Goal: Task Accomplishment & Management: Manage account settings

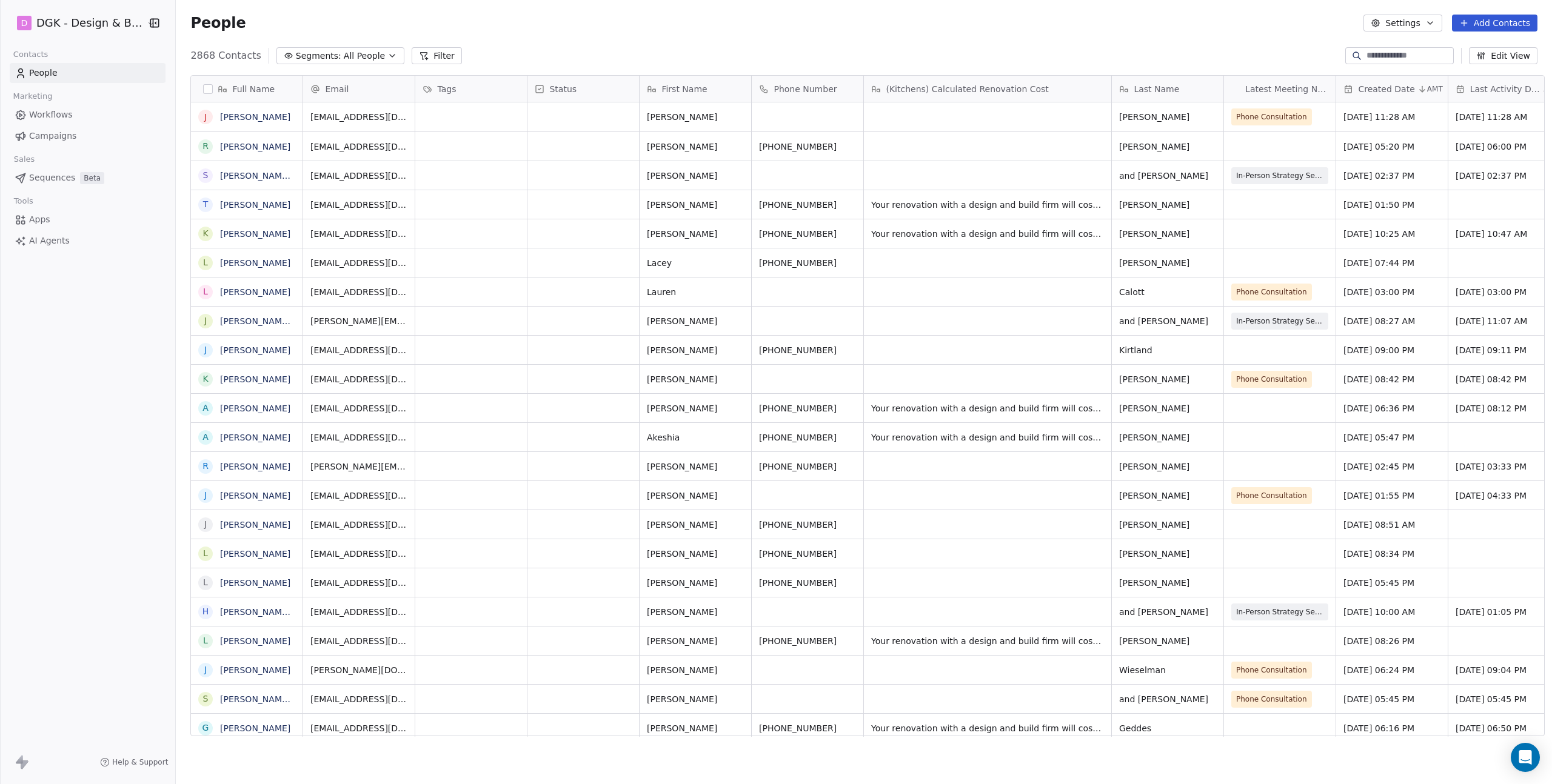
scroll to position [681, 1374]
click at [118, 22] on html "D DGK - Design & Build Contacts People Marketing Workflows Campaigns Sales Sequ…" at bounding box center [776, 392] width 1552 height 784
drag, startPoint x: 511, startPoint y: 318, endPoint x: 505, endPoint y: 318, distance: 6.0
click at [510, 318] on div "How likely are you to recommend Swipe One to others? 0 1 2 3 4 5 6 7 8 9 10 Not…" at bounding box center [776, 392] width 1552 height 784
click at [115, 437] on html "D DGK - Design & Build Contacts People Marketing Workflows Campaigns Sales Sequ…" at bounding box center [776, 392] width 1552 height 784
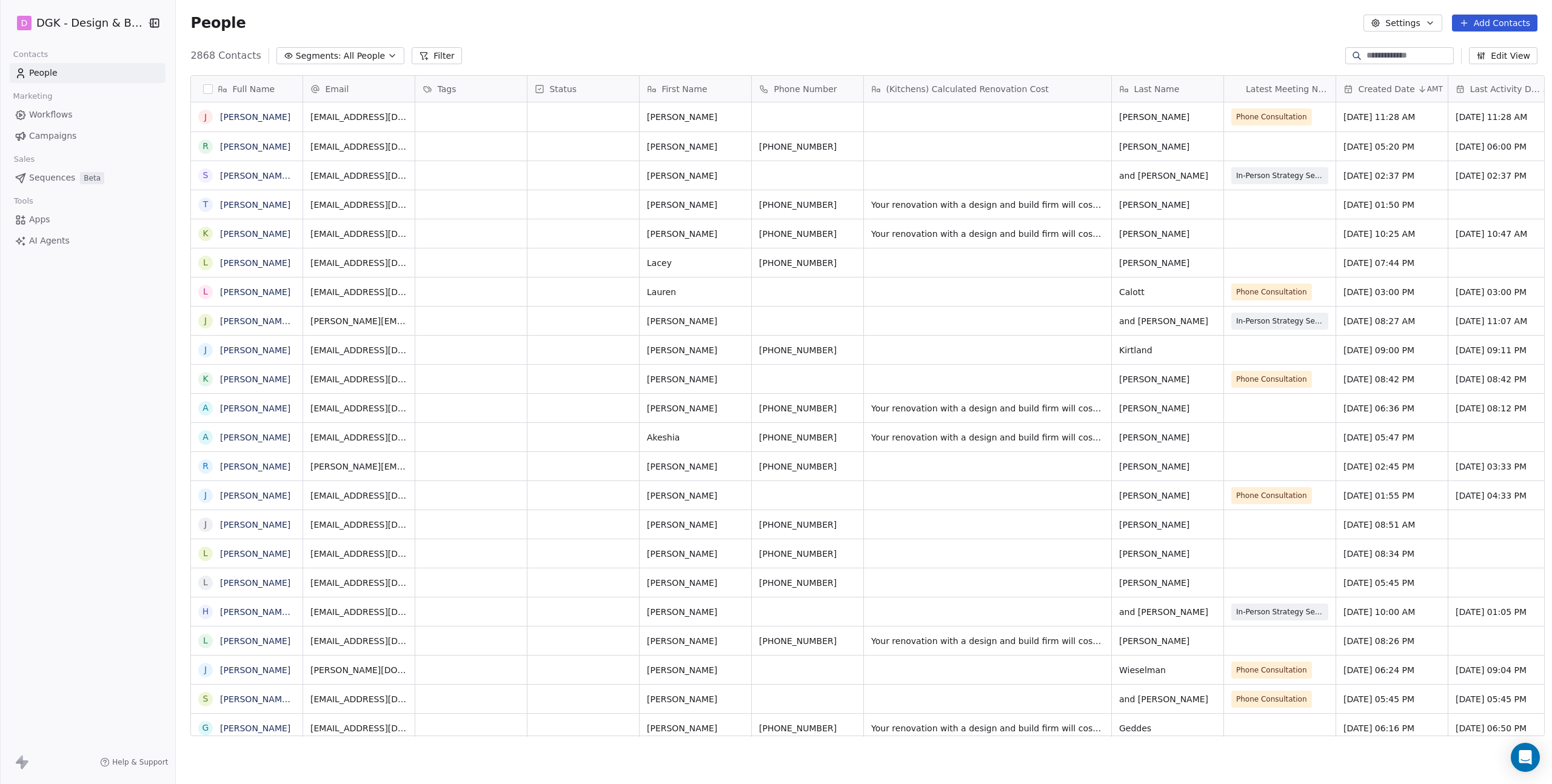
click at [123, 9] on div "D DGK - Design & Build" at bounding box center [87, 23] width 175 height 46
click at [113, 19] on html "D DGK - Design & Build Contacts People Marketing Workflows Campaigns Sales Sequ…" at bounding box center [776, 392] width 1552 height 784
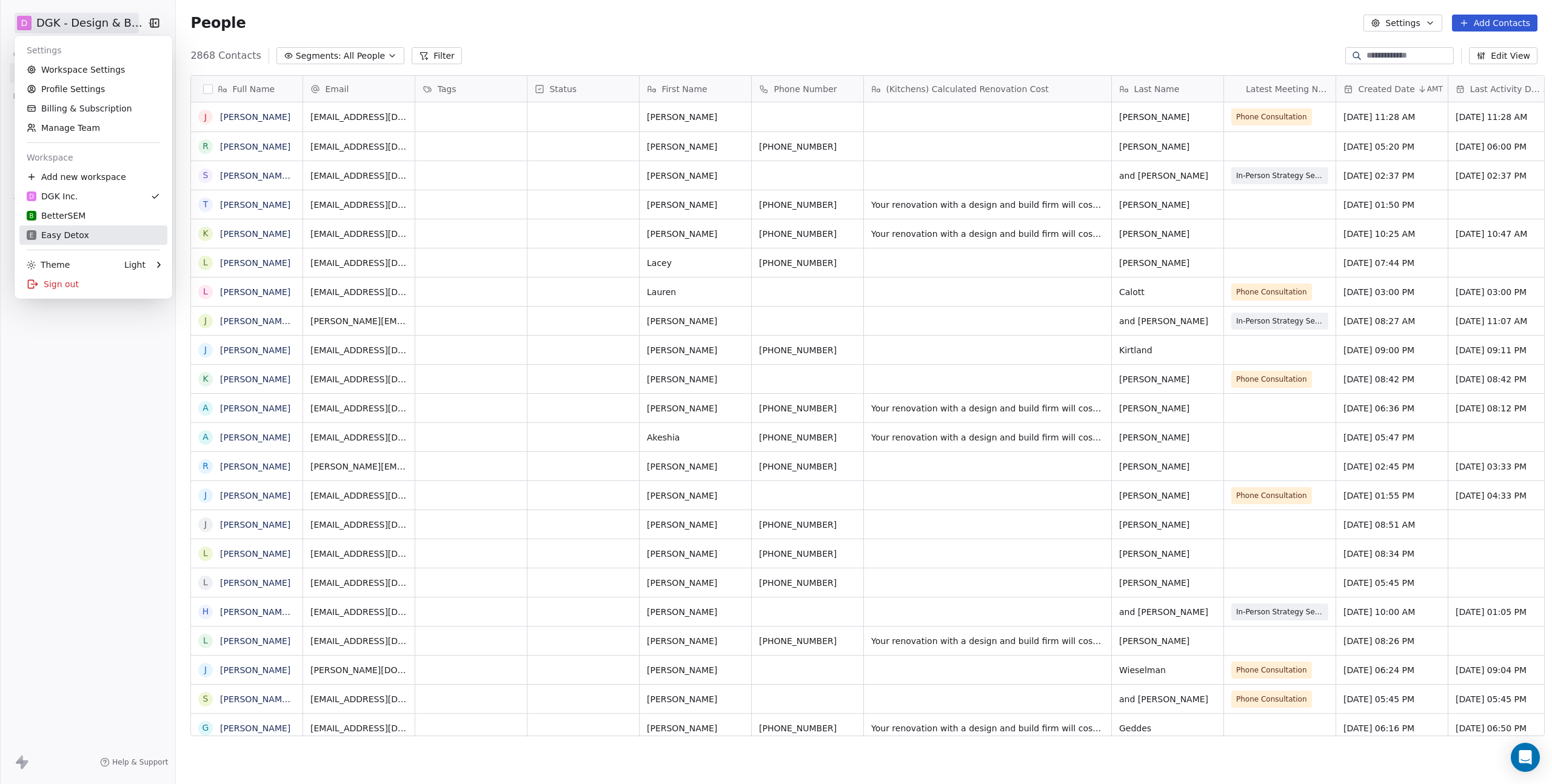
click at [100, 230] on div "E Easy Detox" at bounding box center [93, 235] width 133 height 12
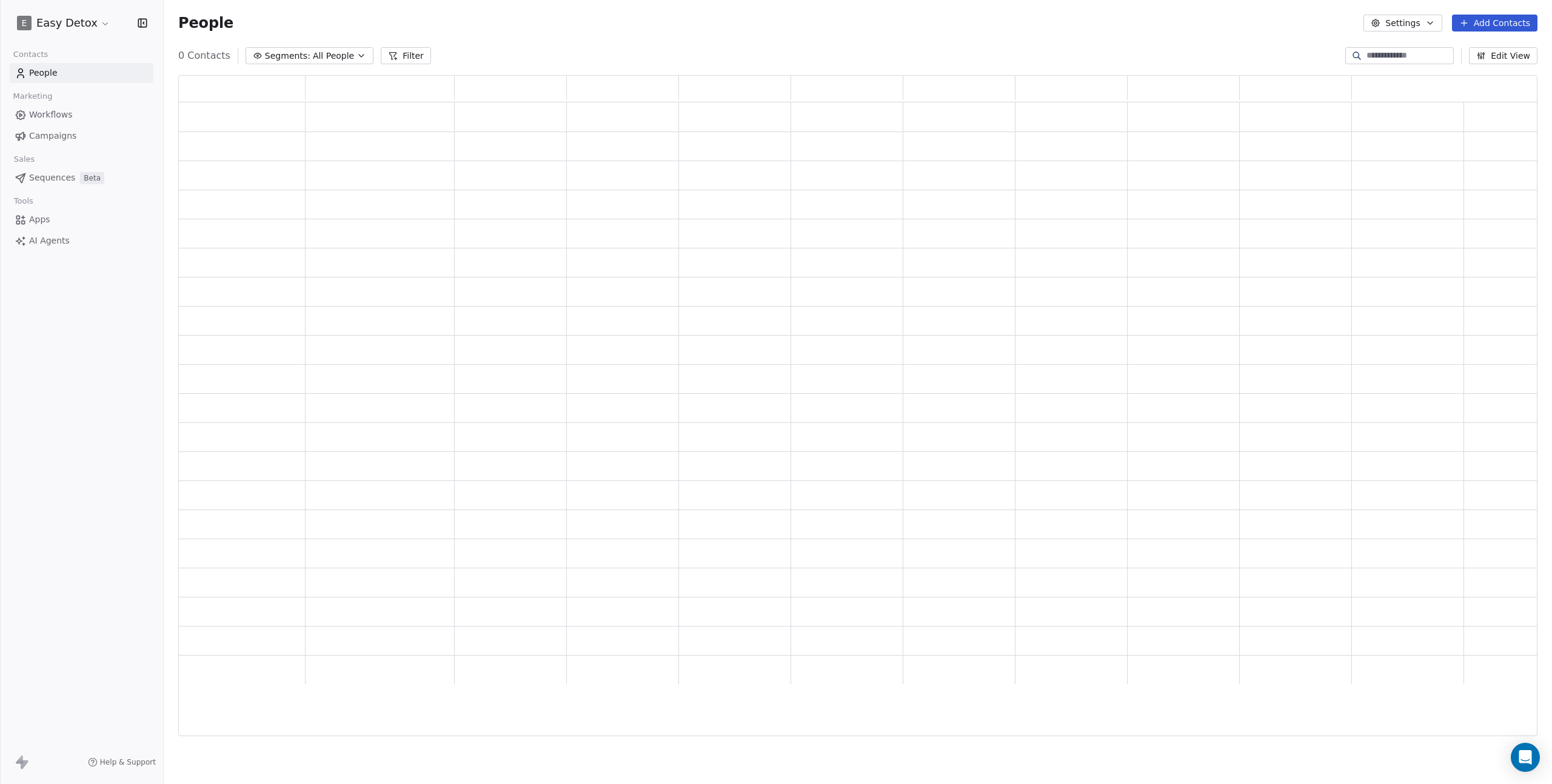
scroll to position [652, 1350]
click at [73, 36] on div "E Easy Detox" at bounding box center [81, 23] width 163 height 46
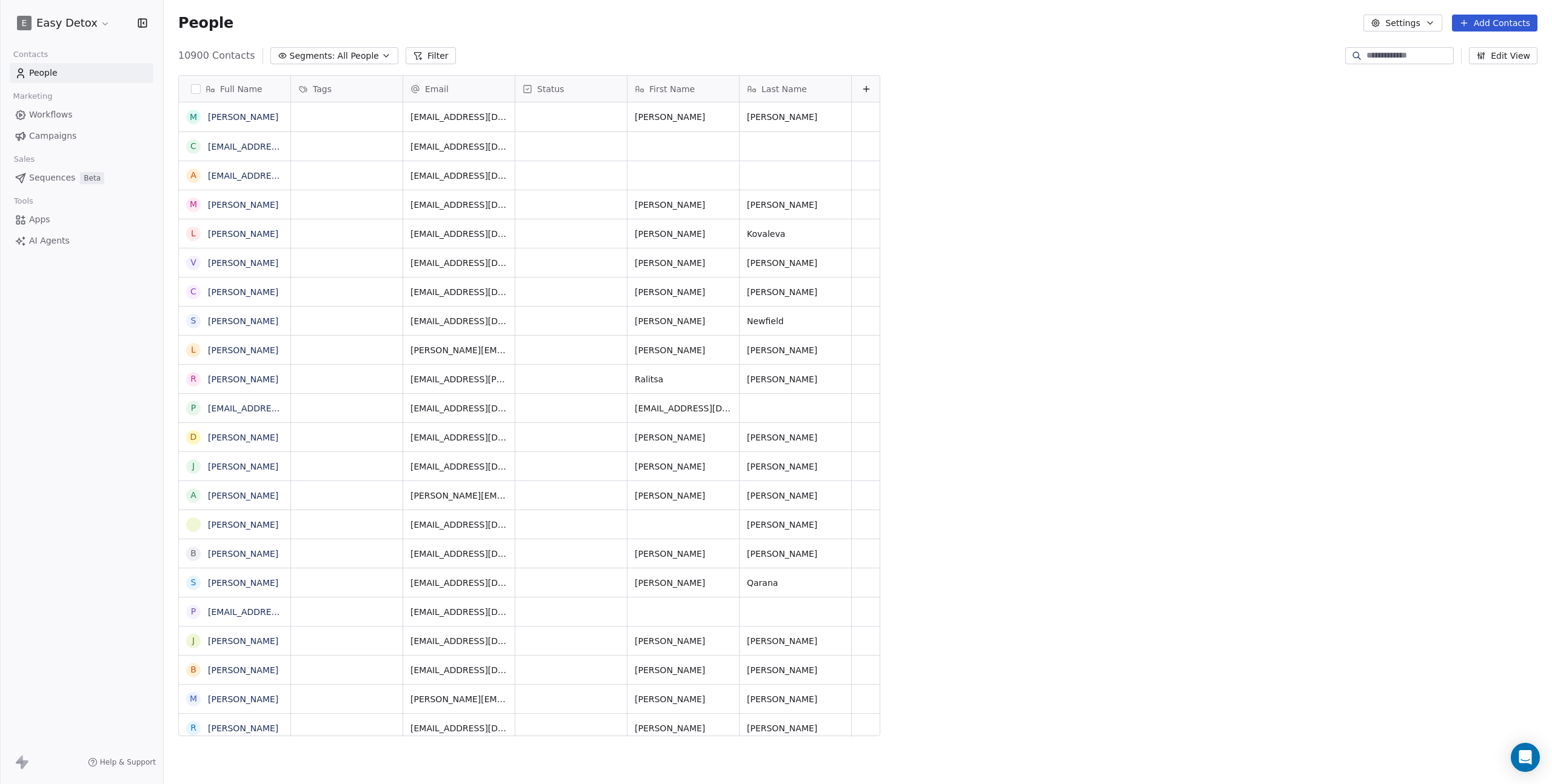
scroll to position [681, 1380]
click at [75, 28] on html "E Easy Detox Contacts People Marketing Workflows Campaigns Sales Sequences Beta…" at bounding box center [776, 392] width 1552 height 784
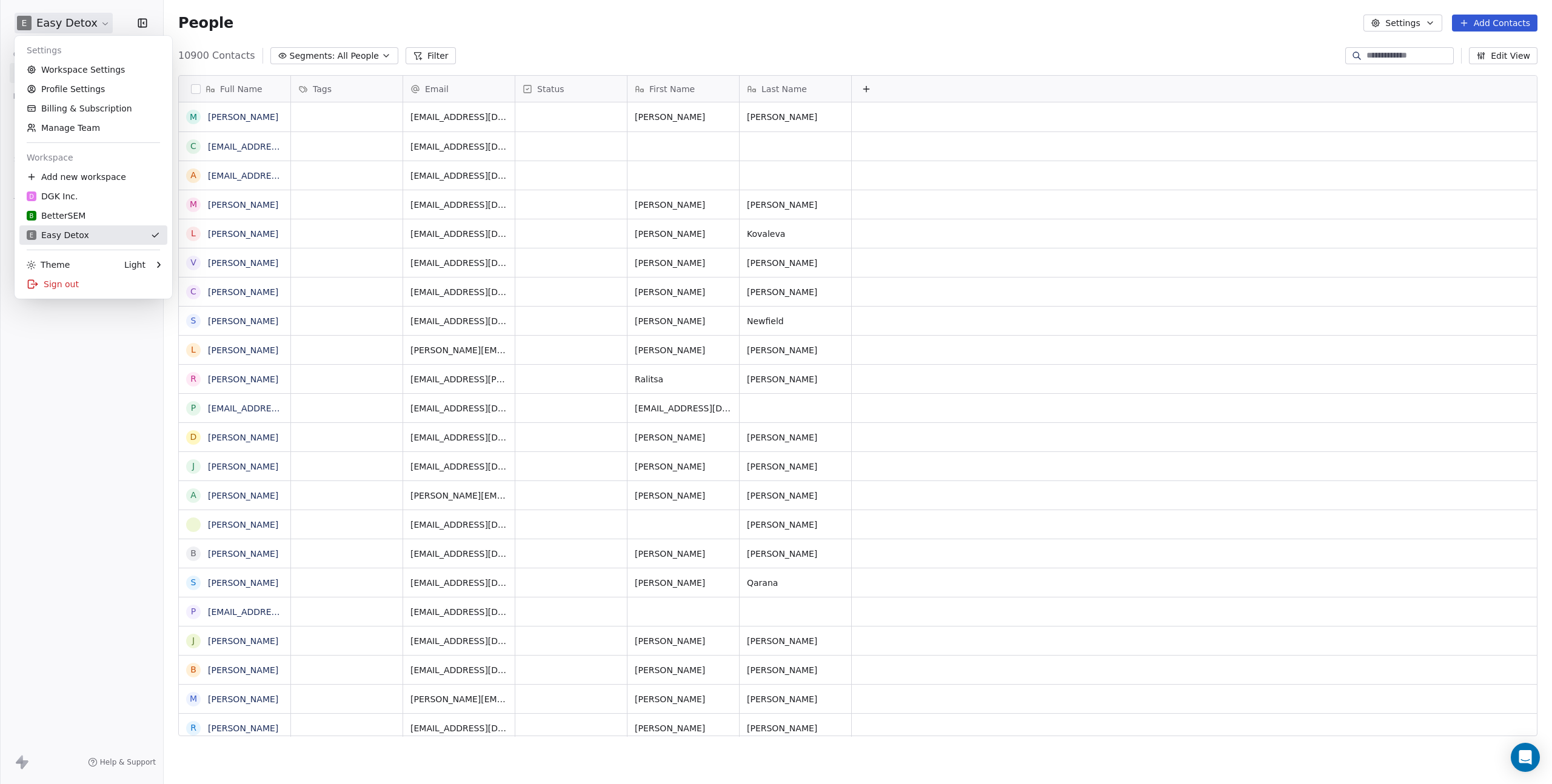
click at [88, 220] on div "B BetterSEM" at bounding box center [93, 216] width 133 height 12
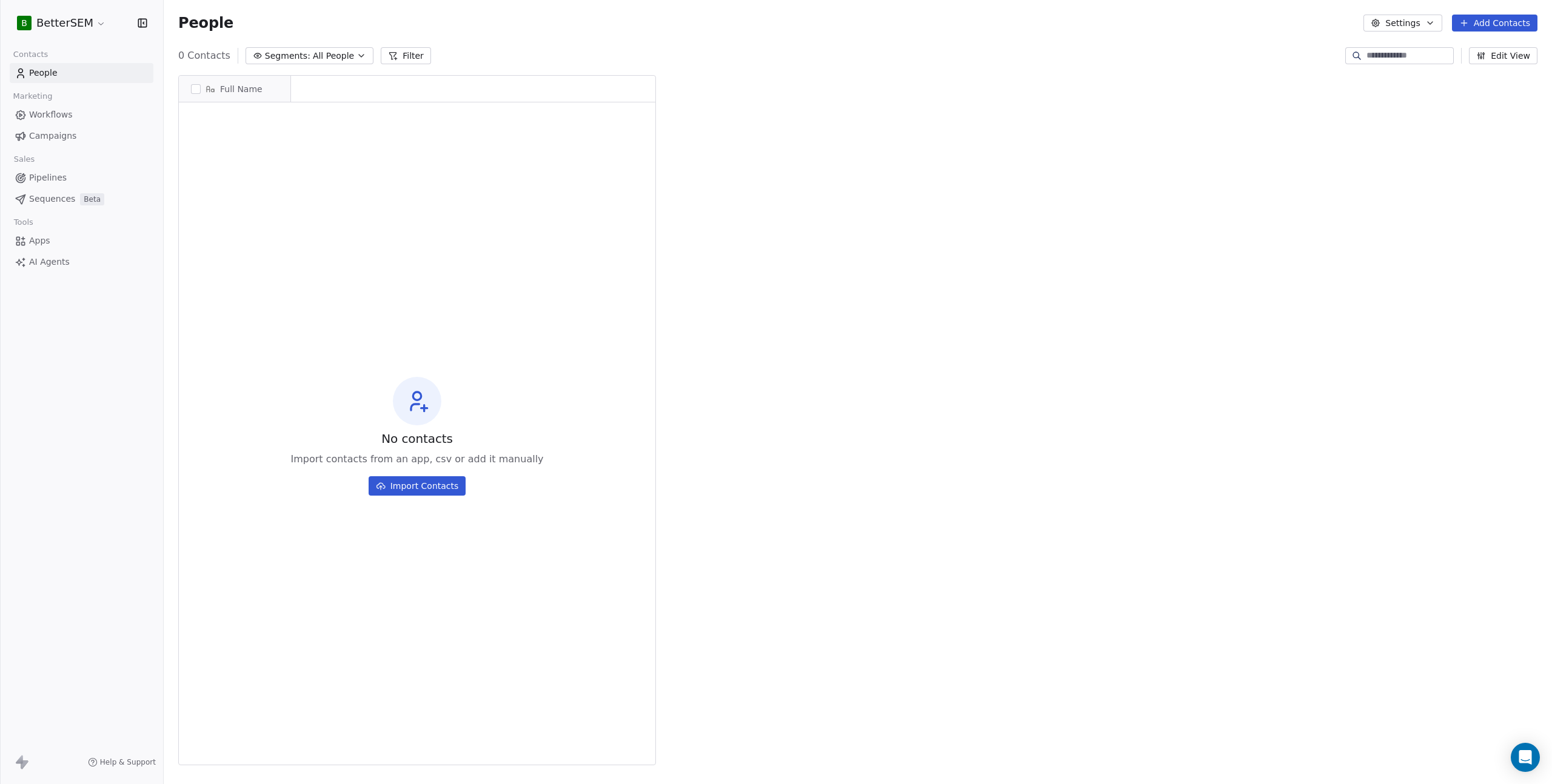
scroll to position [10, 10]
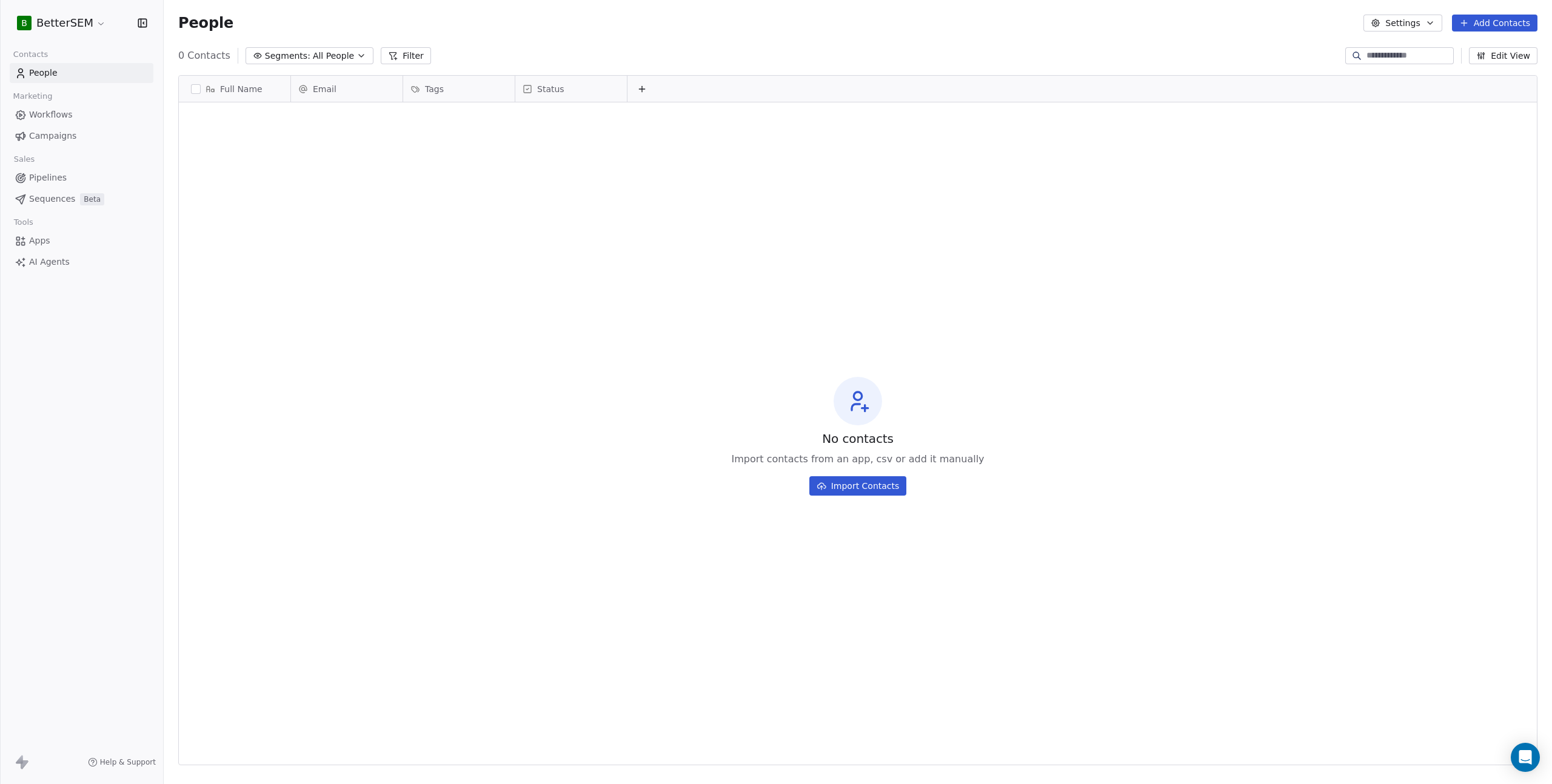
click at [1266, 313] on div "No contacts Import contacts from an app, csv or add it manually Import Contacts" at bounding box center [858, 437] width 1358 height 663
click at [64, 168] on link "Pipelines" at bounding box center [81, 178] width 144 height 20
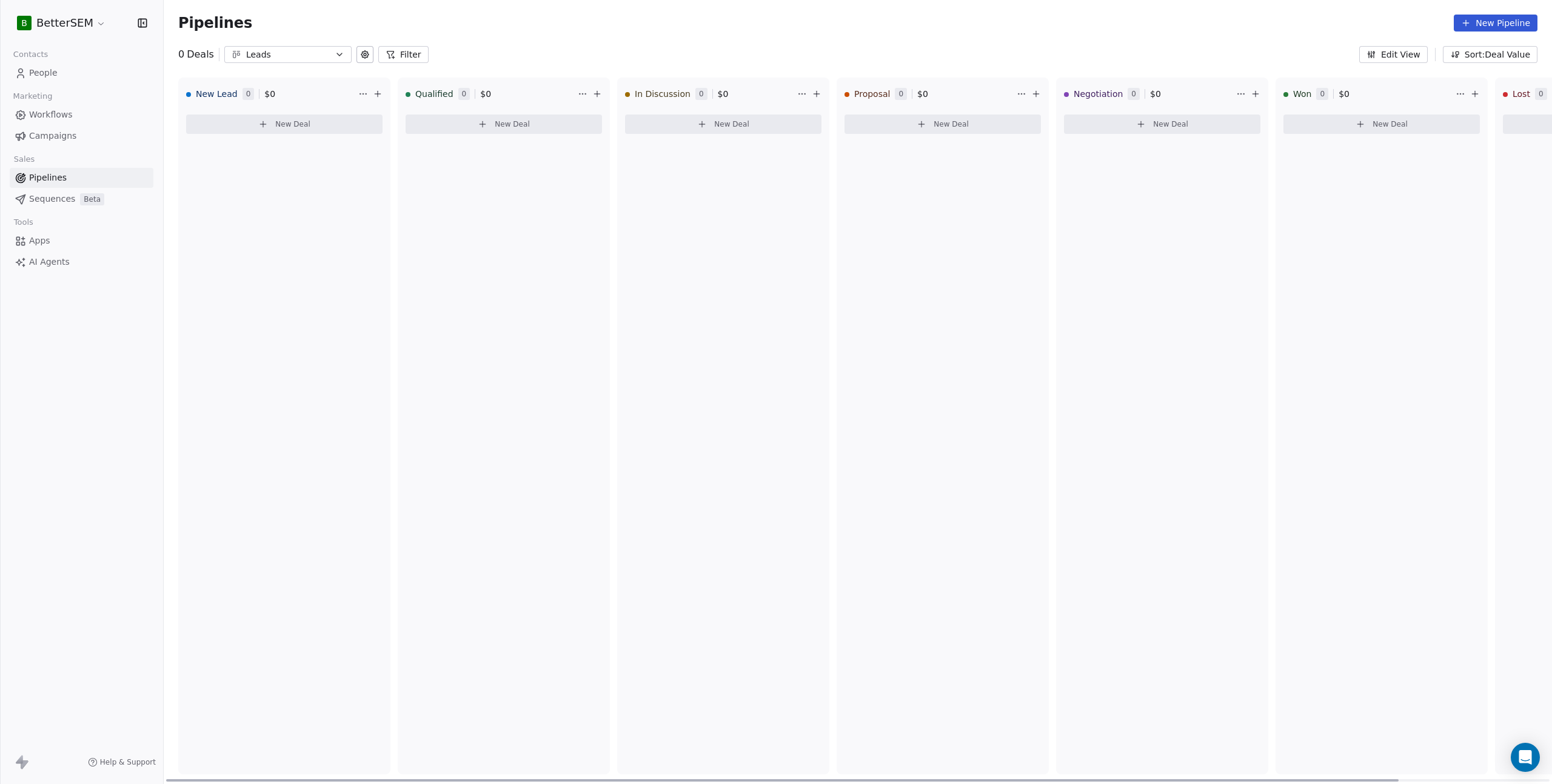
click at [269, 92] on span "$ 0" at bounding box center [269, 94] width 11 height 12
click at [273, 118] on button "New Deal" at bounding box center [285, 125] width 197 height 20
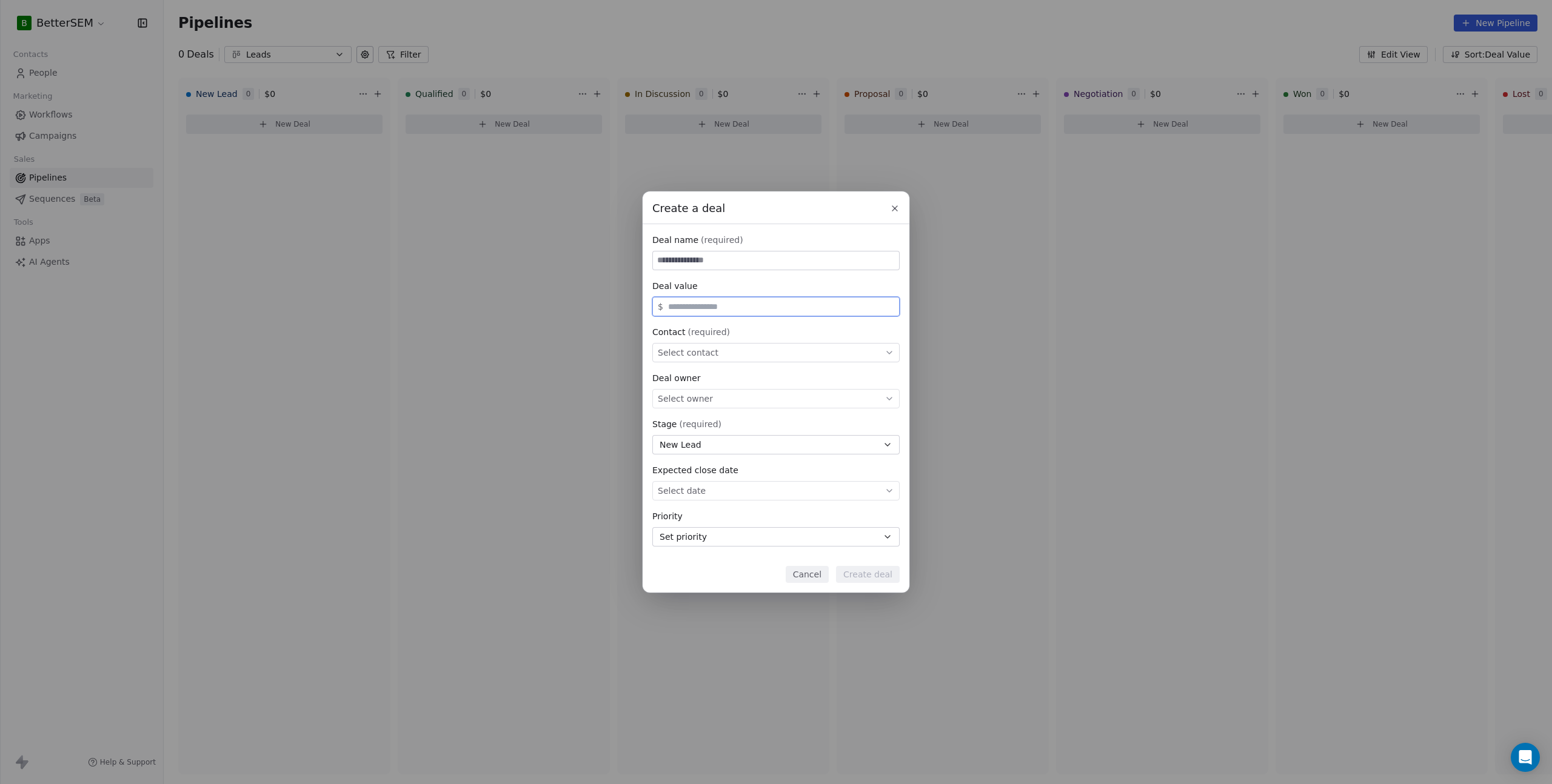
click at [698, 304] on input "text" at bounding box center [781, 307] width 231 height 9
type input "***"
click at [720, 339] on div "Contact (required) Select contact" at bounding box center [776, 343] width 247 height 36
click at [723, 350] on div "Select contact" at bounding box center [776, 353] width 247 height 20
click at [730, 351] on div at bounding box center [776, 359] width 245 height 29
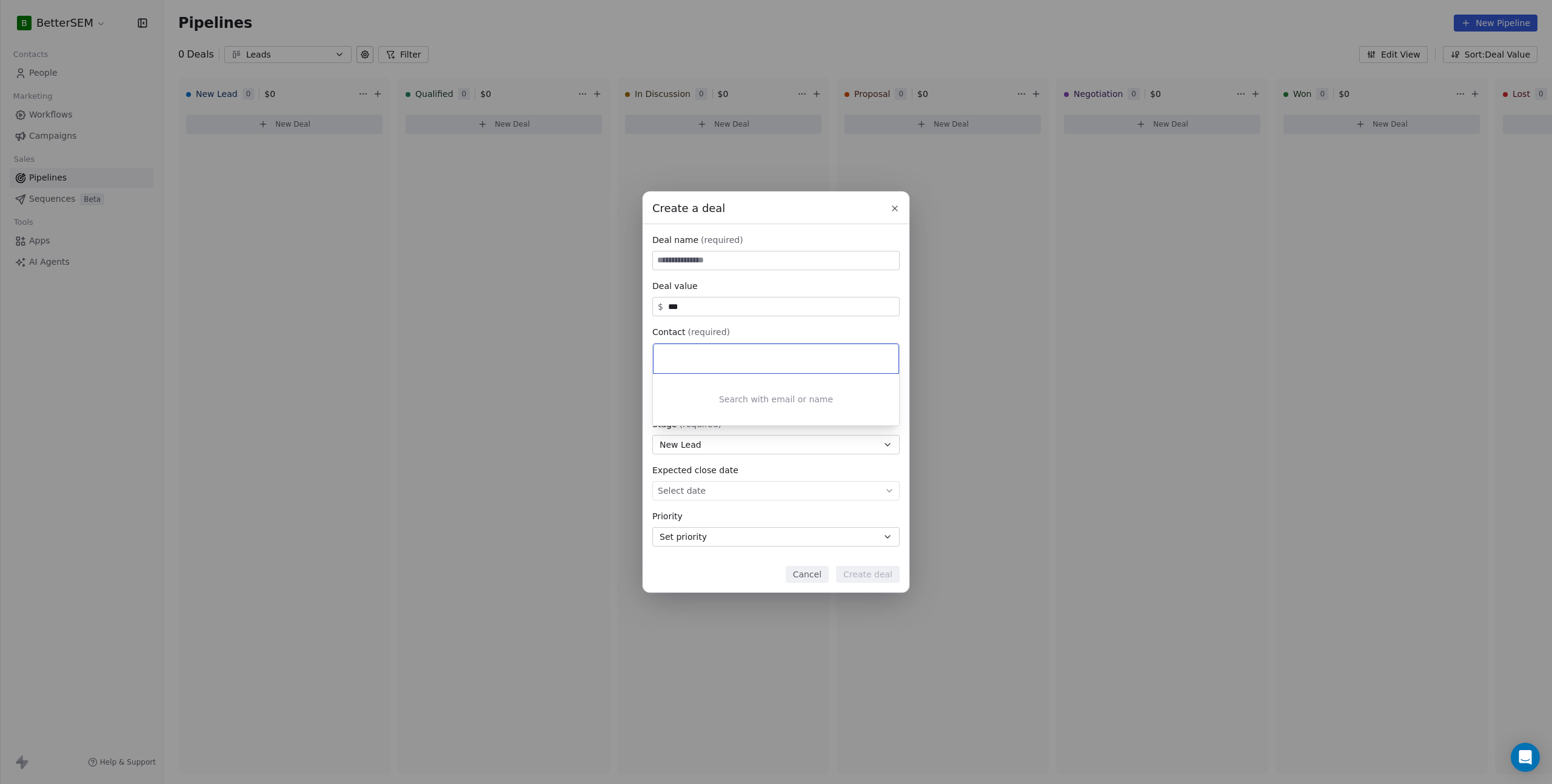
click at [736, 286] on div "Create a deal Deal name (required) Deal value $ *** Contact (required) Select c…" at bounding box center [776, 392] width 1552 height 401
drag, startPoint x: 1489, startPoint y: 159, endPoint x: 1534, endPoint y: 65, distance: 104.2
click at [1490, 159] on div "Create a deal Deal name (required) Deal value $ *** Contact (required) Select c…" at bounding box center [776, 392] width 1552 height 784
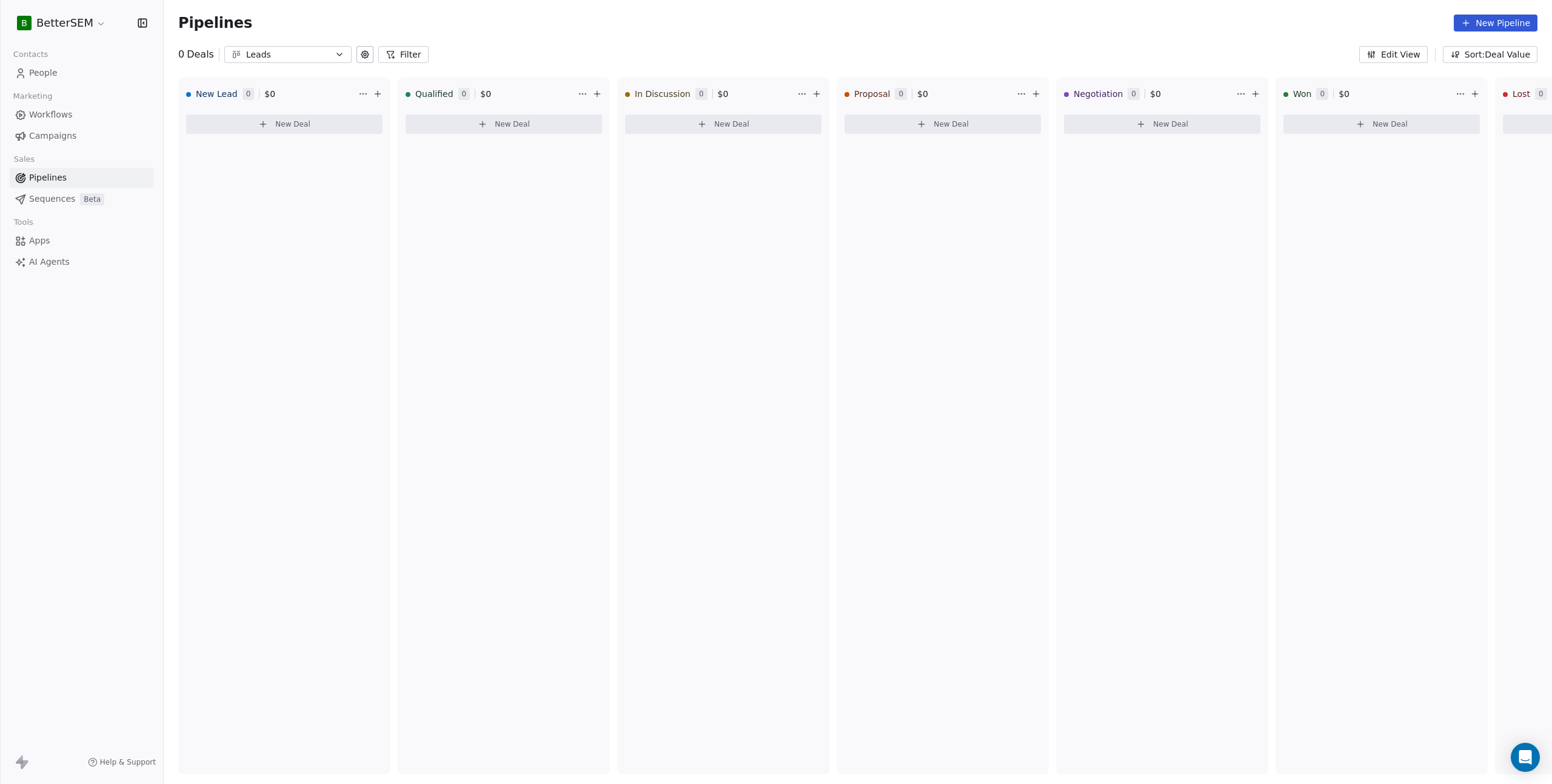
click at [48, 68] on span "People" at bounding box center [43, 73] width 28 height 12
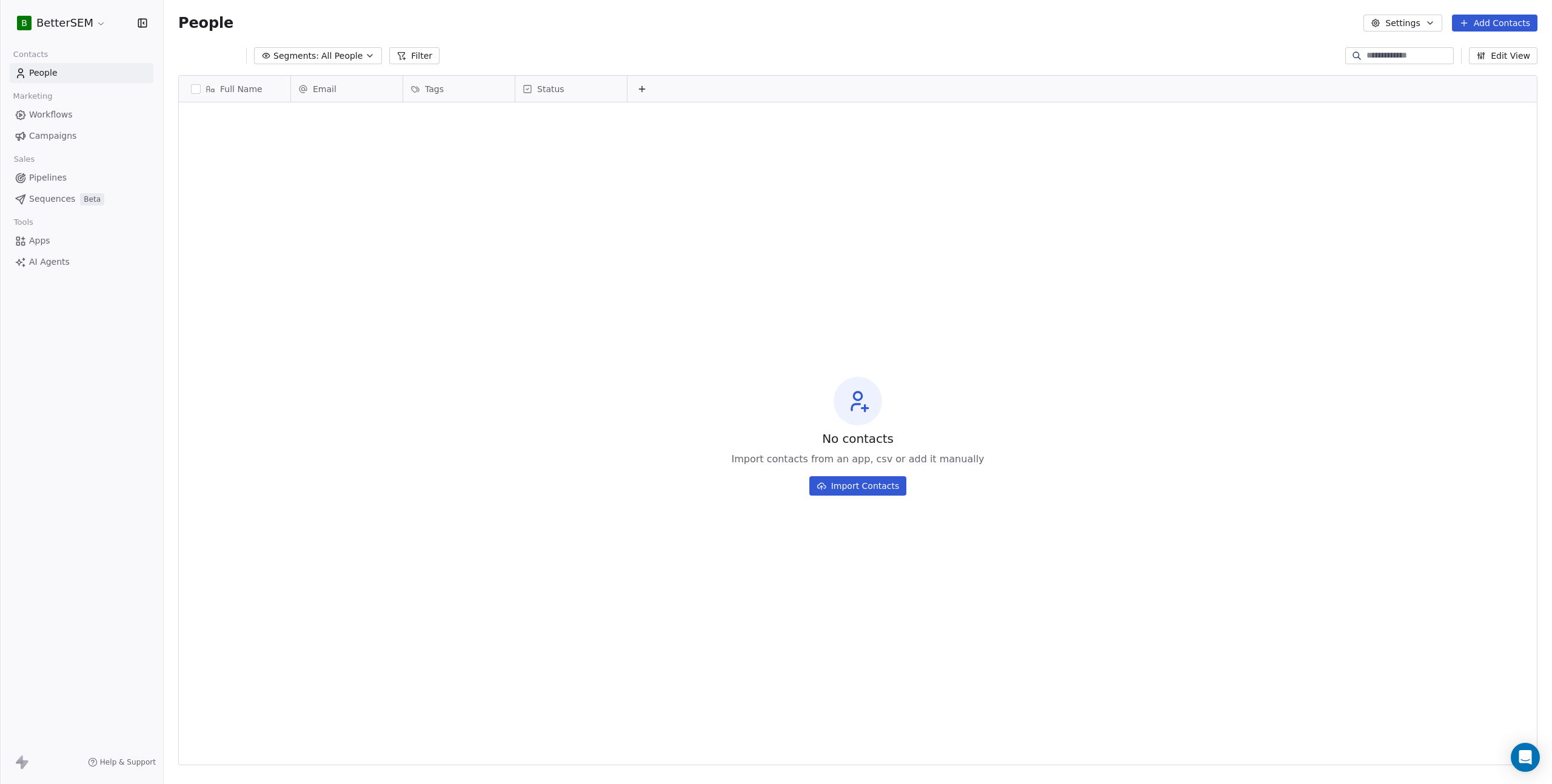
scroll to position [681, 1380]
click at [1481, 20] on button "Add Contacts" at bounding box center [1494, 23] width 85 height 17
click at [1486, 51] on span "Create new contact" at bounding box center [1498, 49] width 83 height 12
type textarea "****"
click at [353, 254] on html "B BetterSEM Contacts People Marketing Workflows Campaigns Sales Pipelines Seque…" at bounding box center [776, 392] width 1552 height 784
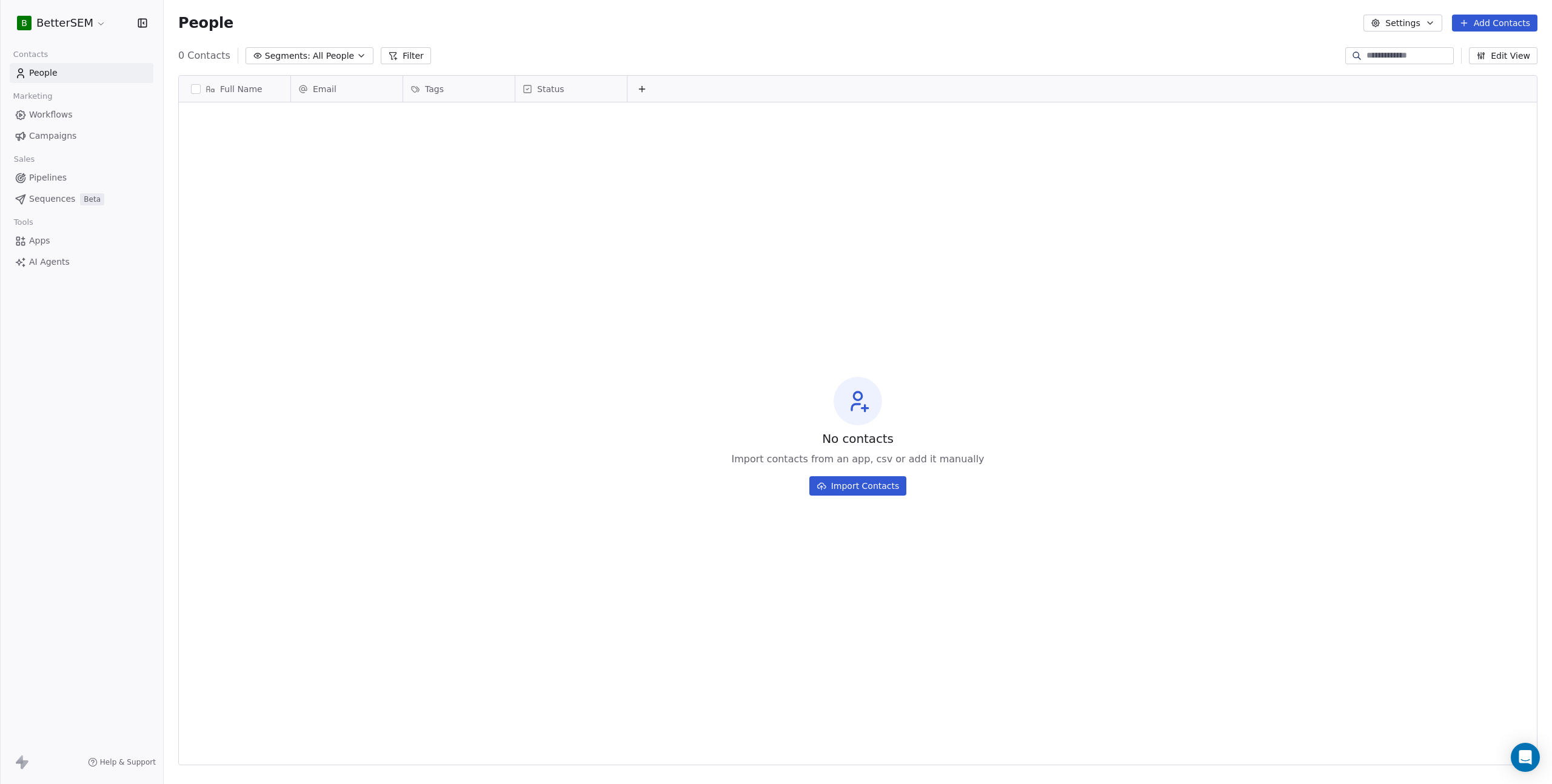
click at [73, 80] on link "People" at bounding box center [81, 73] width 144 height 20
click at [882, 482] on button "Import Contacts" at bounding box center [858, 486] width 98 height 20
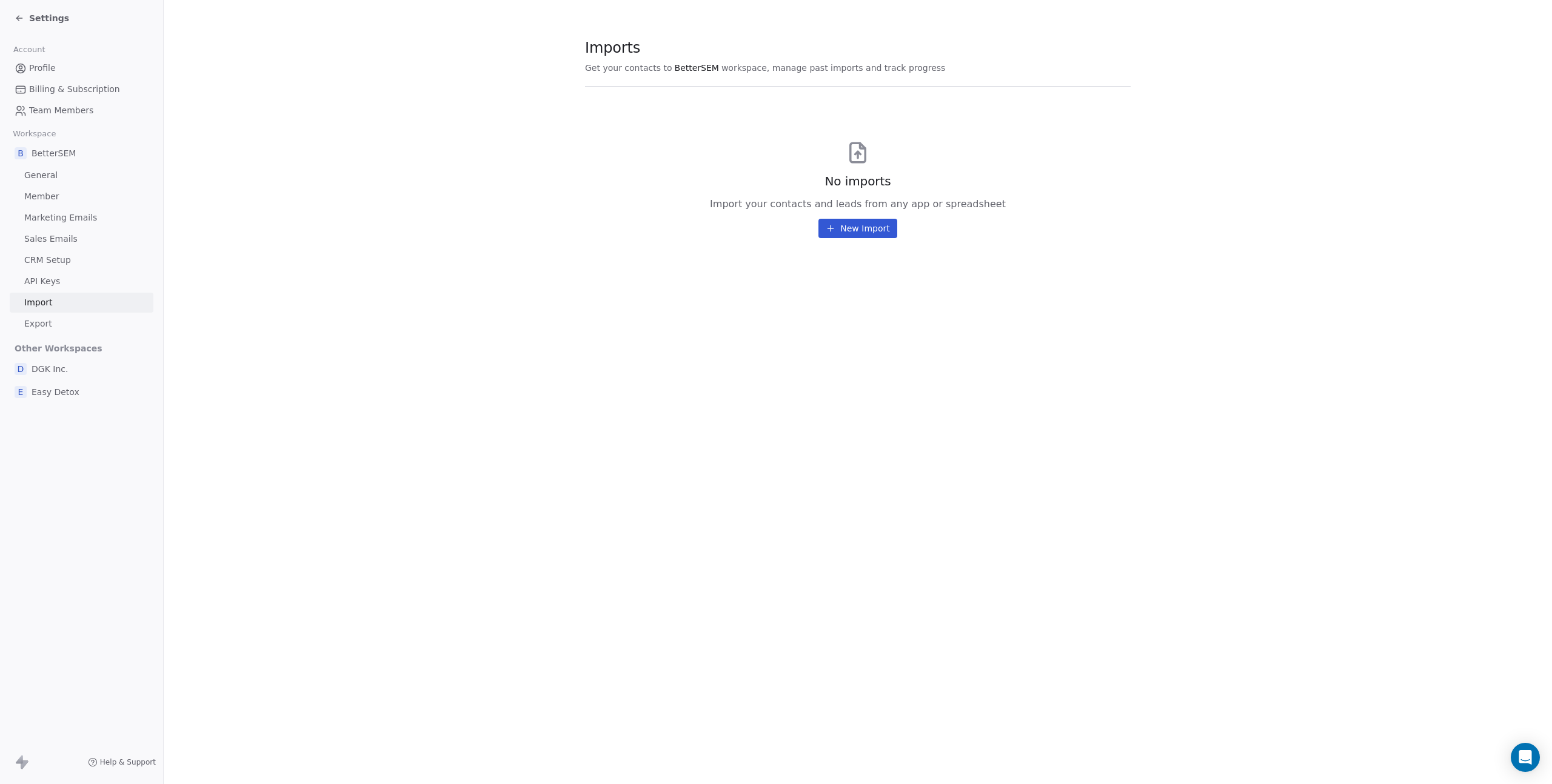
click at [36, 24] on div "Settings" at bounding box center [84, 18] width 139 height 17
click at [55, 178] on link "General" at bounding box center [81, 175] width 144 height 20
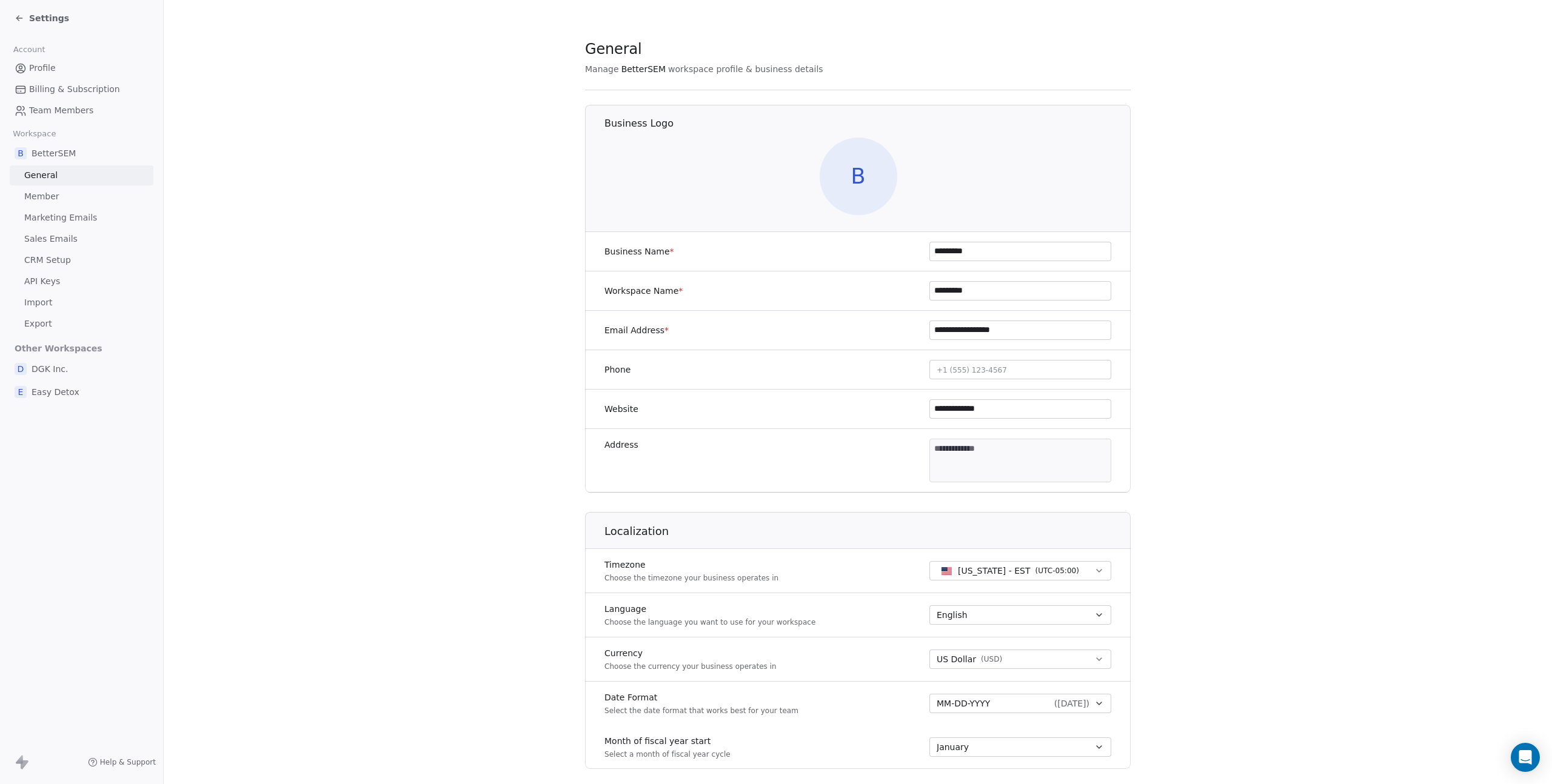
click at [59, 214] on span "Marketing Emails" at bounding box center [60, 218] width 73 height 12
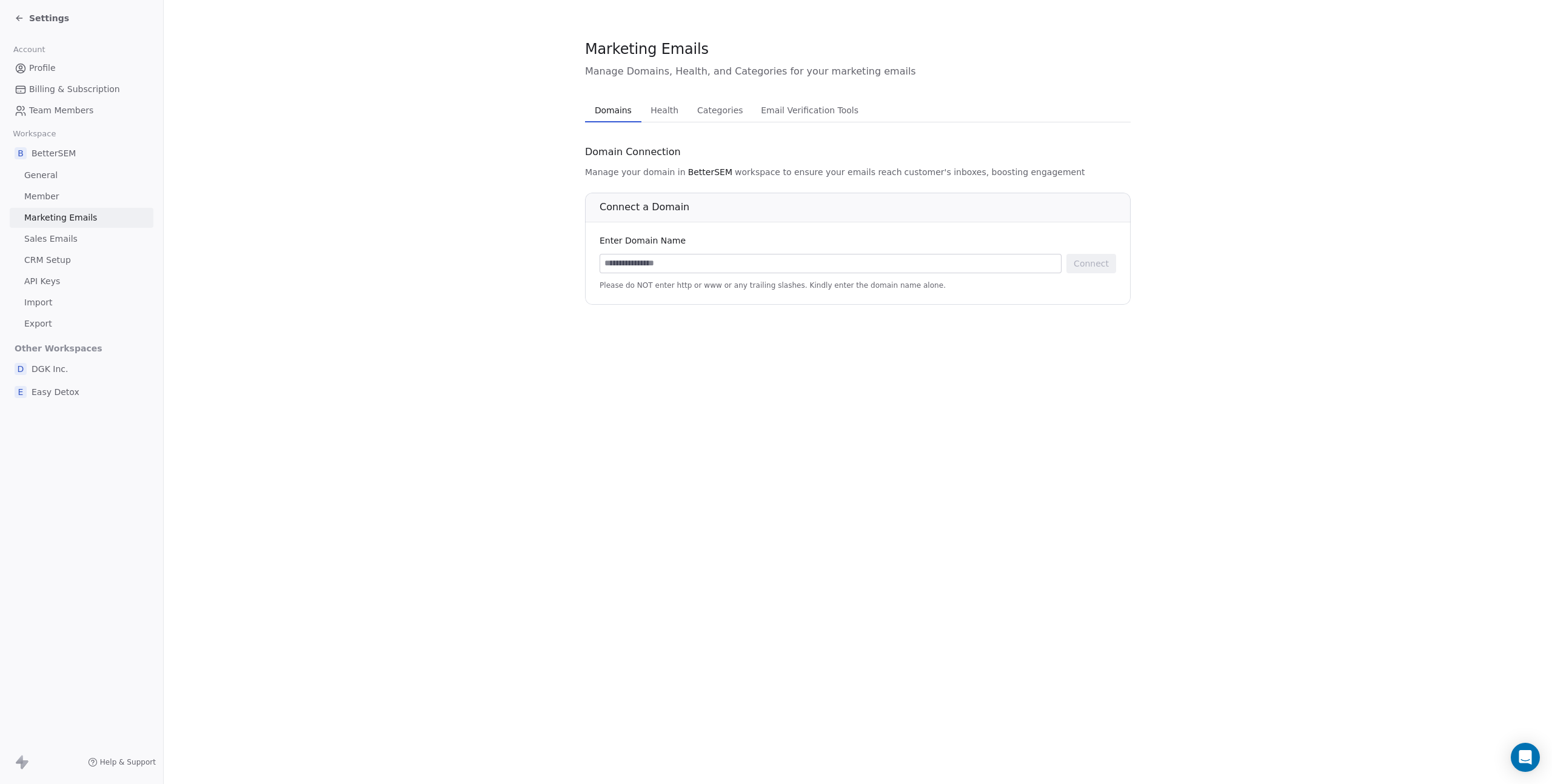
click at [54, 193] on span "Member" at bounding box center [42, 196] width 35 height 12
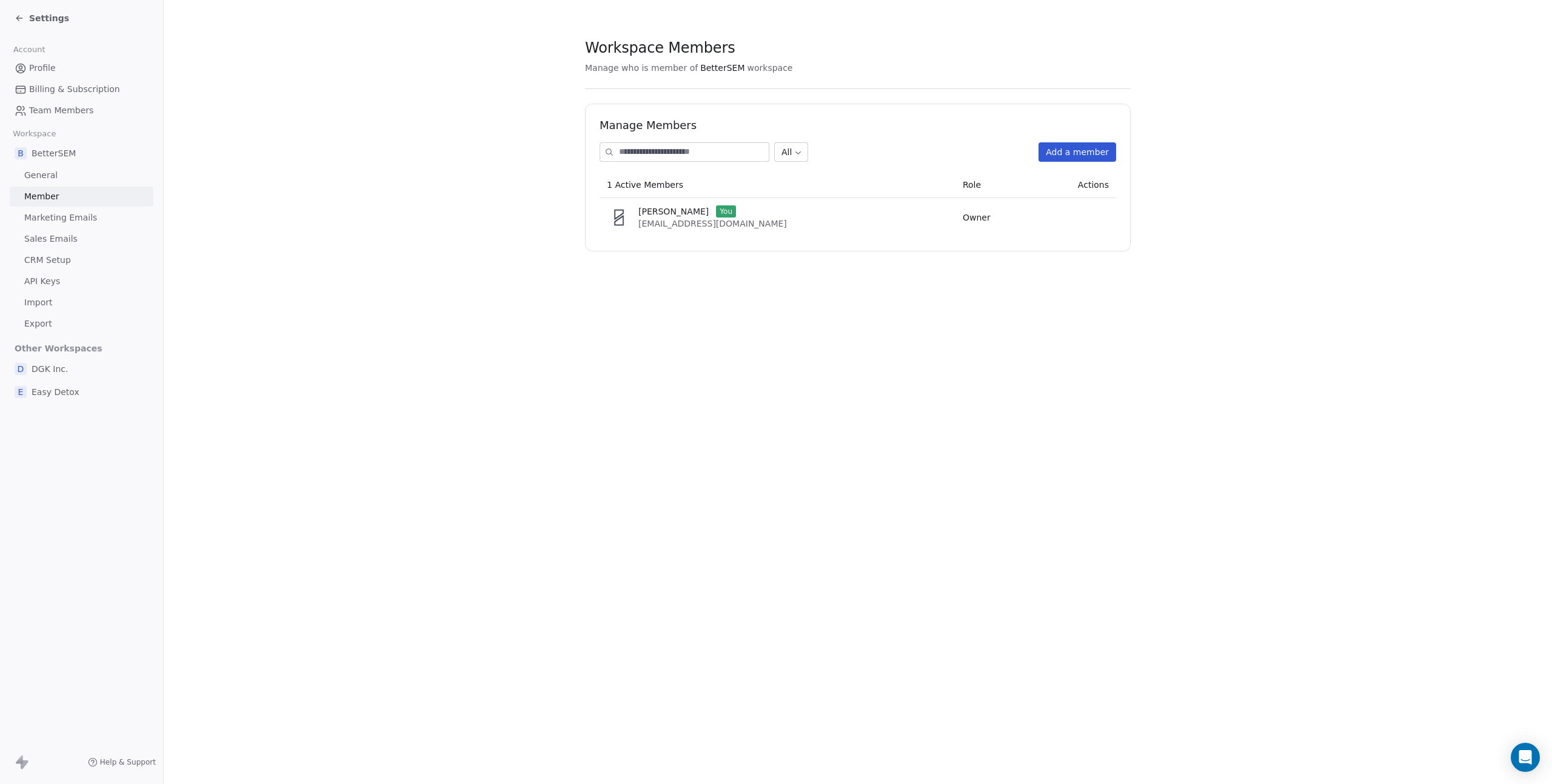
click at [58, 187] on link "Member" at bounding box center [81, 197] width 144 height 20
click at [1059, 156] on button "Add a member" at bounding box center [1077, 152] width 77 height 20
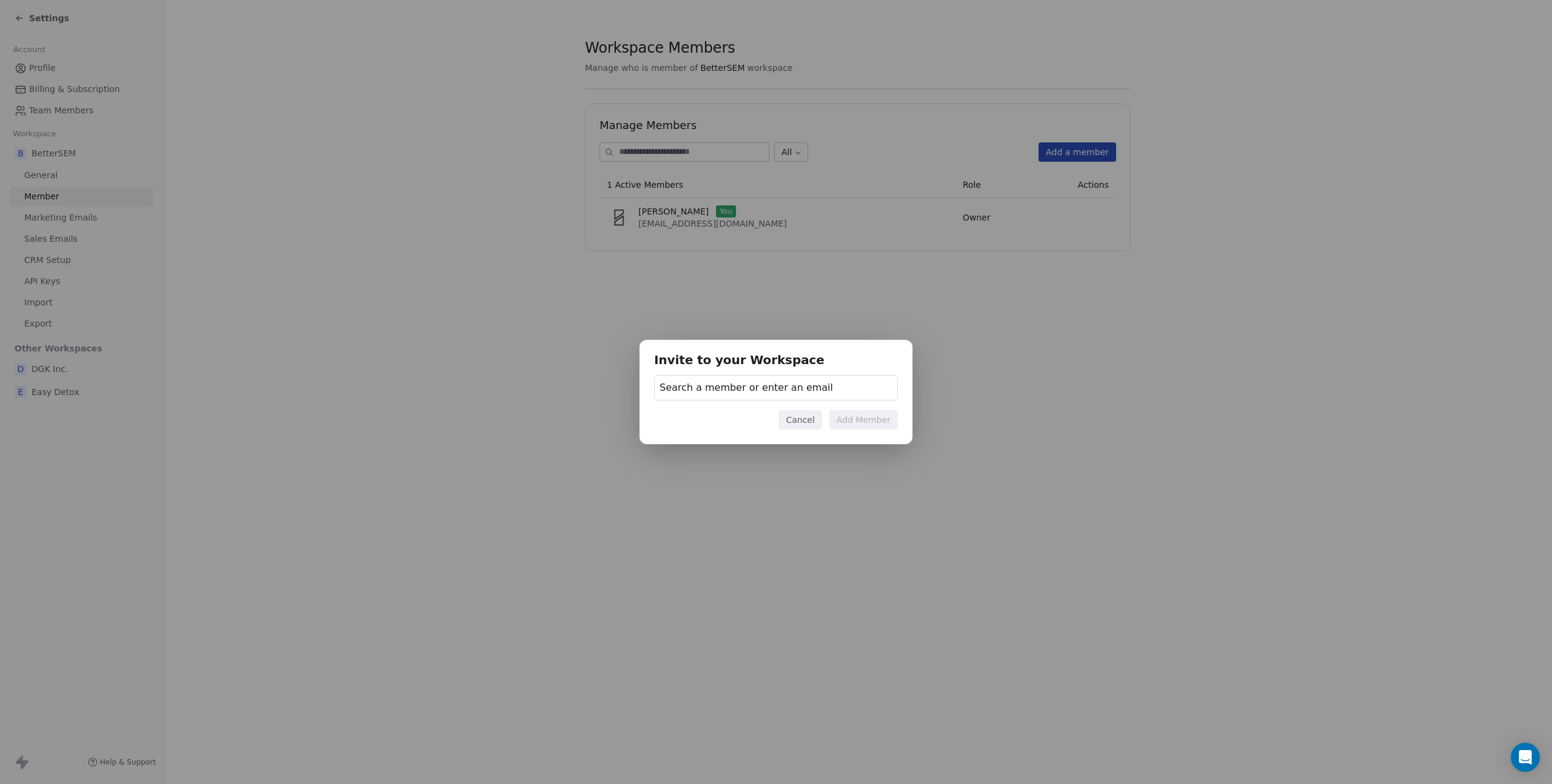
click at [751, 382] on span "Search a member or enter an email" at bounding box center [746, 388] width 173 height 14
click at [742, 422] on input "text" at bounding box center [776, 421] width 228 height 13
type input "***"
type input "**********"
click at [778, 448] on span "Invite [EMAIL_ADDRESS][DOMAIN_NAME]" at bounding box center [776, 452] width 209 height 12
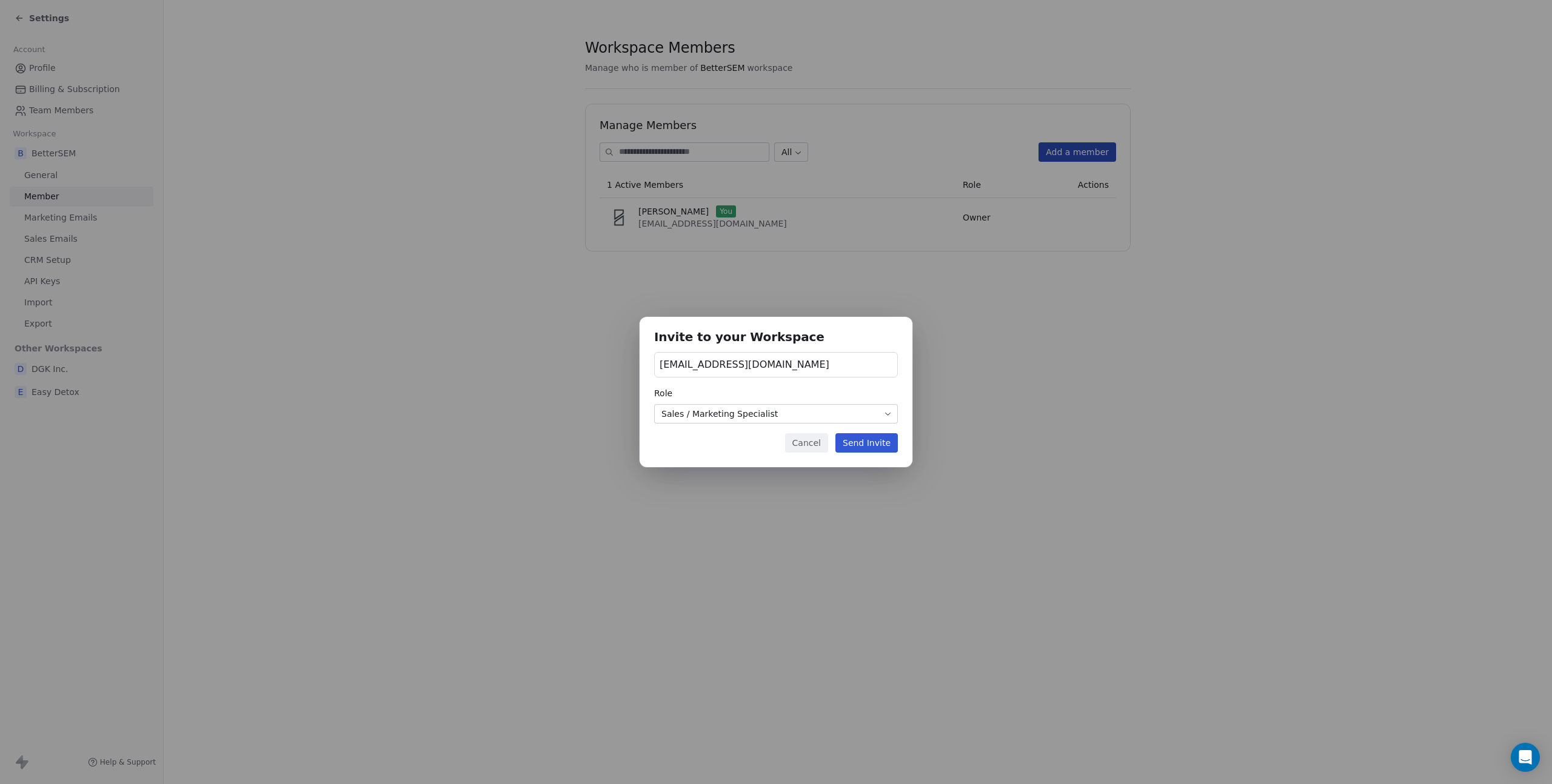
click at [841, 408] on body "Settings Account Profile Billing & Subscription Team Members Workspace B Better…" at bounding box center [776, 392] width 1552 height 784
click at [865, 439] on button "Send Invite" at bounding box center [866, 443] width 62 height 20
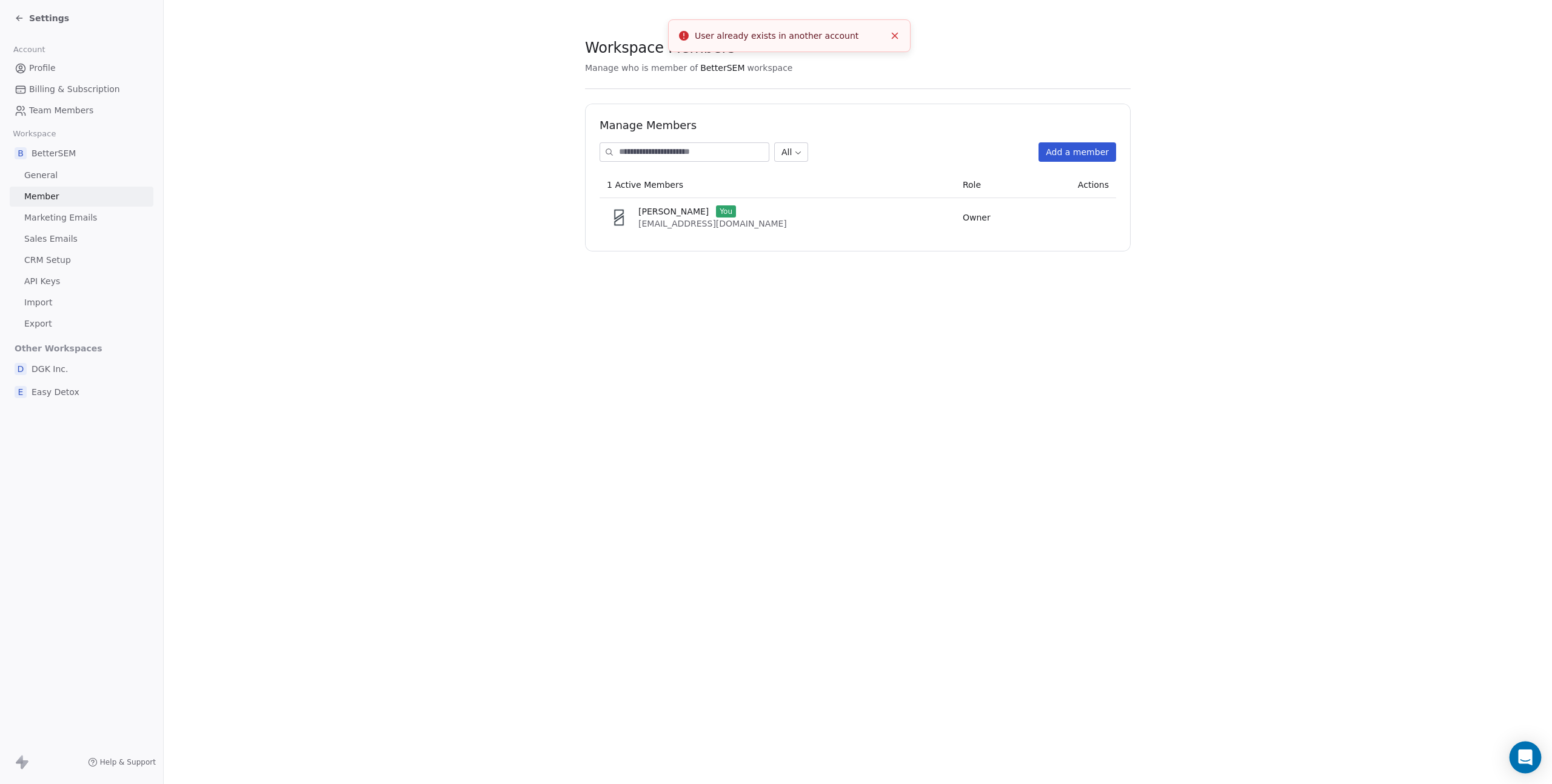
click at [1519, 756] on icon "Open Intercom Messenger" at bounding box center [1525, 758] width 16 height 16
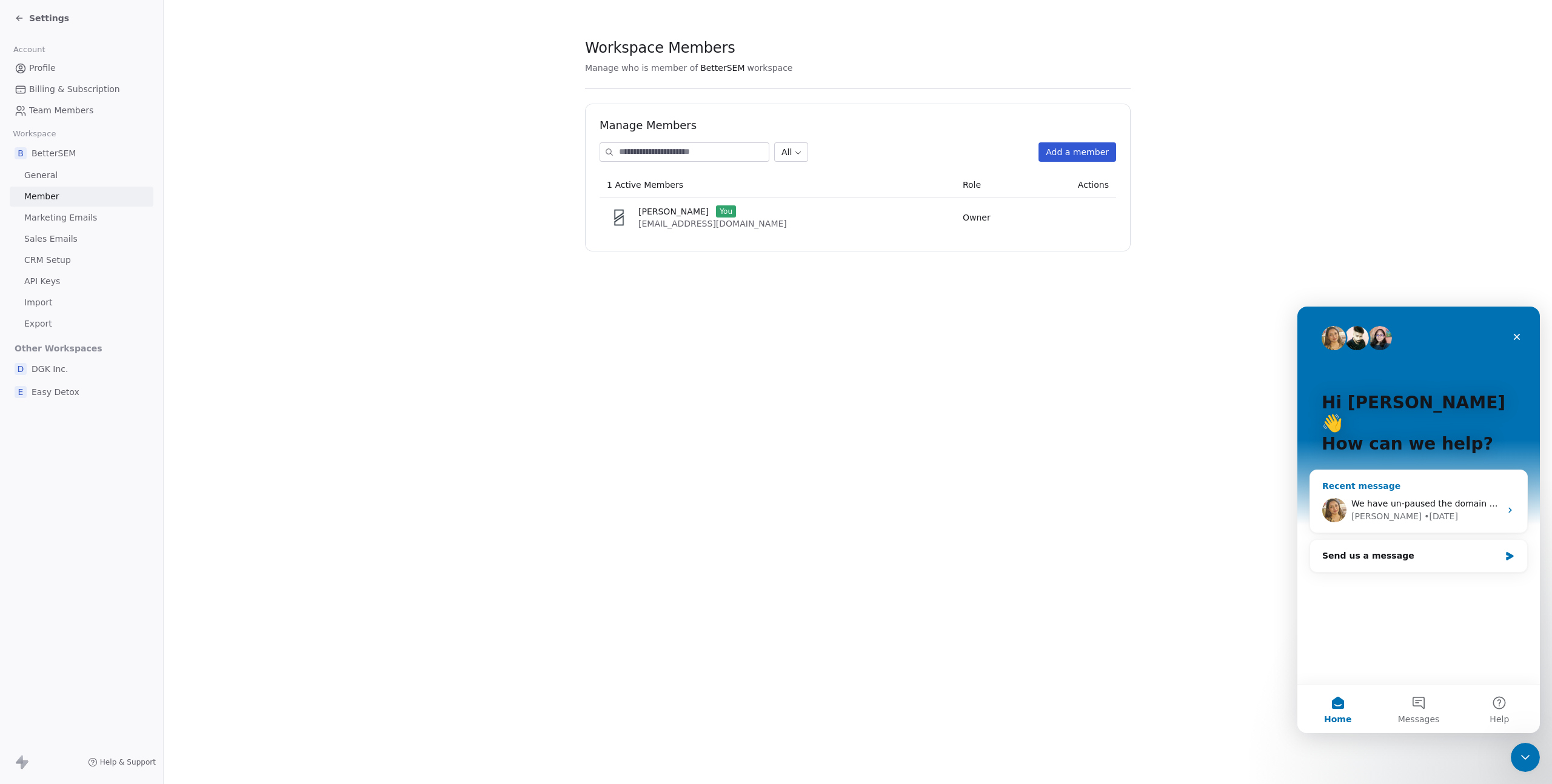
click at [1424, 511] on div "• [DATE]" at bounding box center [1441, 517] width 34 height 12
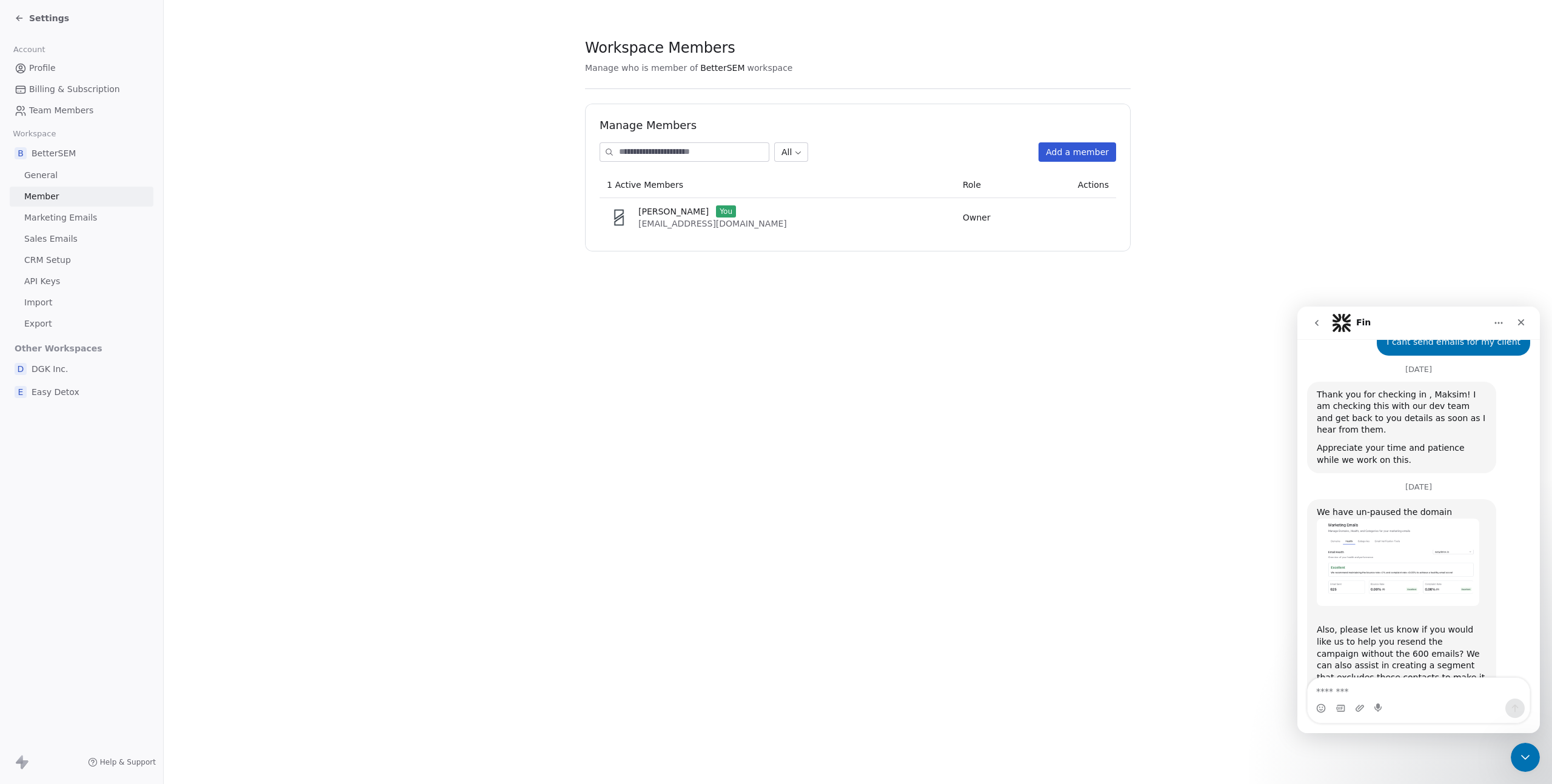
scroll to position [994, 0]
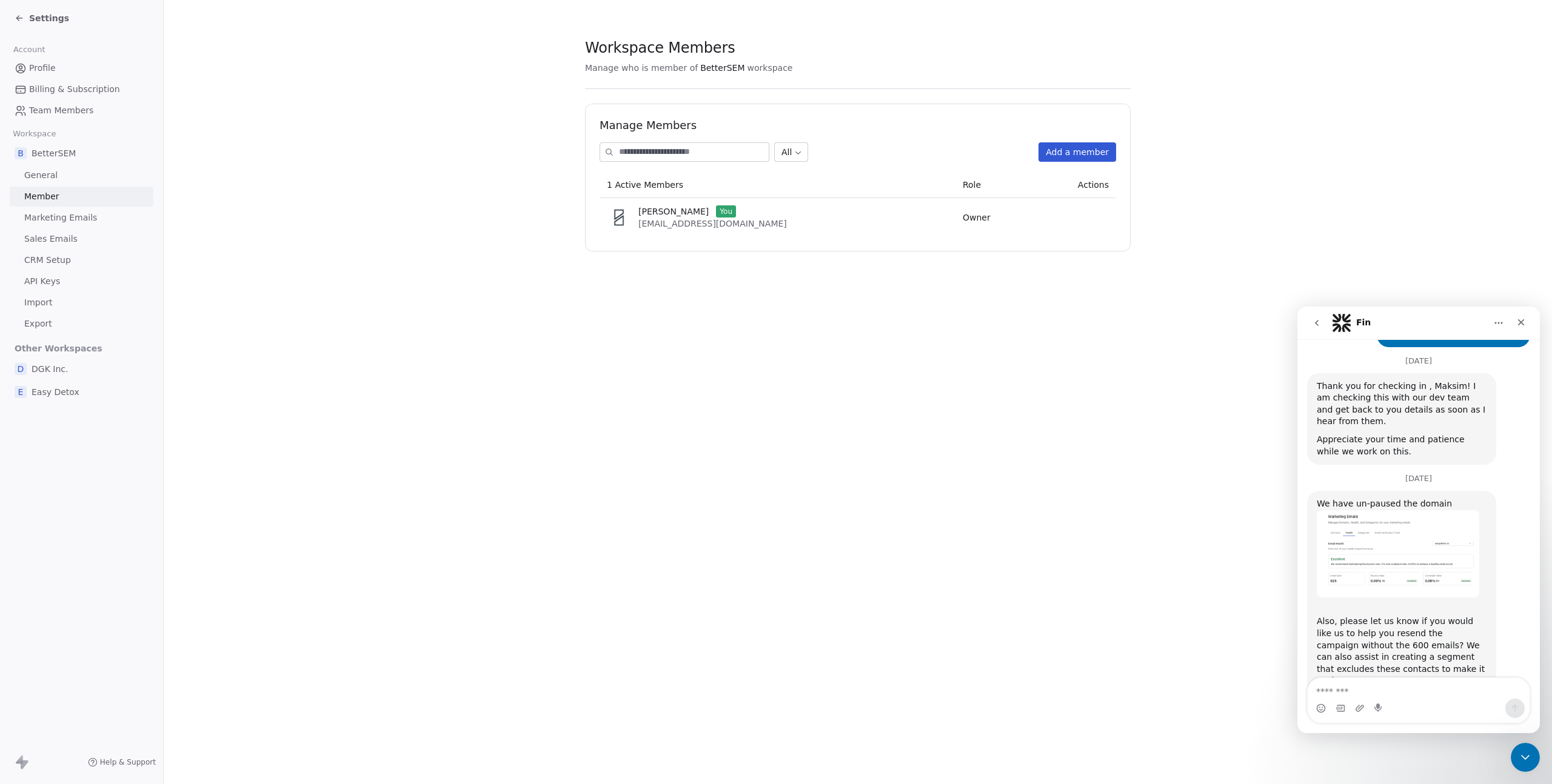
click at [1414, 692] on textarea "Message…" at bounding box center [1418, 688] width 222 height 20
type textarea "*********"
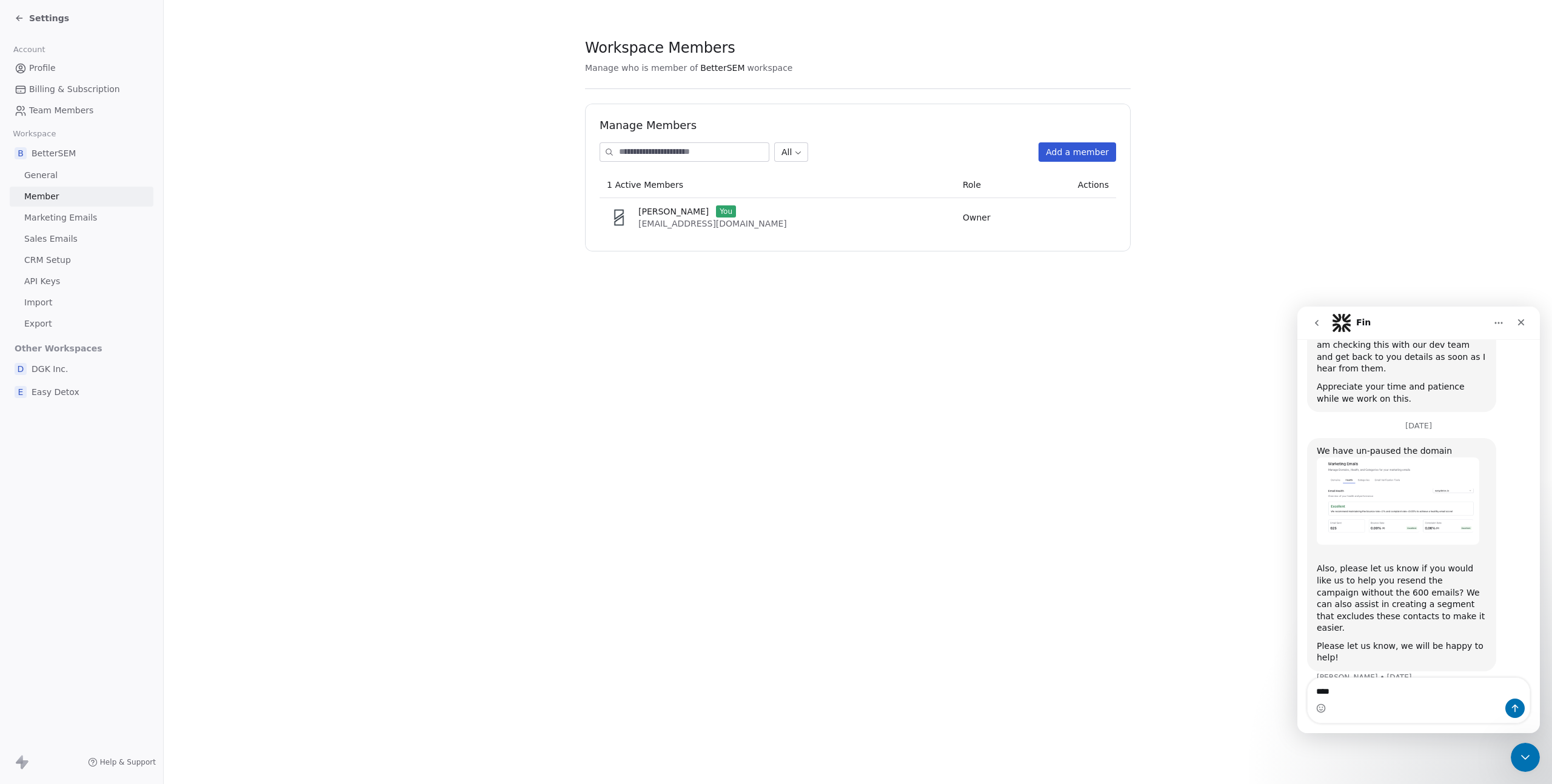
type textarea "****"
click at [941, 556] on div "Workspace Members Manage who is member of BetterSEM workspace Manage Members Al…" at bounding box center [858, 392] width 1388 height 784
click at [44, 43] on span "Account" at bounding box center [29, 50] width 43 height 18
click at [41, 33] on div "Settings" at bounding box center [81, 18] width 163 height 36
click at [40, 27] on div "Settings" at bounding box center [81, 18] width 163 height 36
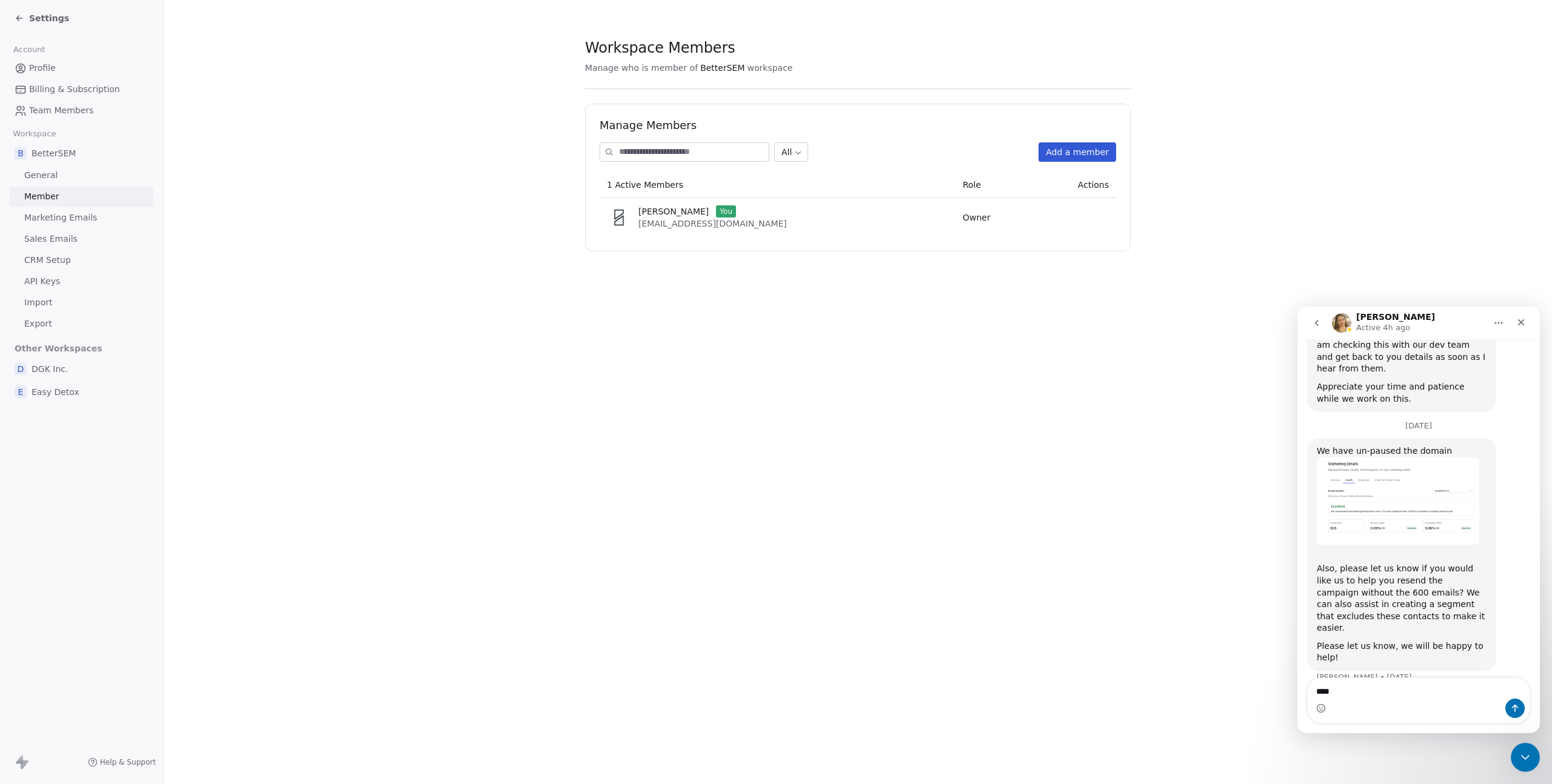
click at [38, 24] on span "Settings" at bounding box center [49, 18] width 40 height 12
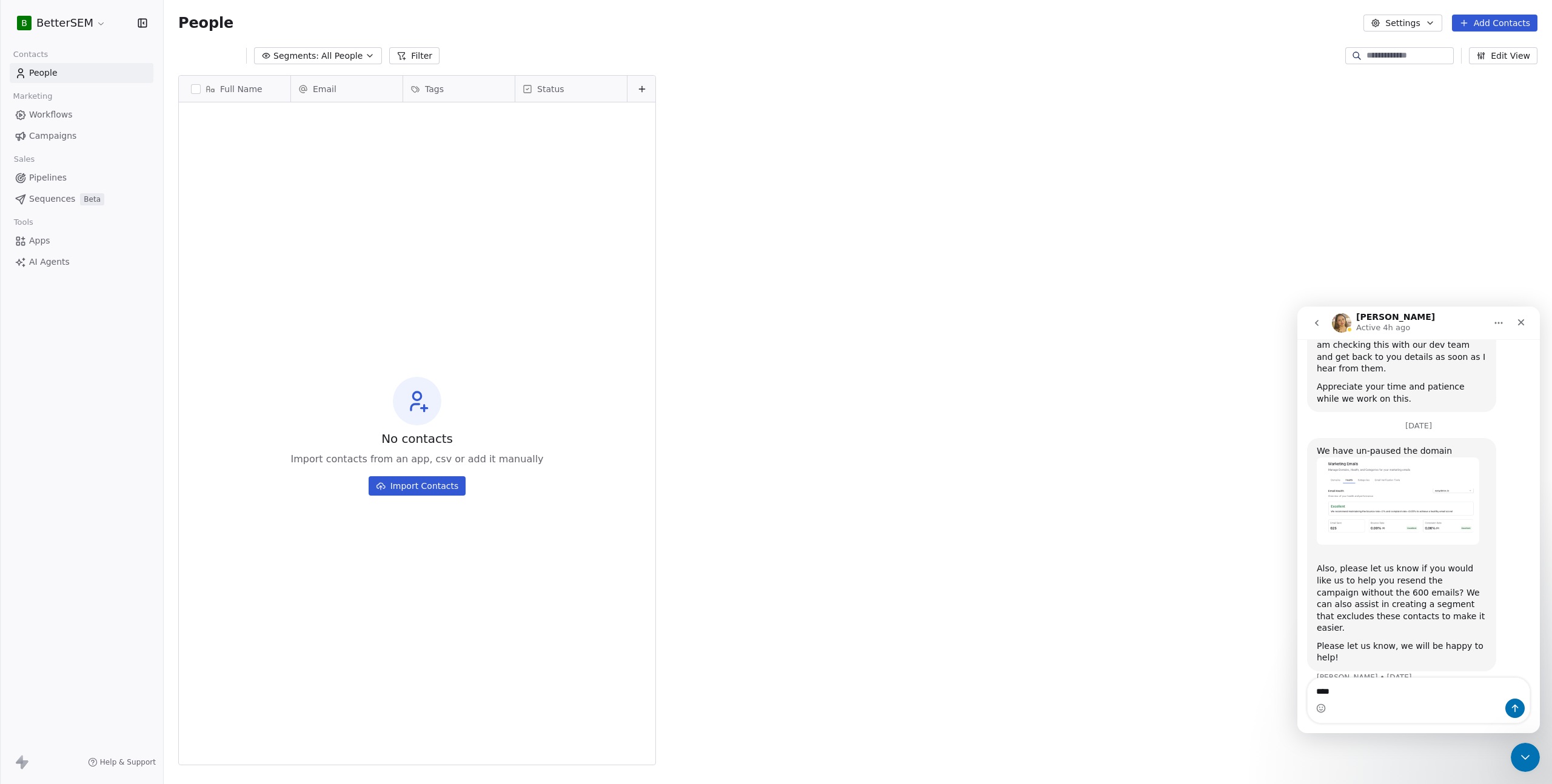
scroll to position [681, 1380]
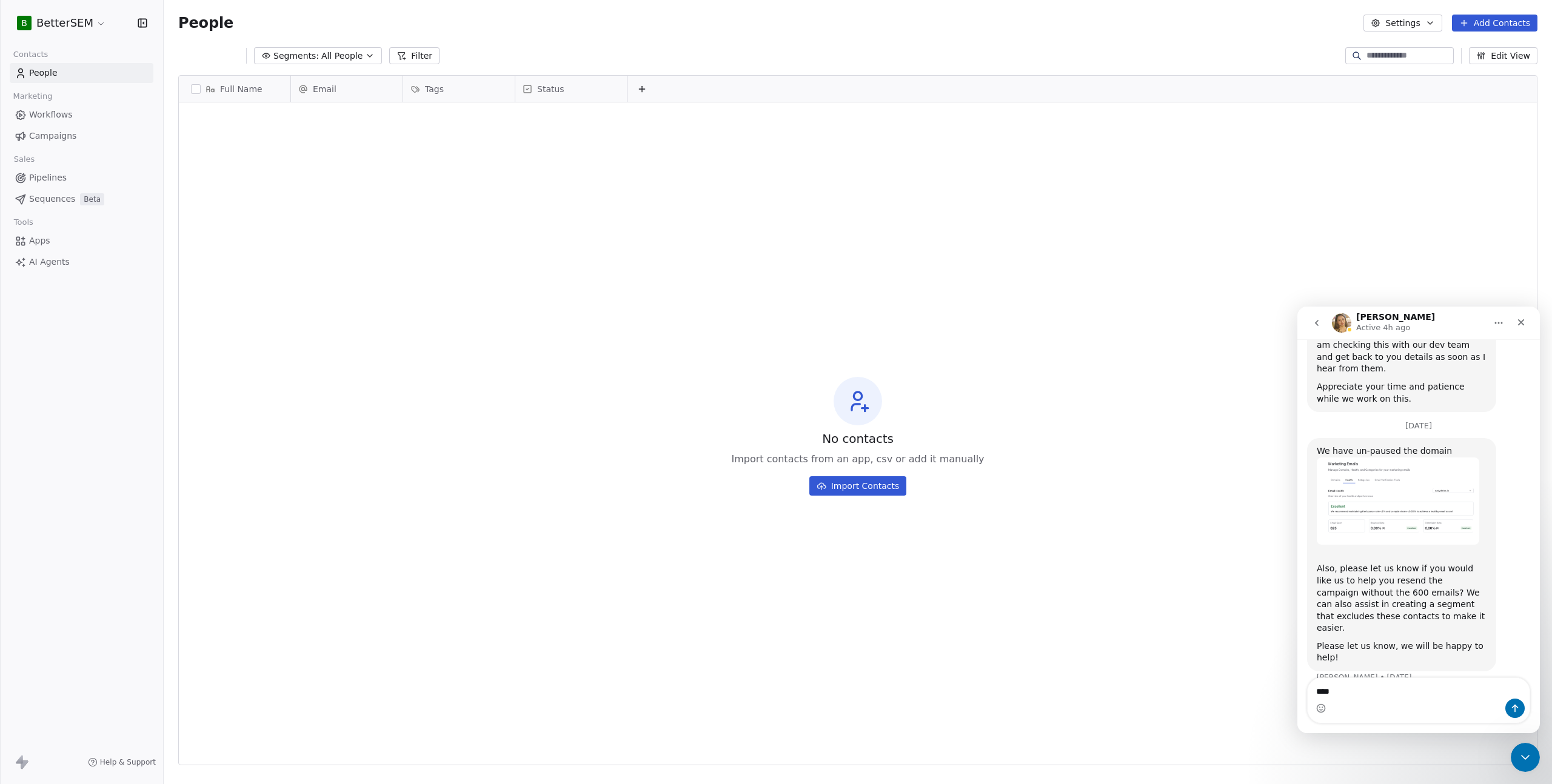
click at [52, 28] on html "B BetterSEM Contacts People Marketing Workflows Campaigns Sales Pipelines Seque…" at bounding box center [776, 392] width 1552 height 784
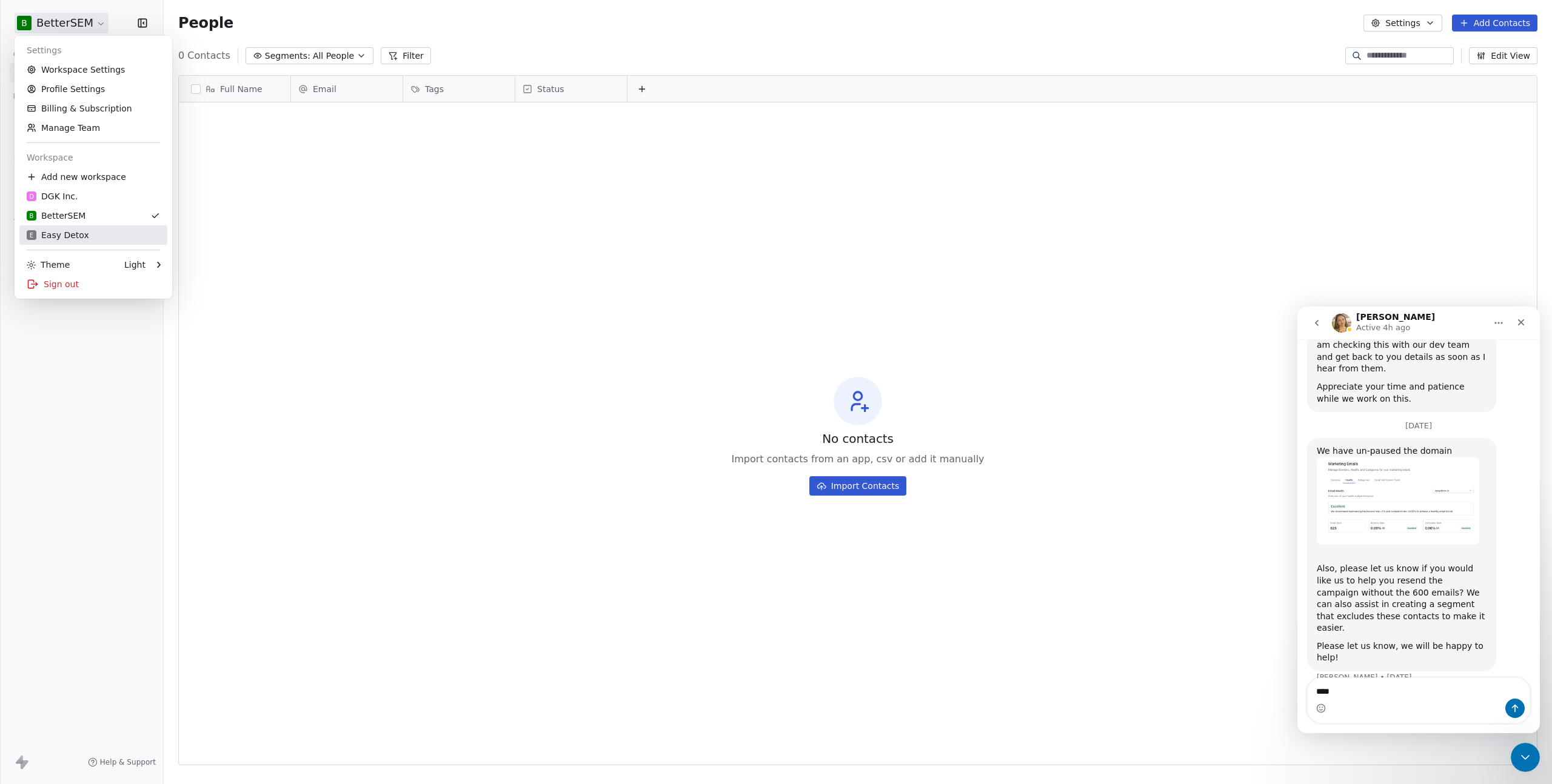
click at [100, 235] on div "E Easy Detox" at bounding box center [93, 235] width 133 height 12
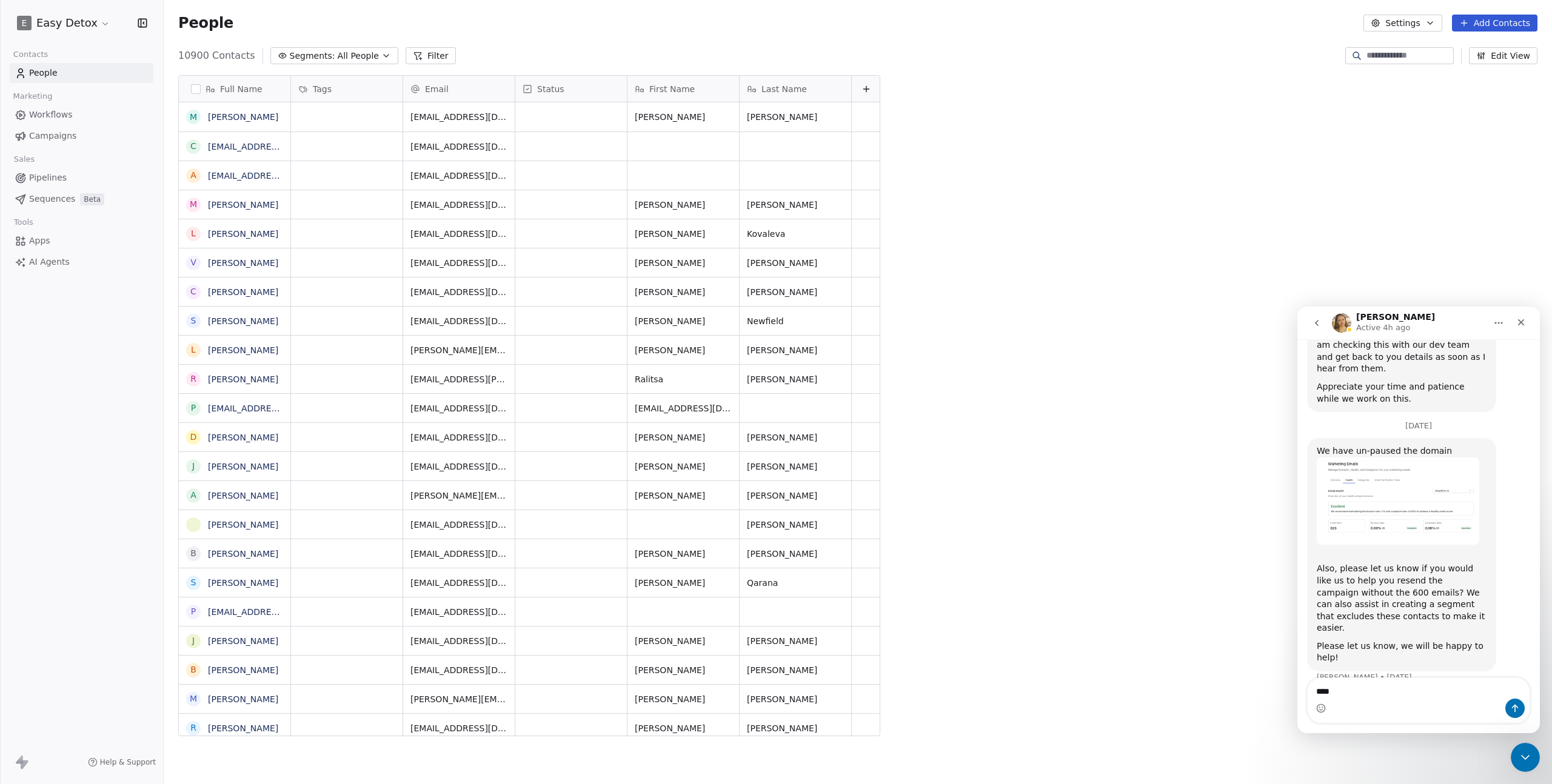
scroll to position [681, 1380]
click at [81, 19] on html "E Easy Detox Contacts People Marketing Workflows Campaigns Sales Sequences Beta…" at bounding box center [776, 392] width 1552 height 784
click at [113, 376] on html "E Easy Detox Contacts People Marketing Workflows Campaigns Sales Sequences Beta…" at bounding box center [776, 392] width 1552 height 784
click at [77, 24] on html "E Easy Detox Contacts People Marketing Workflows Campaigns Sales Sequences Beta…" at bounding box center [776, 392] width 1552 height 784
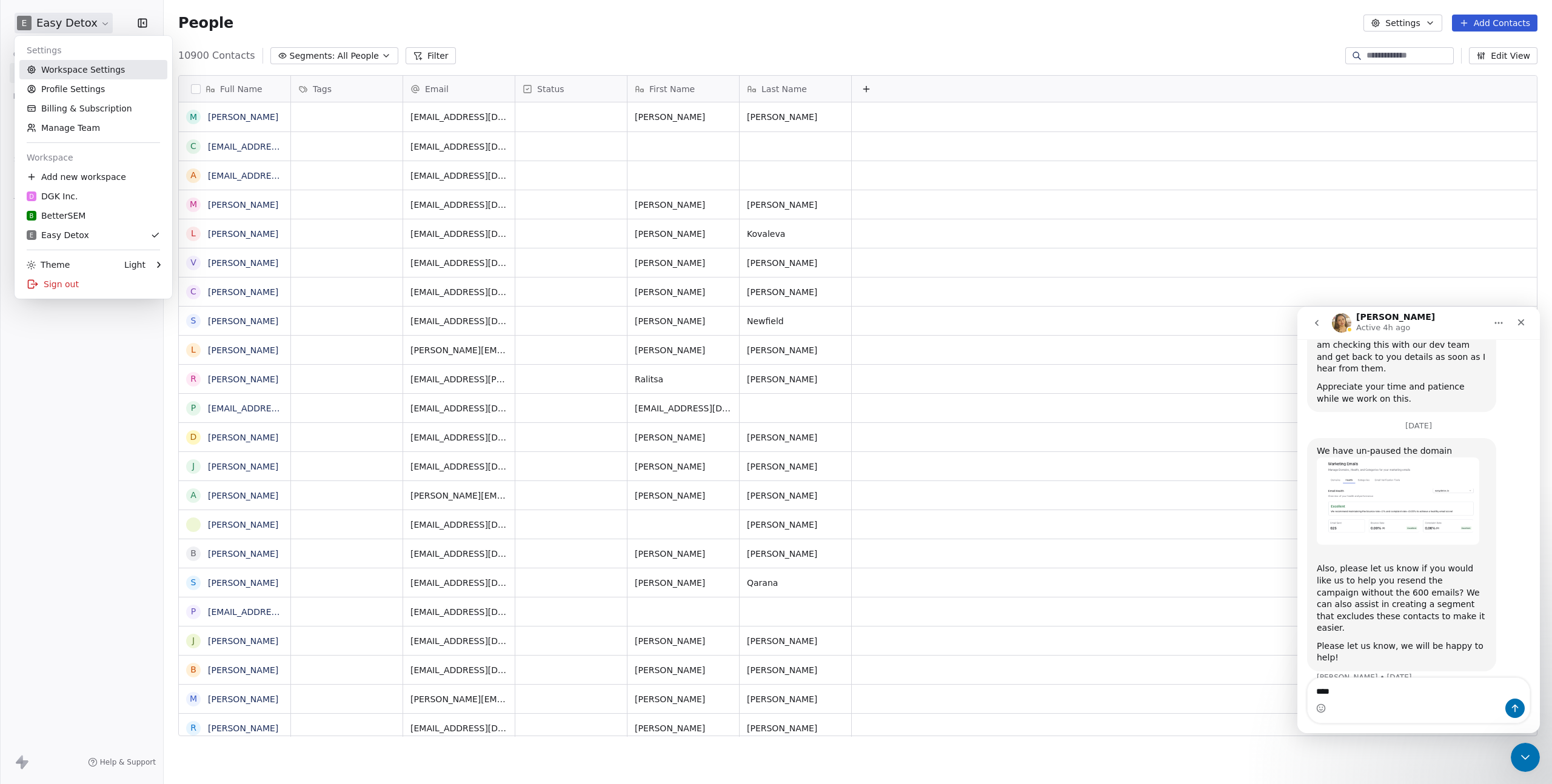
click at [89, 68] on link "Workspace Settings" at bounding box center [94, 70] width 148 height 20
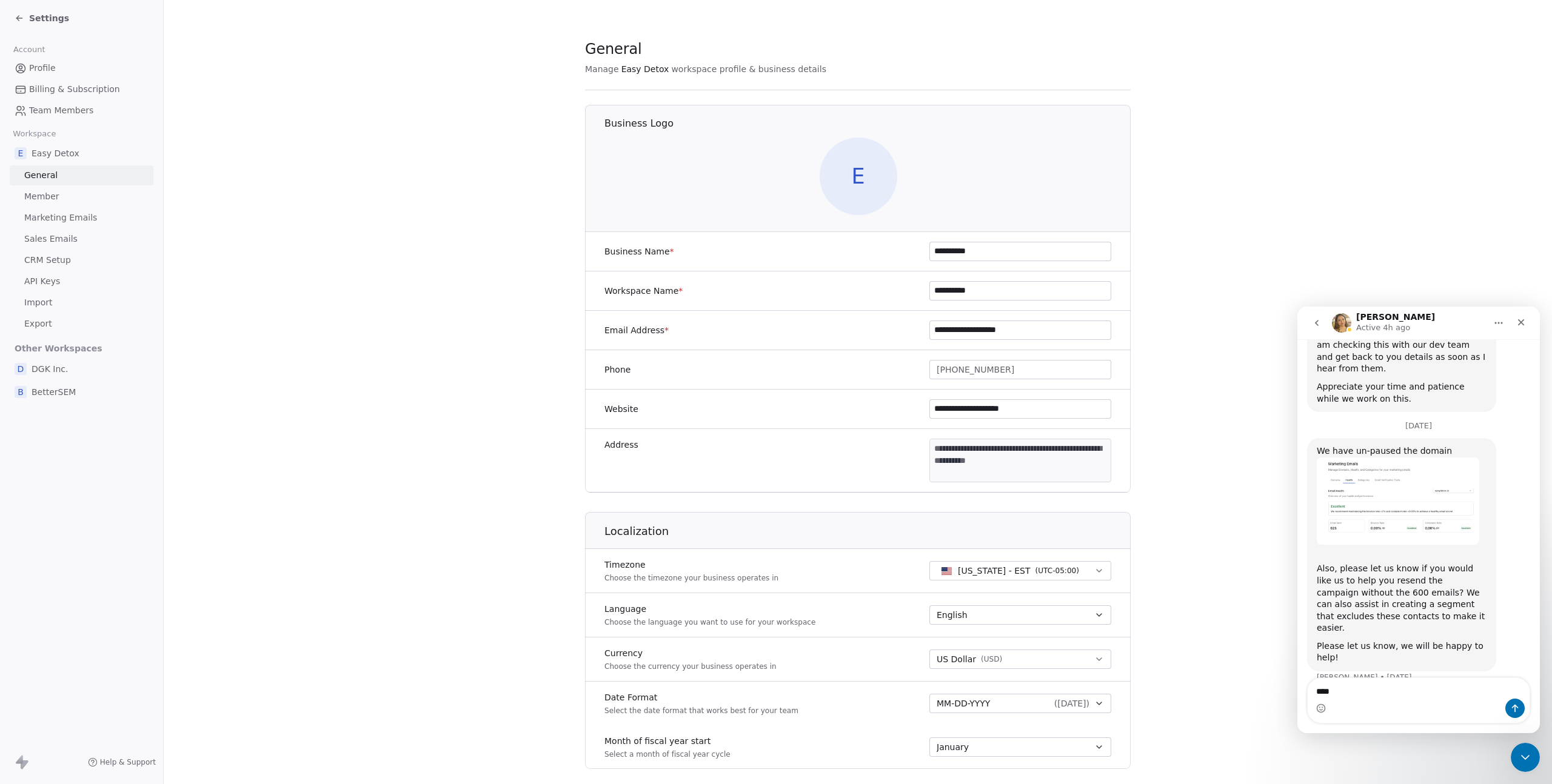
click at [30, 18] on span "Settings" at bounding box center [49, 18] width 40 height 12
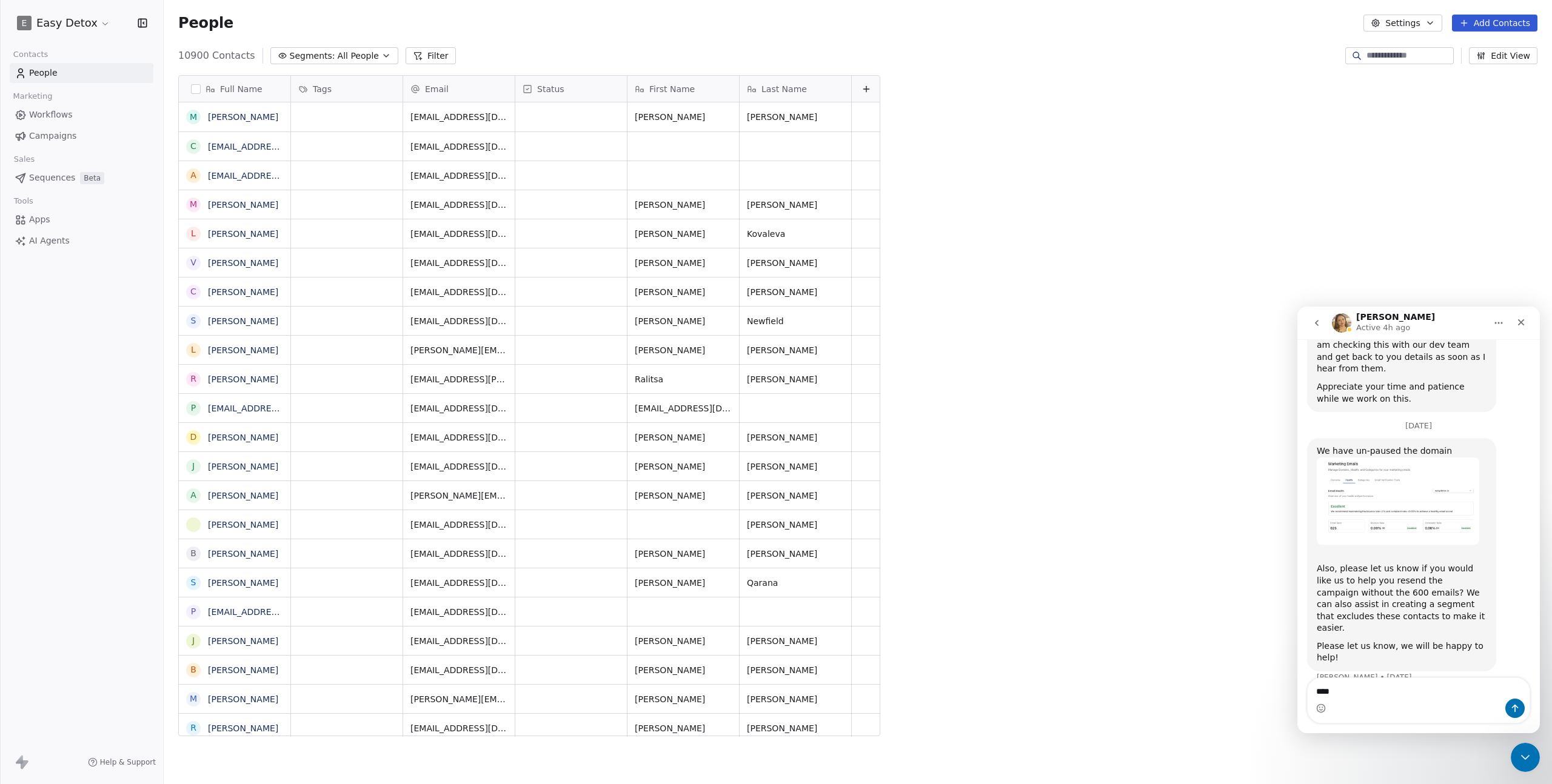
scroll to position [681, 1380]
click at [72, 24] on html "E Easy Detox Contacts People Marketing Workflows Campaigns Sales Sequences Beta…" at bounding box center [776, 392] width 1552 height 784
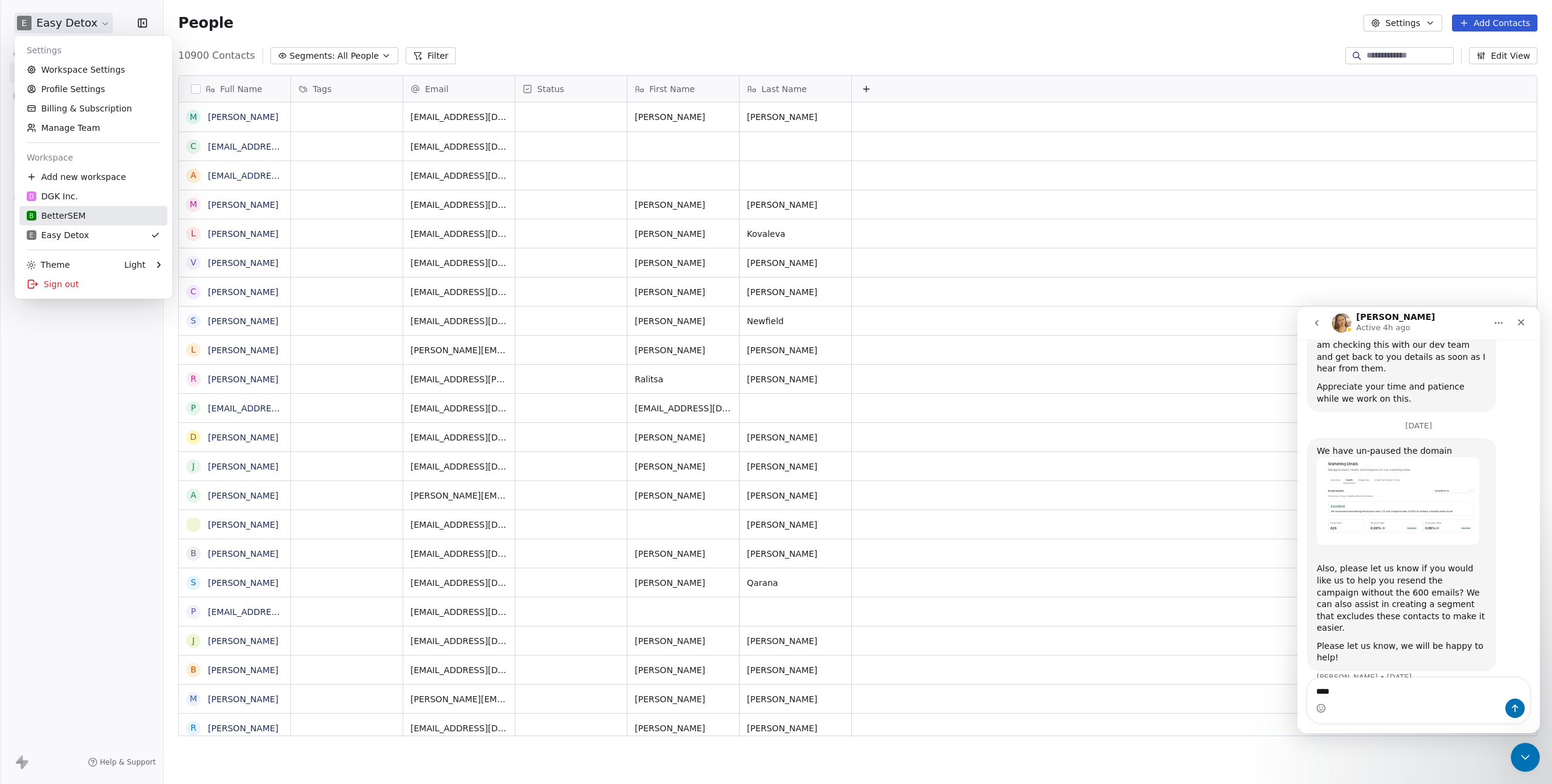
click at [84, 221] on div "B BetterSEM" at bounding box center [93, 216] width 133 height 12
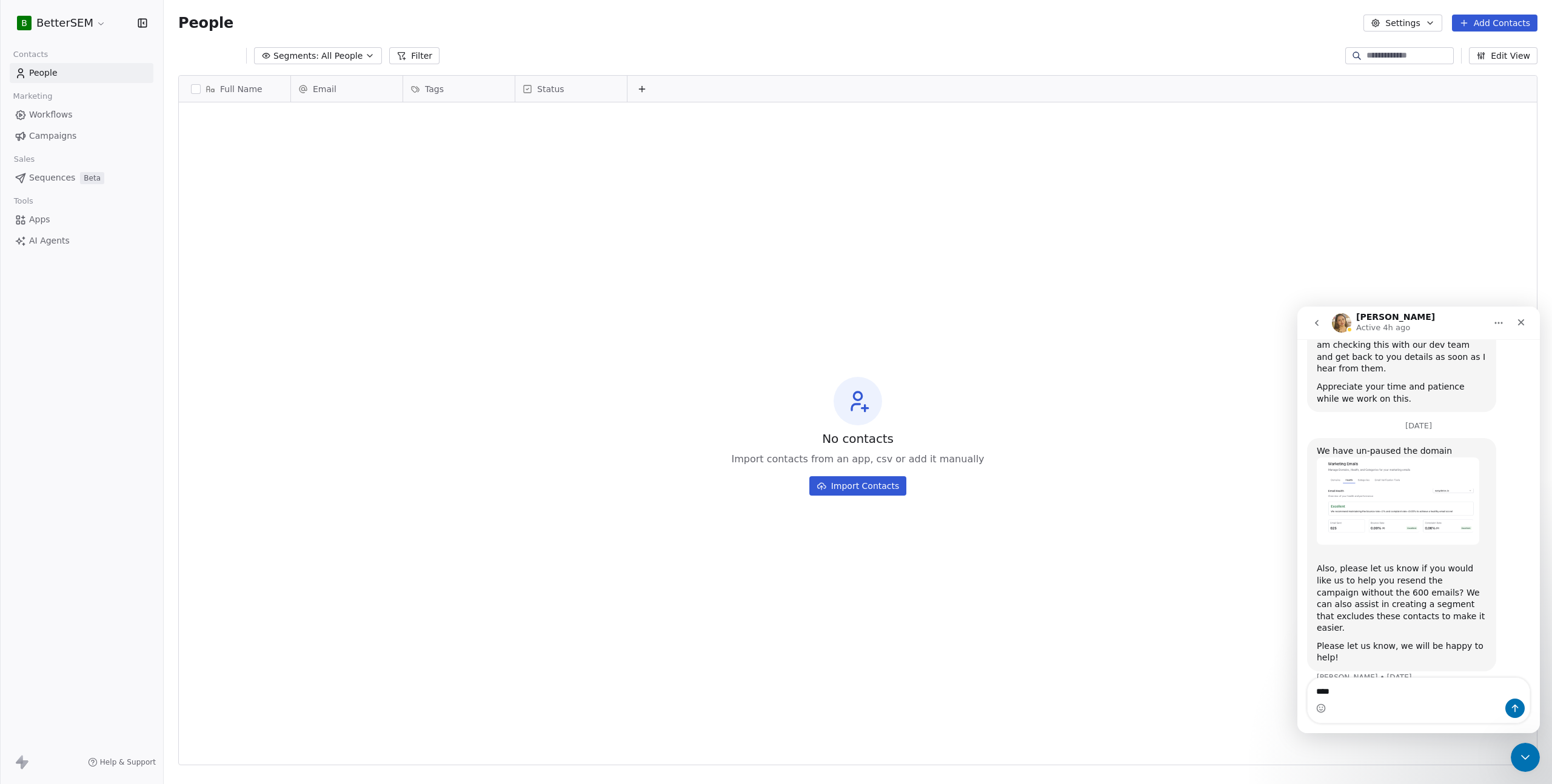
scroll to position [681, 1380]
click at [86, 109] on link "Workflows" at bounding box center [81, 115] width 144 height 20
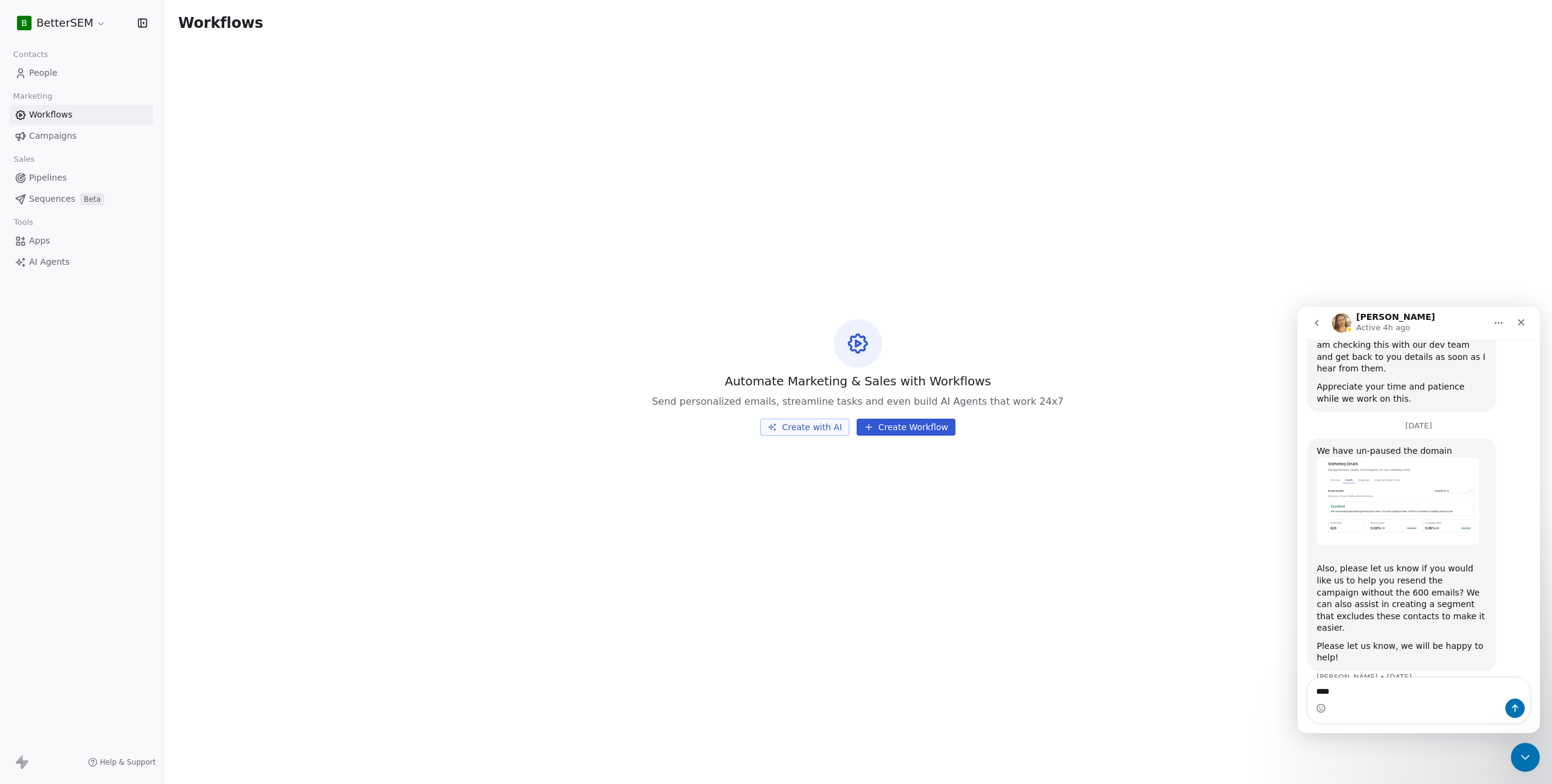
click at [85, 139] on link "Campaigns" at bounding box center [81, 136] width 144 height 20
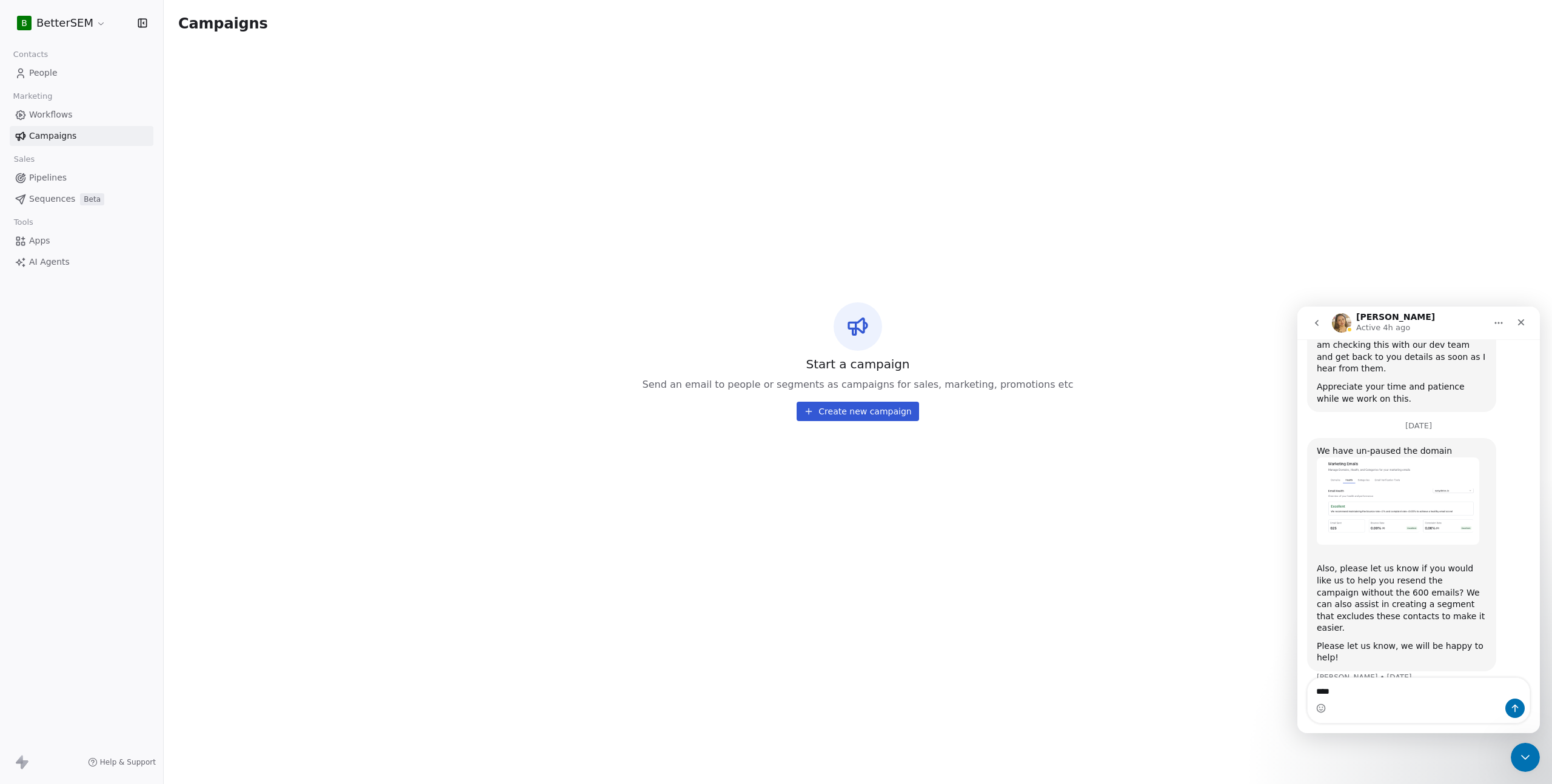
click at [81, 173] on link "Pipelines" at bounding box center [81, 178] width 144 height 20
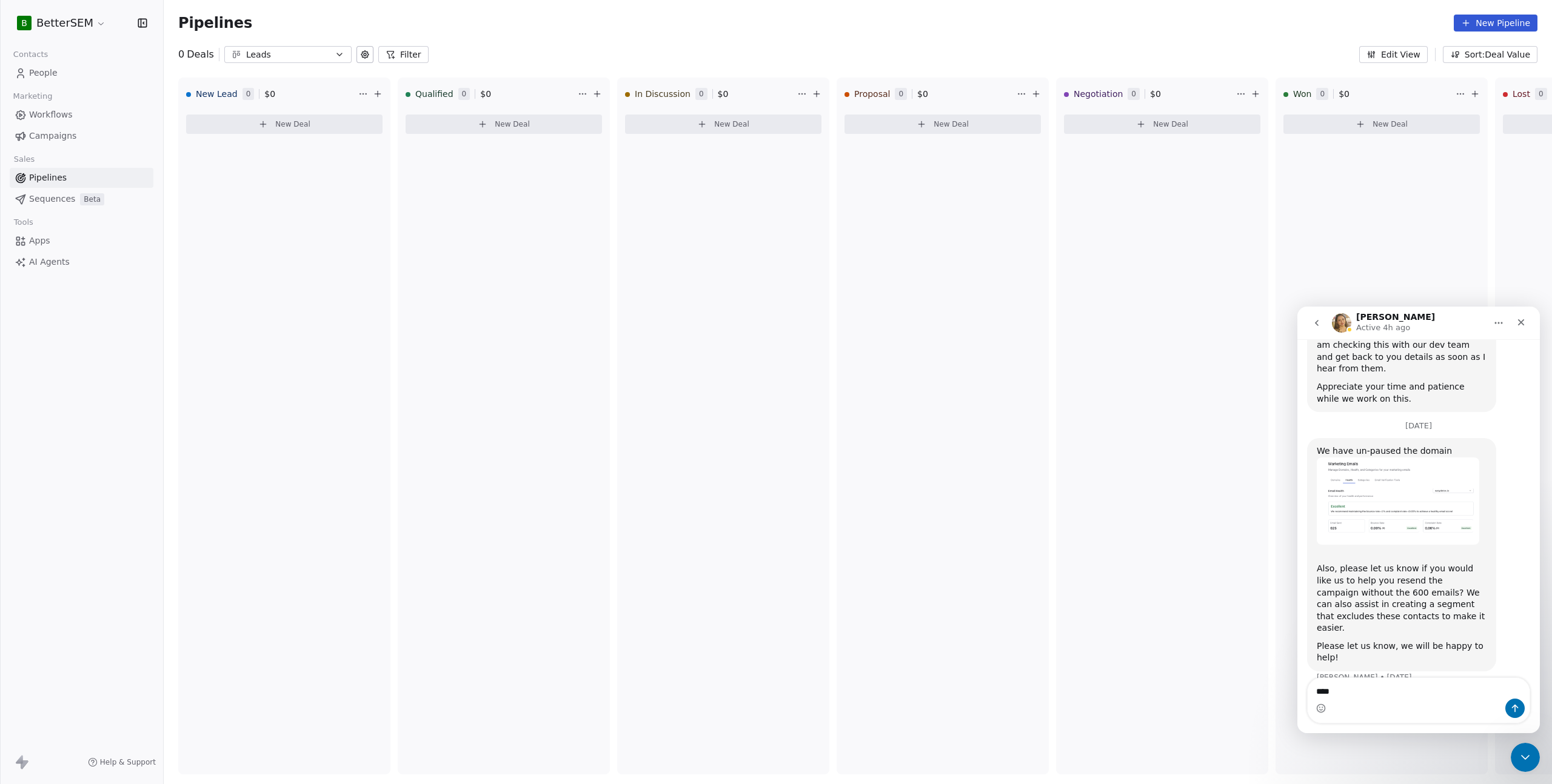
click at [58, 201] on span "Sequences" at bounding box center [52, 199] width 46 height 12
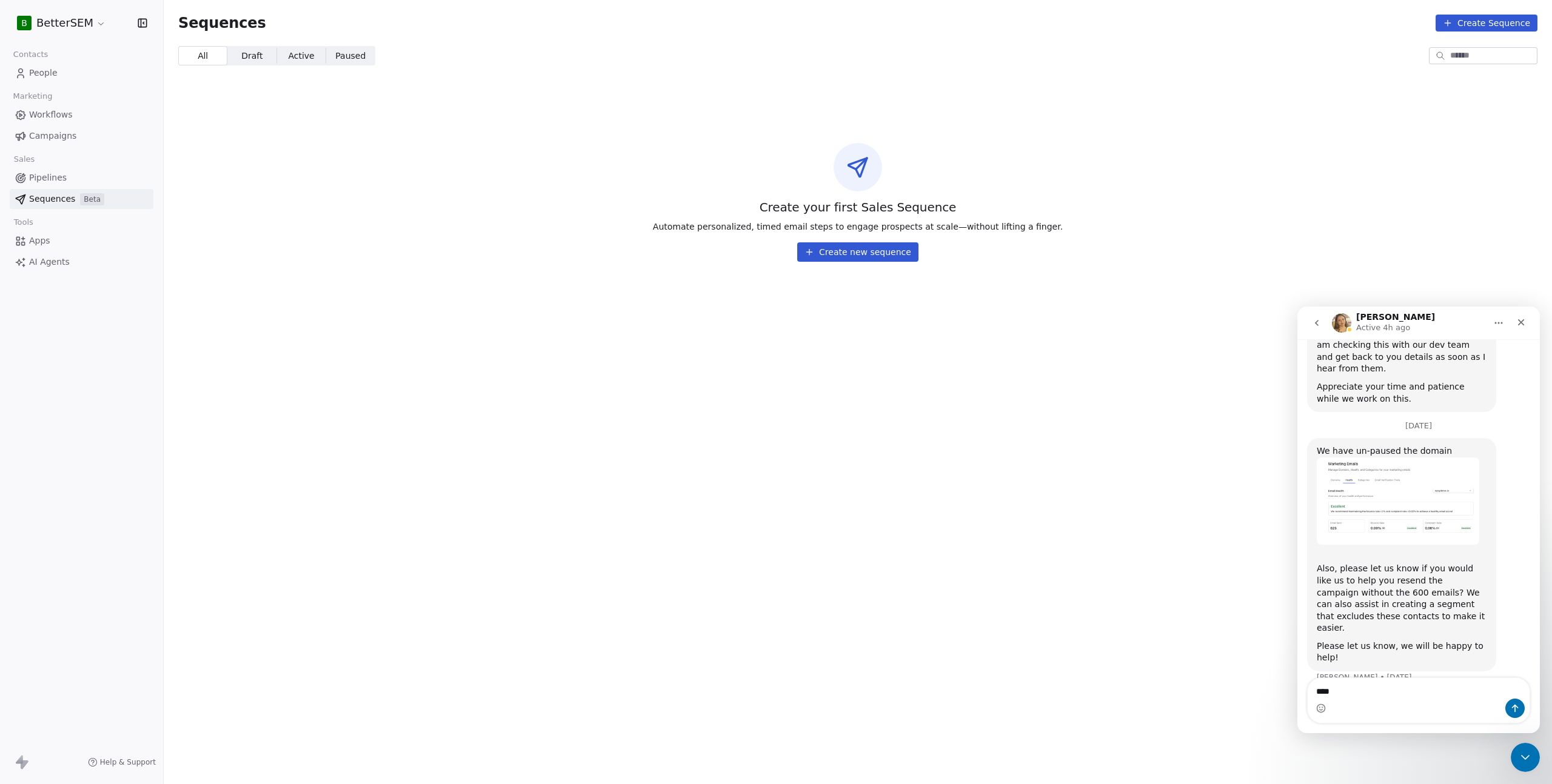
click at [61, 185] on link "Pipelines" at bounding box center [81, 178] width 144 height 20
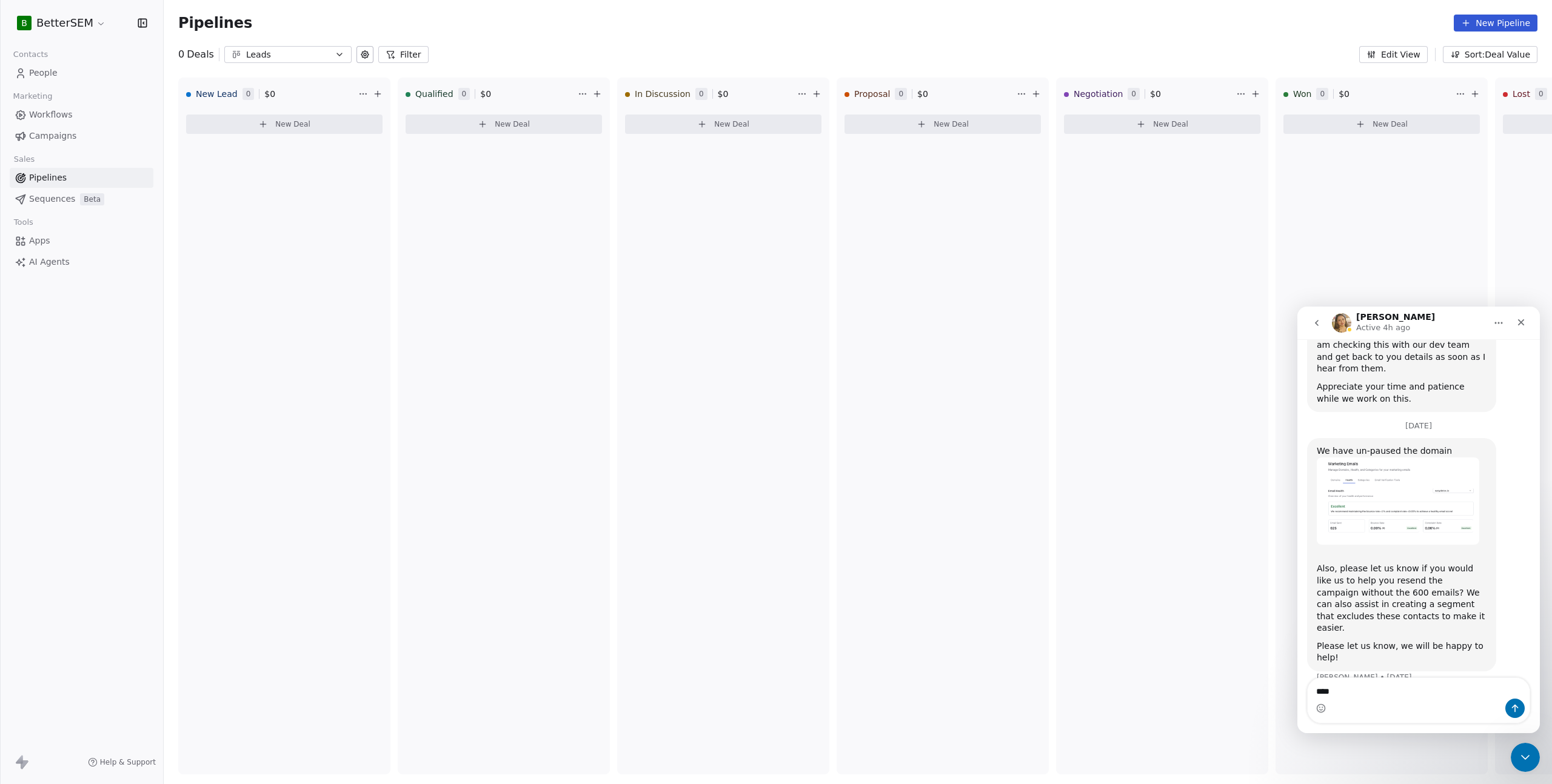
click at [822, 36] on div "Pipelines New Pipeline" at bounding box center [858, 23] width 1388 height 46
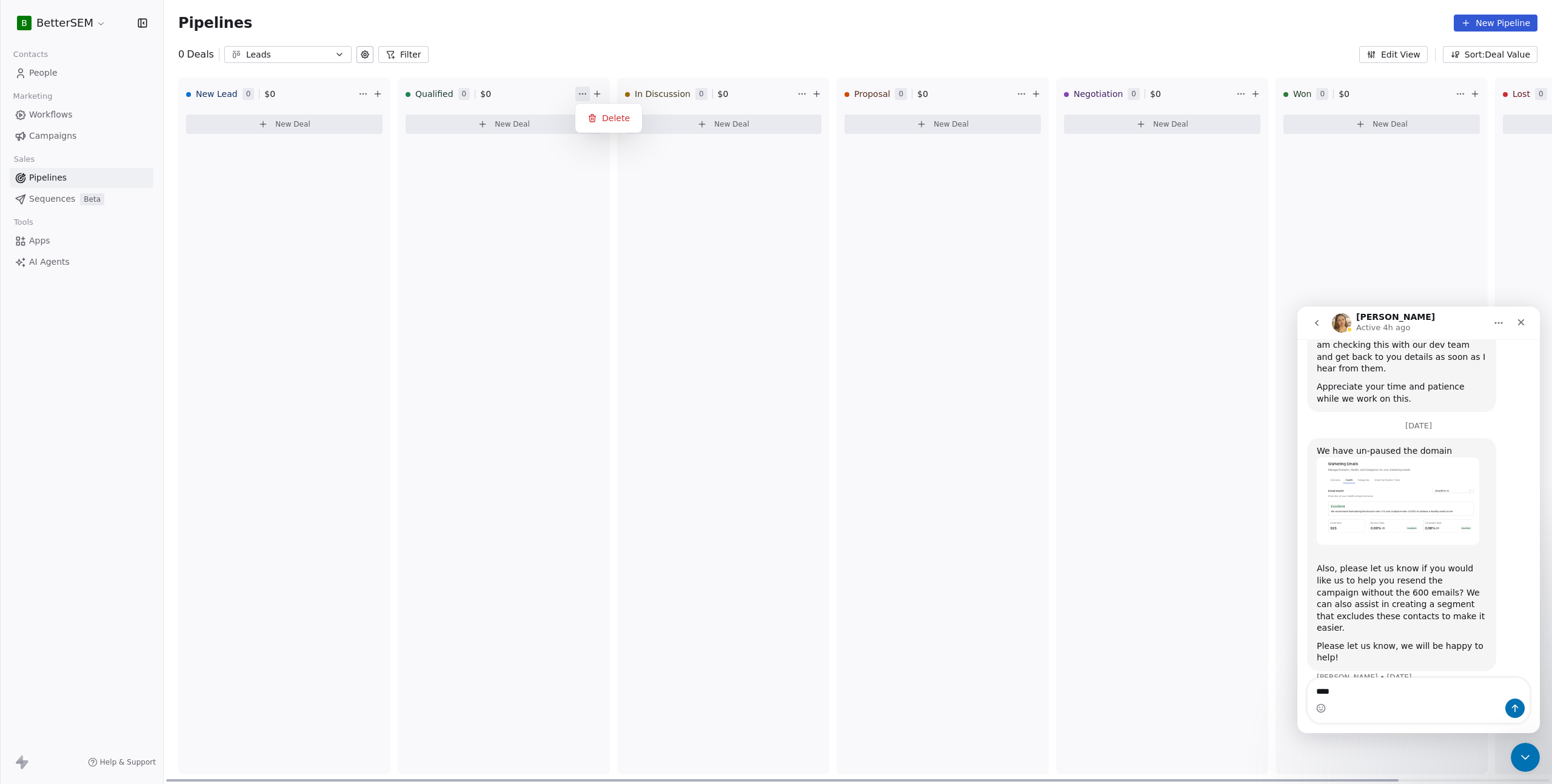
click at [583, 95] on html "B BetterSEM Contacts People Marketing Workflows Campaigns Sales Pipelines Seque…" at bounding box center [776, 392] width 1552 height 784
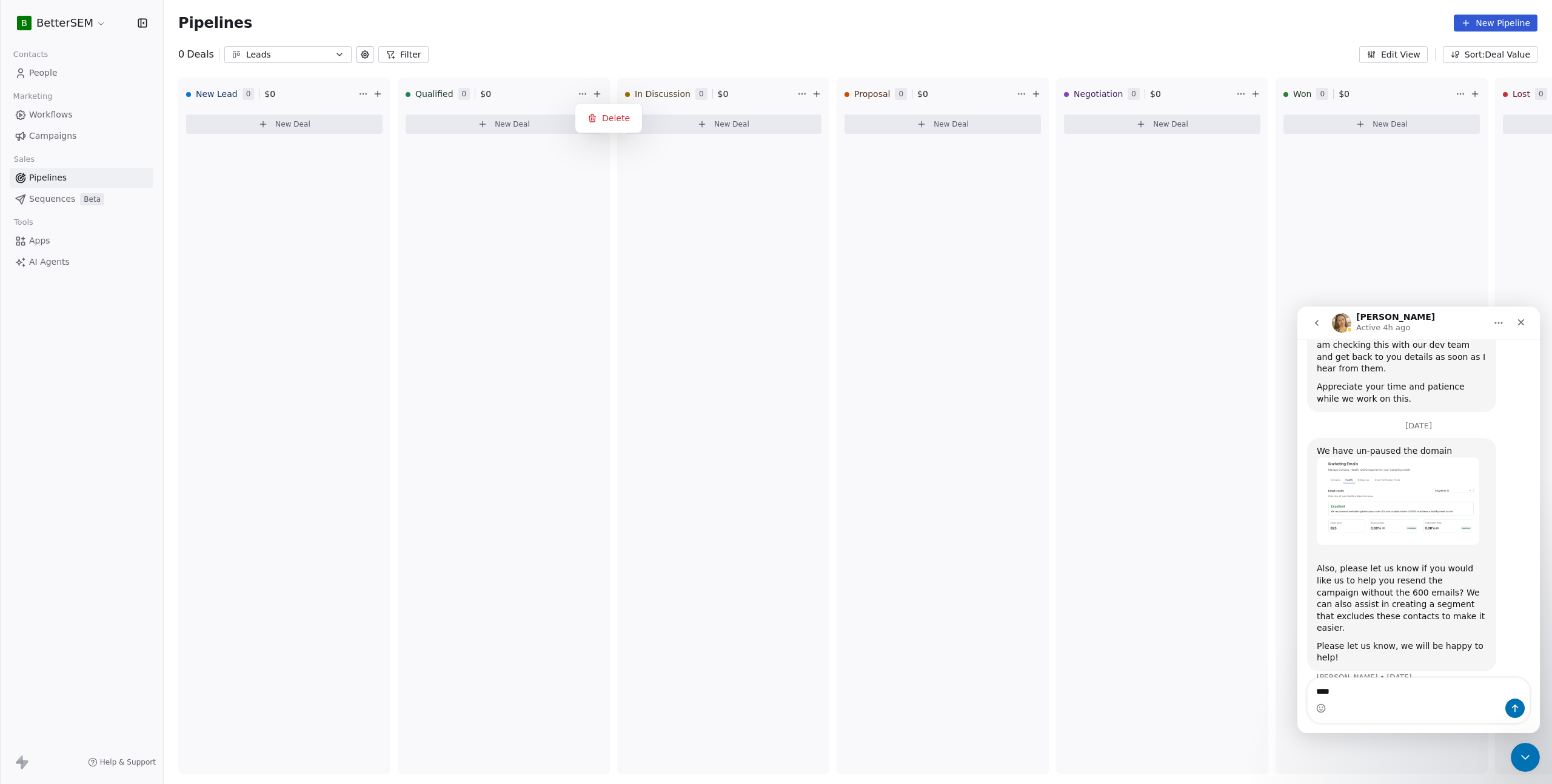
click at [290, 49] on html "B BetterSEM Contacts People Marketing Workflows Campaigns Sales Pipelines Seque…" at bounding box center [776, 392] width 1552 height 784
click at [290, 49] on div "Leads" at bounding box center [288, 54] width 84 height 12
click at [290, 49] on html "B BetterSEM Contacts People Marketing Workflows Campaigns Sales Pipelines Seque…" at bounding box center [776, 392] width 1552 height 784
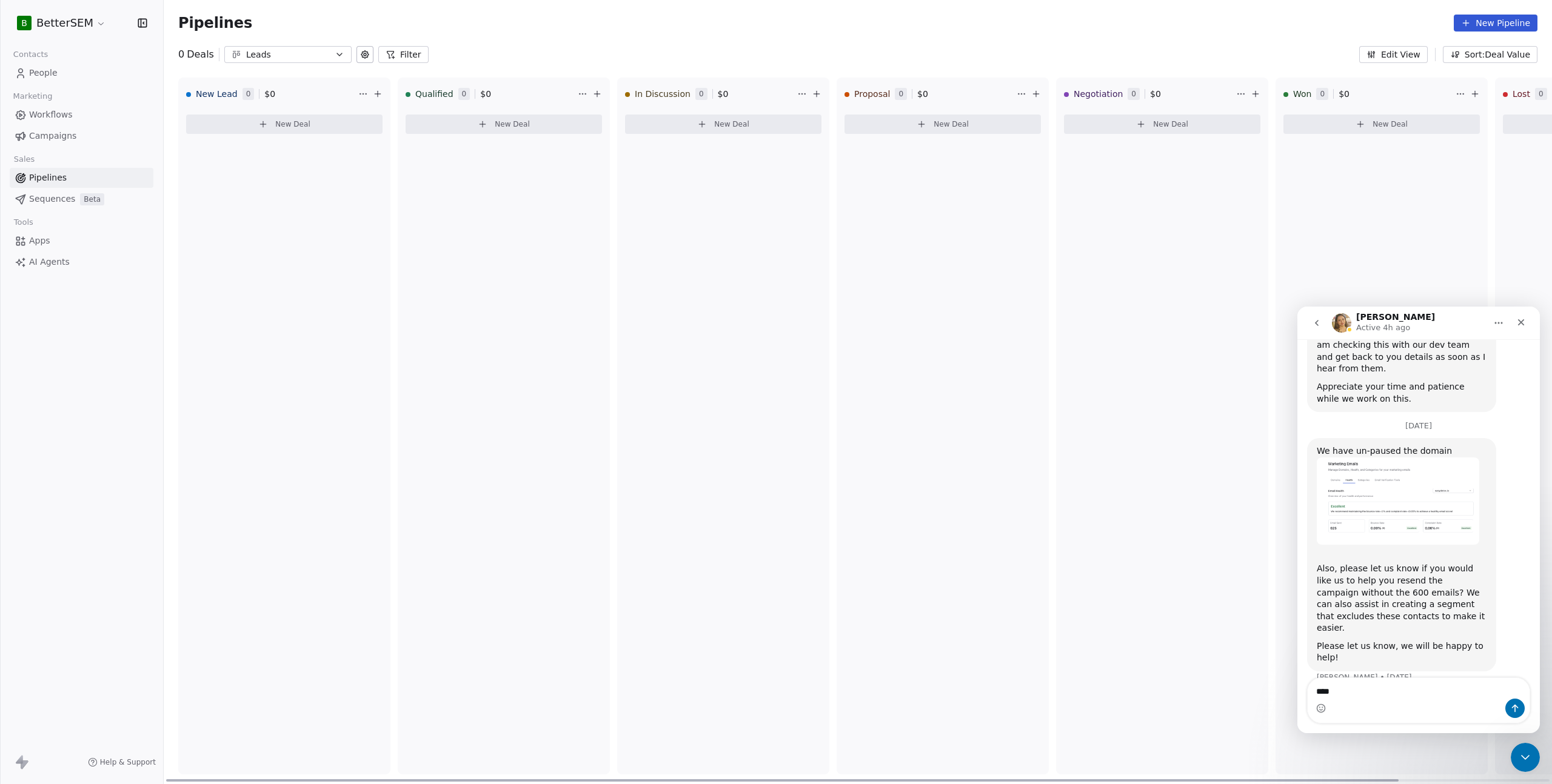
click at [582, 96] on html "B BetterSEM Contacts People Marketing Workflows Campaigns Sales Pipelines Seque…" at bounding box center [776, 392] width 1552 height 784
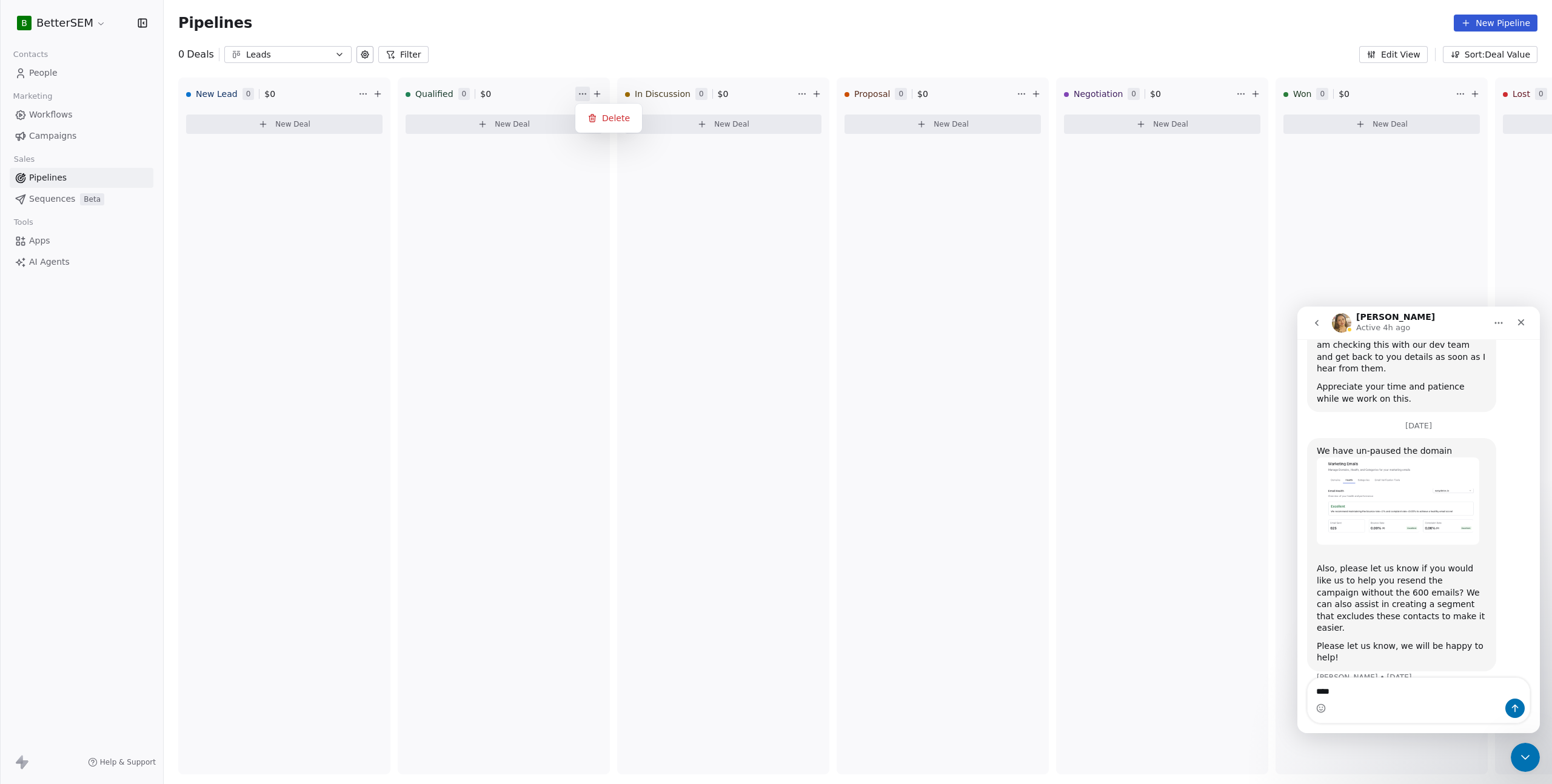
click at [582, 95] on html "B BetterSEM Contacts People Marketing Workflows Campaigns Sales Pipelines Seque…" at bounding box center [776, 392] width 1552 height 784
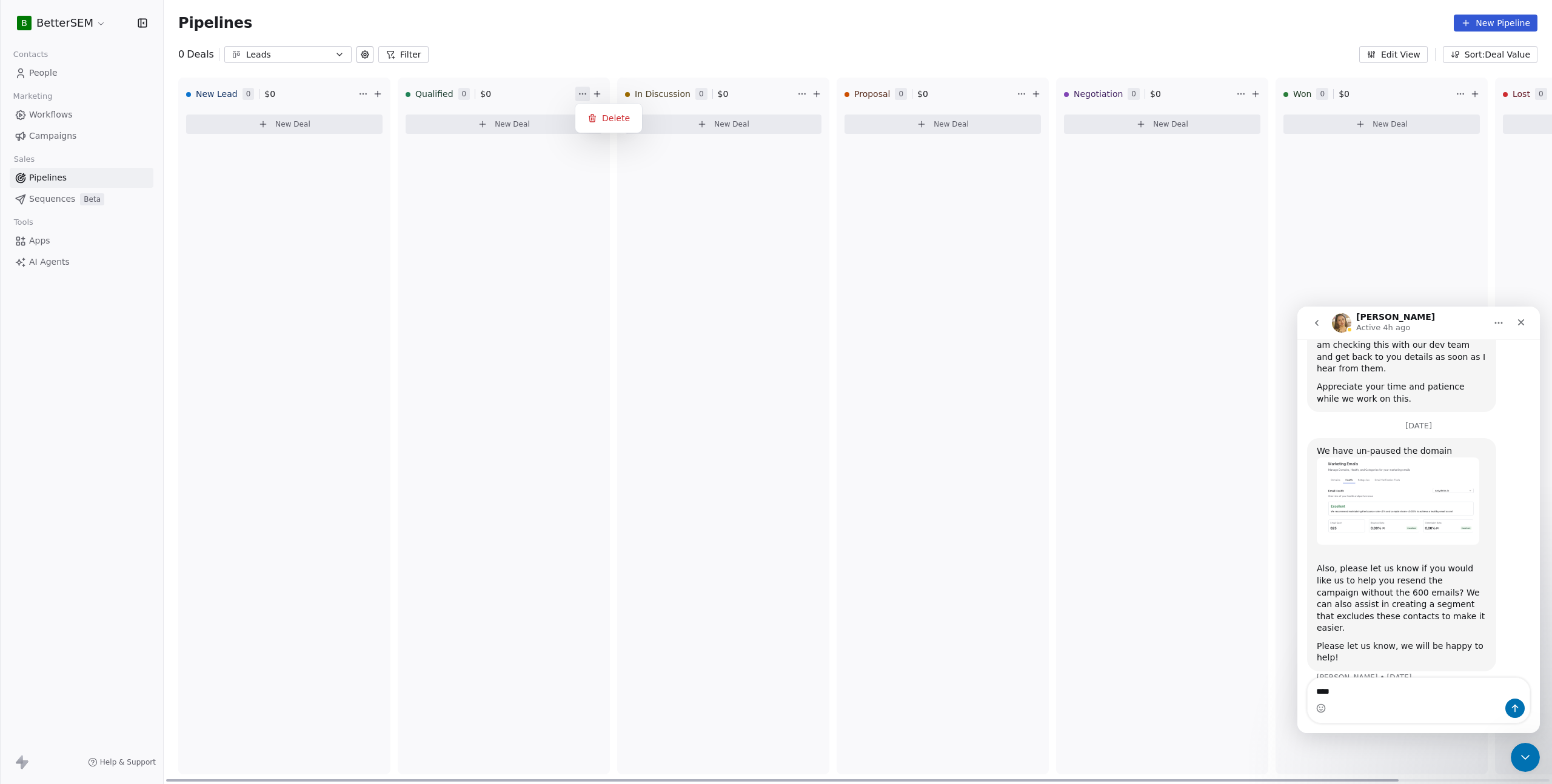
click at [582, 95] on html "B BetterSEM Contacts People Marketing Workflows Campaigns Sales Pipelines Seque…" at bounding box center [776, 392] width 1552 height 784
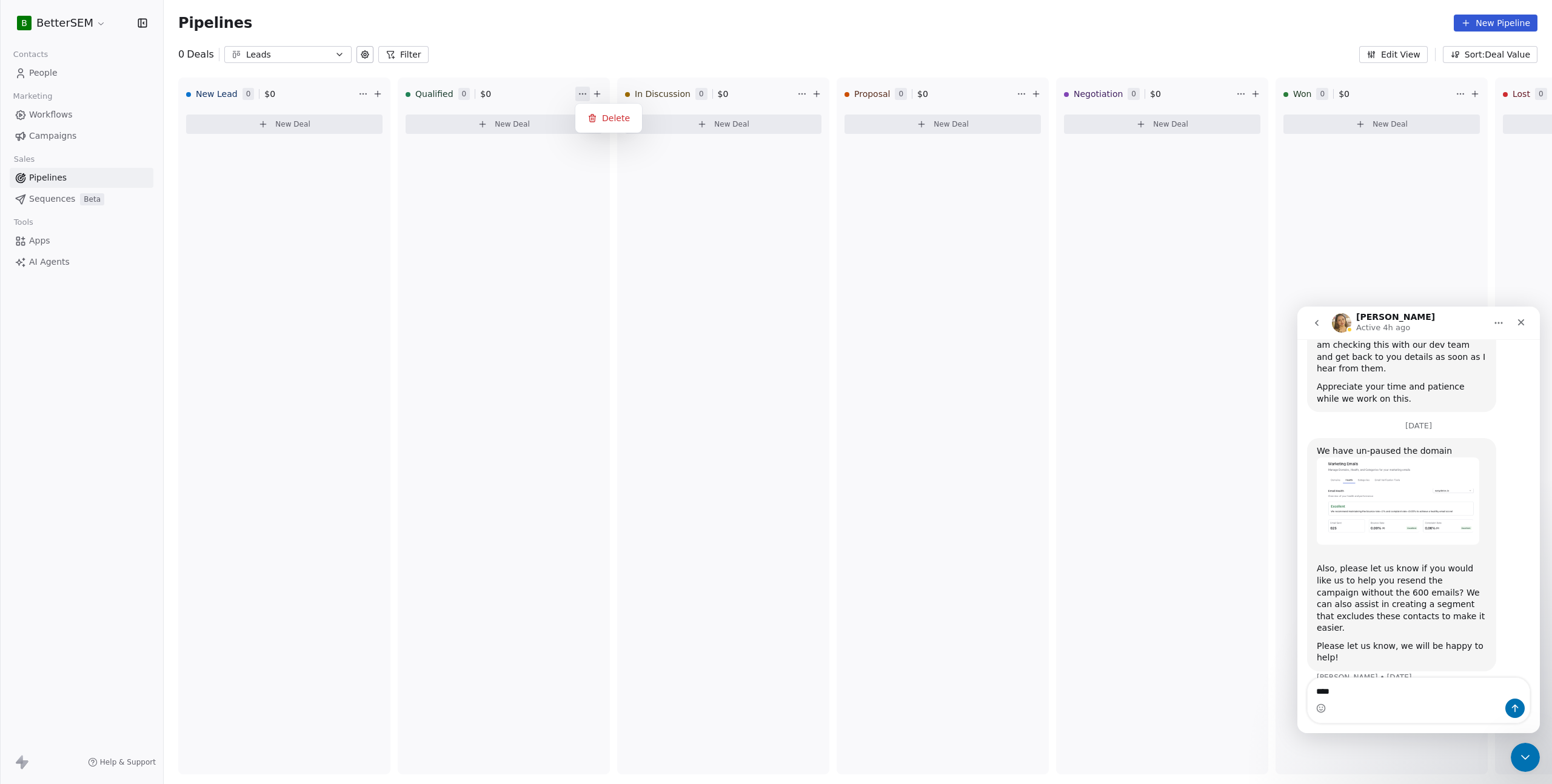
click at [583, 94] on html "B BetterSEM Contacts People Marketing Workflows Campaigns Sales Pipelines Seque…" at bounding box center [776, 392] width 1552 height 784
click at [1528, 320] on div "Close" at bounding box center [1521, 322] width 22 height 22
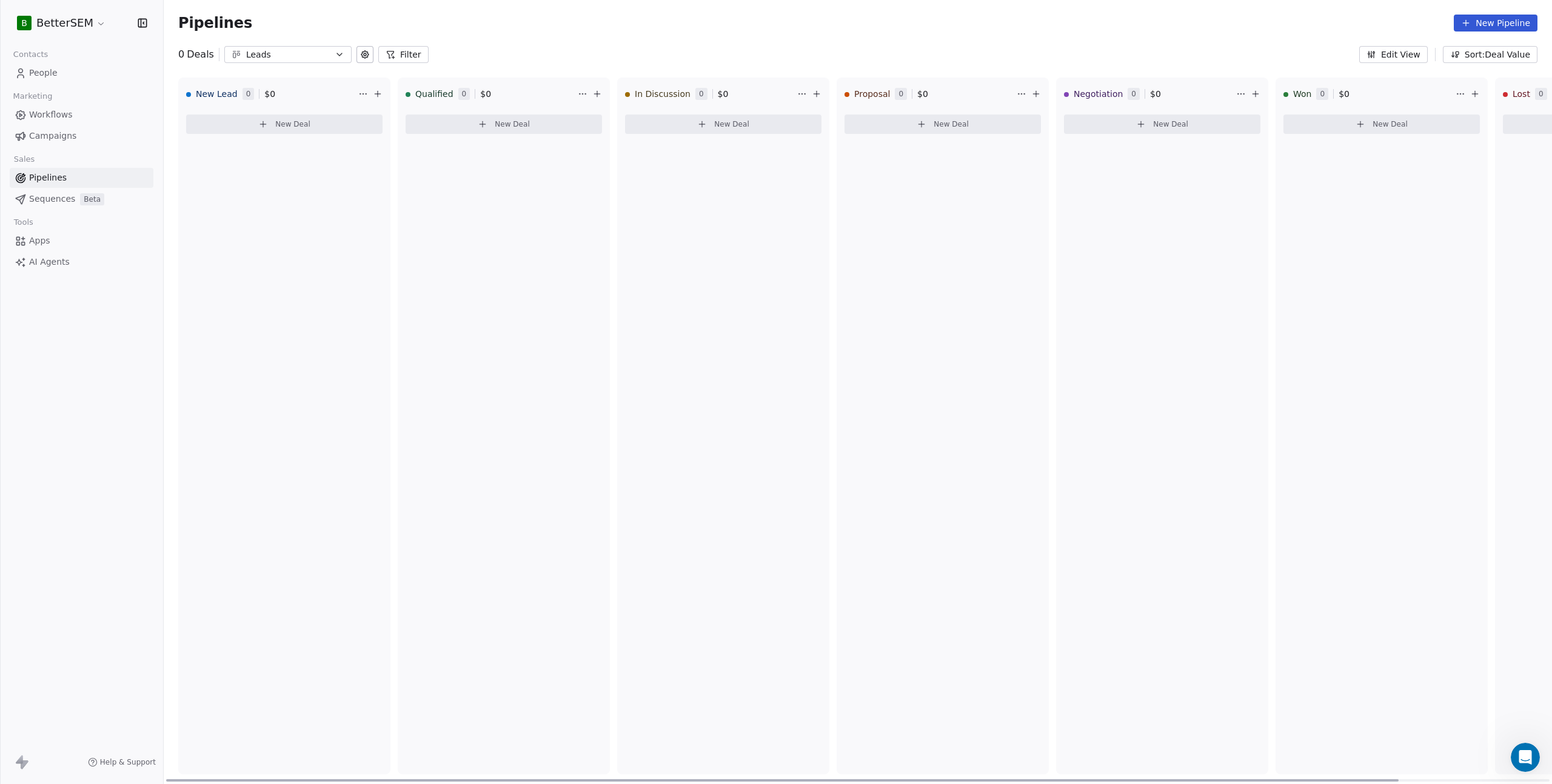
scroll to position [1047, 0]
drag, startPoint x: 1458, startPoint y: 203, endPoint x: 1269, endPoint y: 208, distance: 189.1
click at [1269, 208] on div "New Lead 0 $ 0 New Deal Qualified 0 $ 0 New Deal In Discussion 0 $ 0 New Deal P…" at bounding box center [943, 431] width 1558 height 707
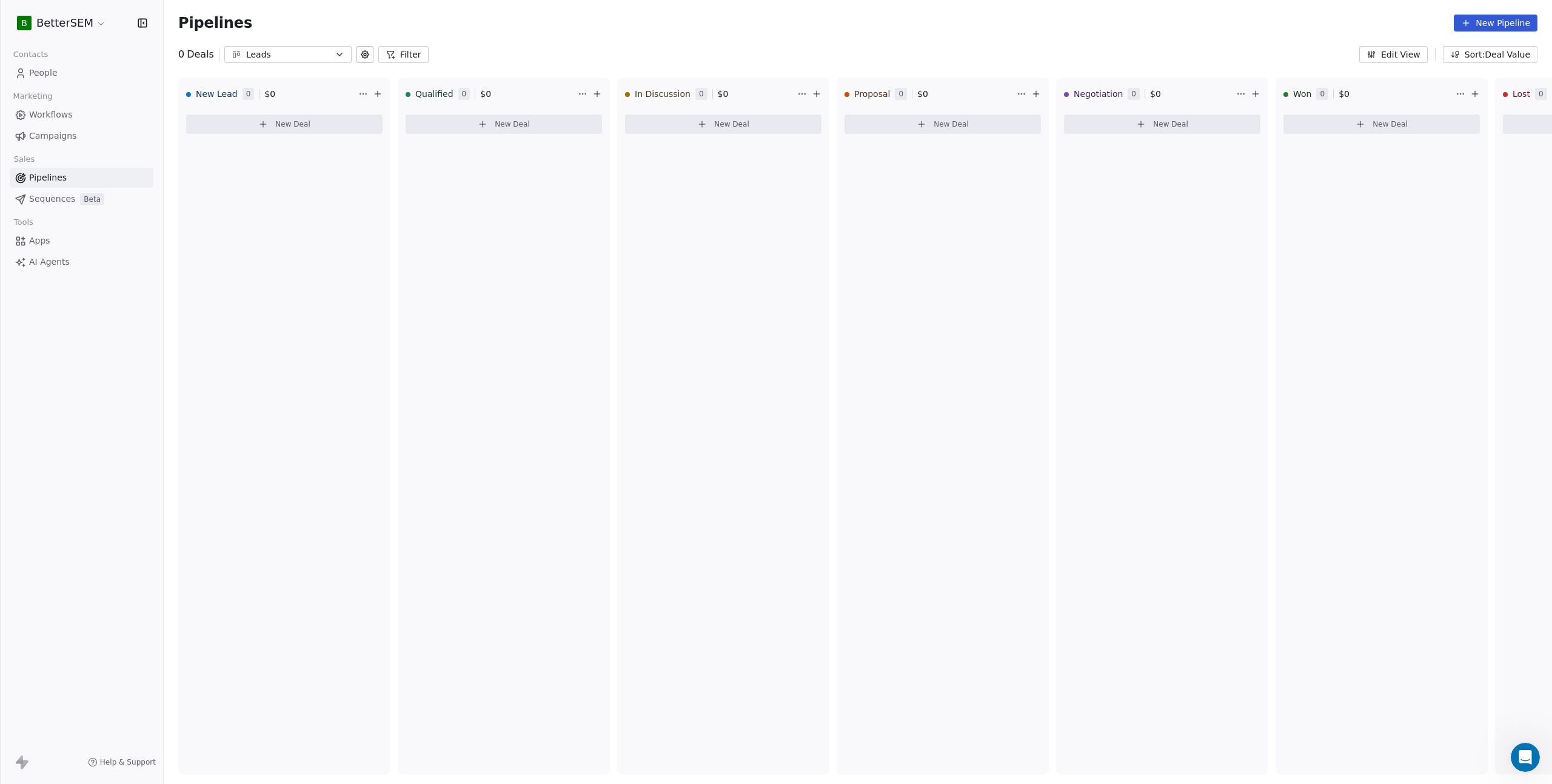
click at [1124, 26] on div "Pipelines New Pipeline" at bounding box center [858, 23] width 1359 height 17
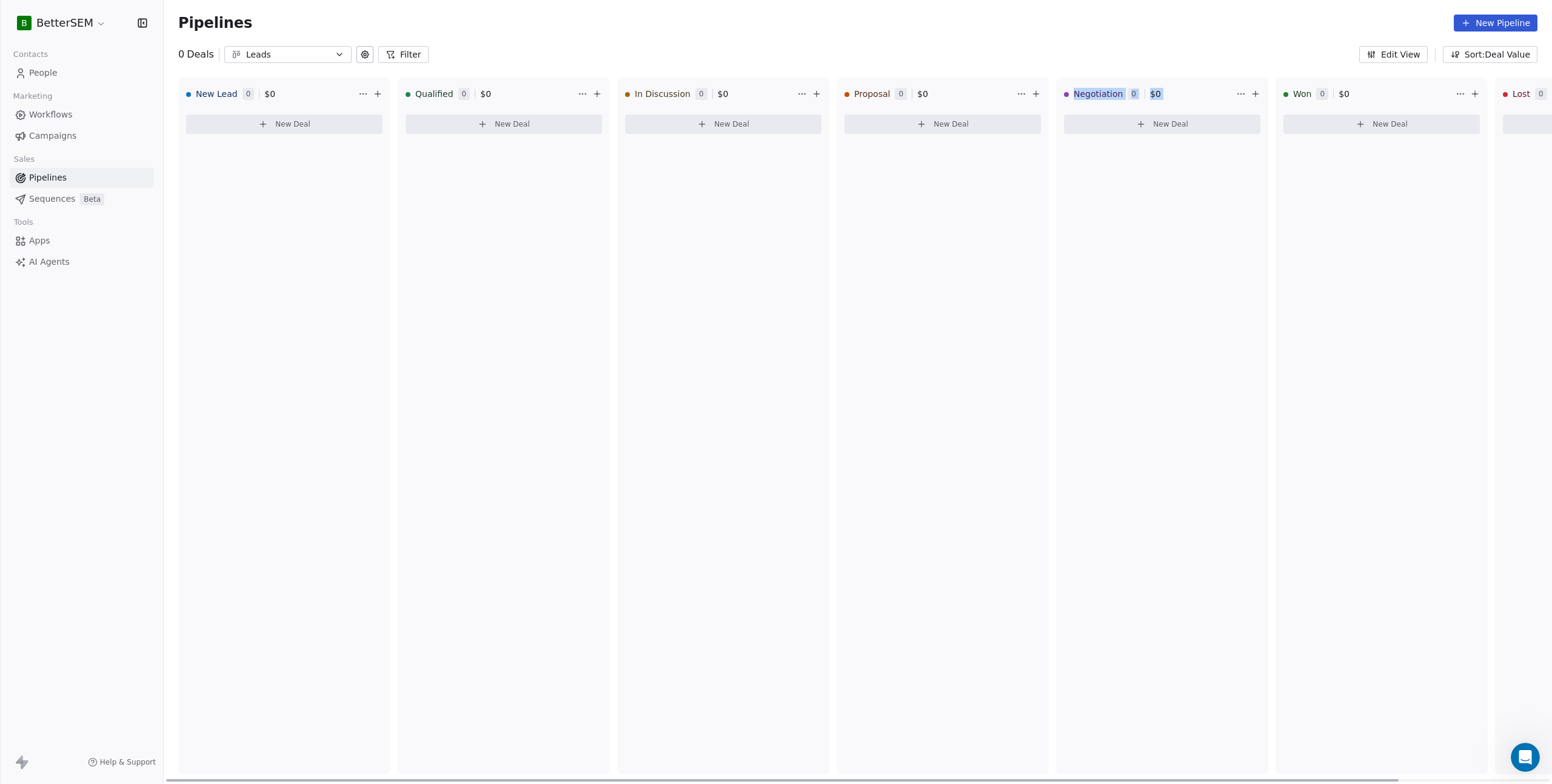
drag, startPoint x: 1138, startPoint y: 423, endPoint x: 921, endPoint y: 412, distance: 217.3
click at [921, 412] on div "New Lead 0 $ 0 New Deal Qualified 0 $ 0 New Deal In Discussion 0 $ 0 New Deal P…" at bounding box center [943, 431] width 1558 height 707
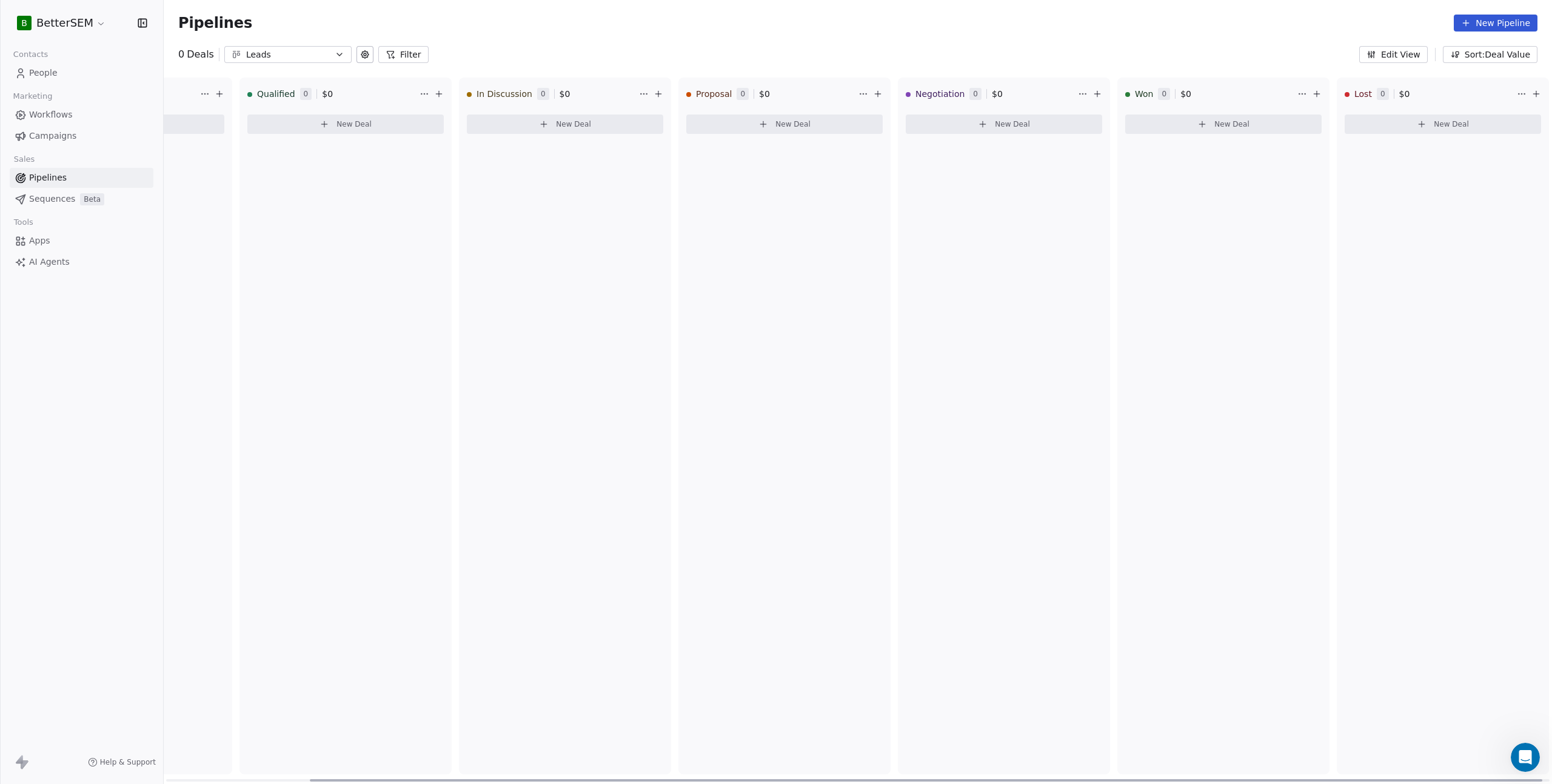
scroll to position [0, 0]
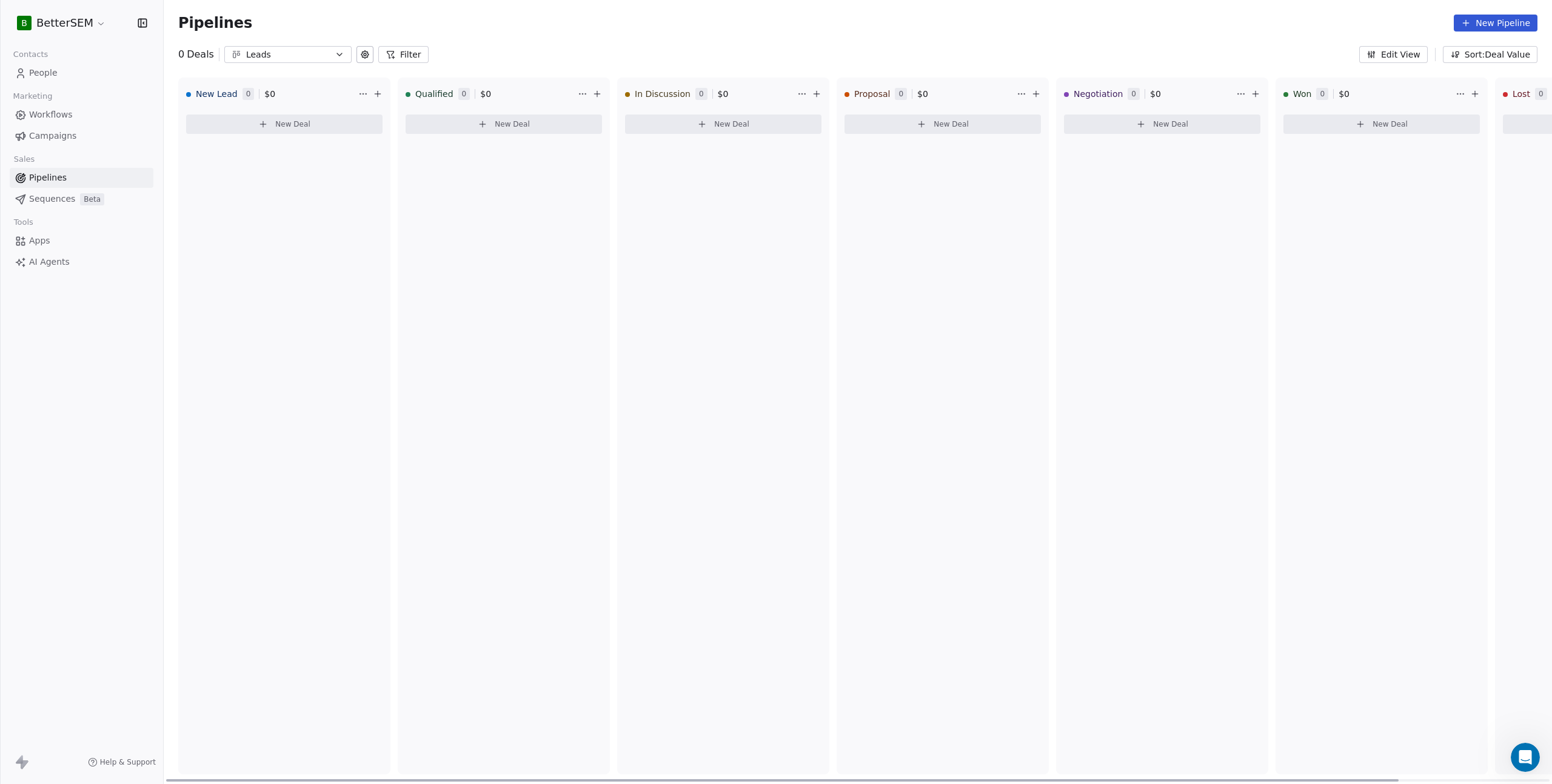
drag, startPoint x: 1104, startPoint y: 779, endPoint x: 859, endPoint y: 726, distance: 250.7
click at [857, 779] on div at bounding box center [782, 781] width 1233 height 3
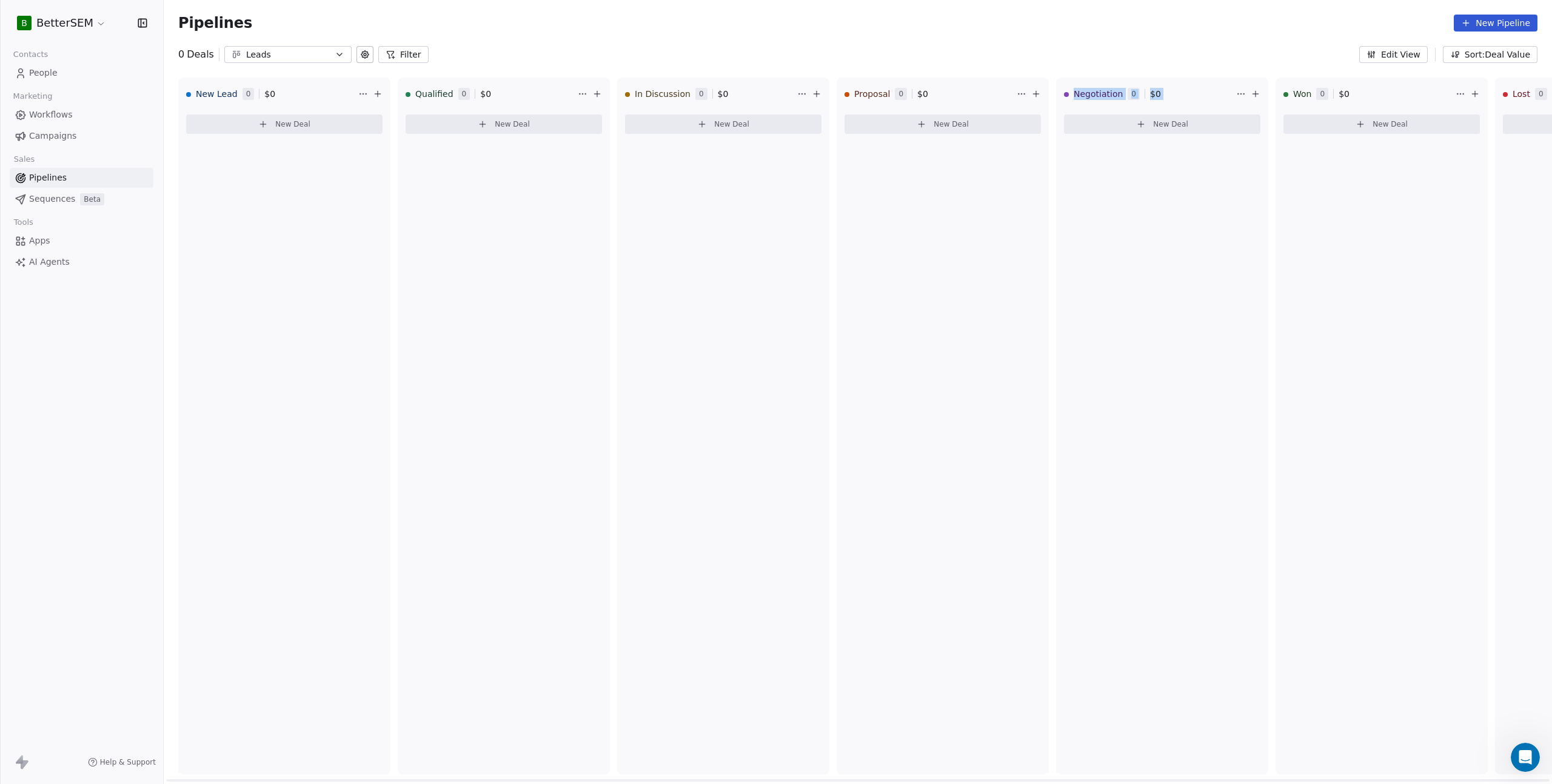
click at [364, 93] on html "B BetterSEM Contacts People Marketing Workflows Campaigns Sales Pipelines Seque…" at bounding box center [776, 392] width 1552 height 784
drag, startPoint x: 364, startPoint y: 93, endPoint x: 370, endPoint y: 92, distance: 6.1
click at [364, 93] on html "B BetterSEM Contacts People Marketing Workflows Campaigns Sales Pipelines Seque…" at bounding box center [776, 392] width 1552 height 784
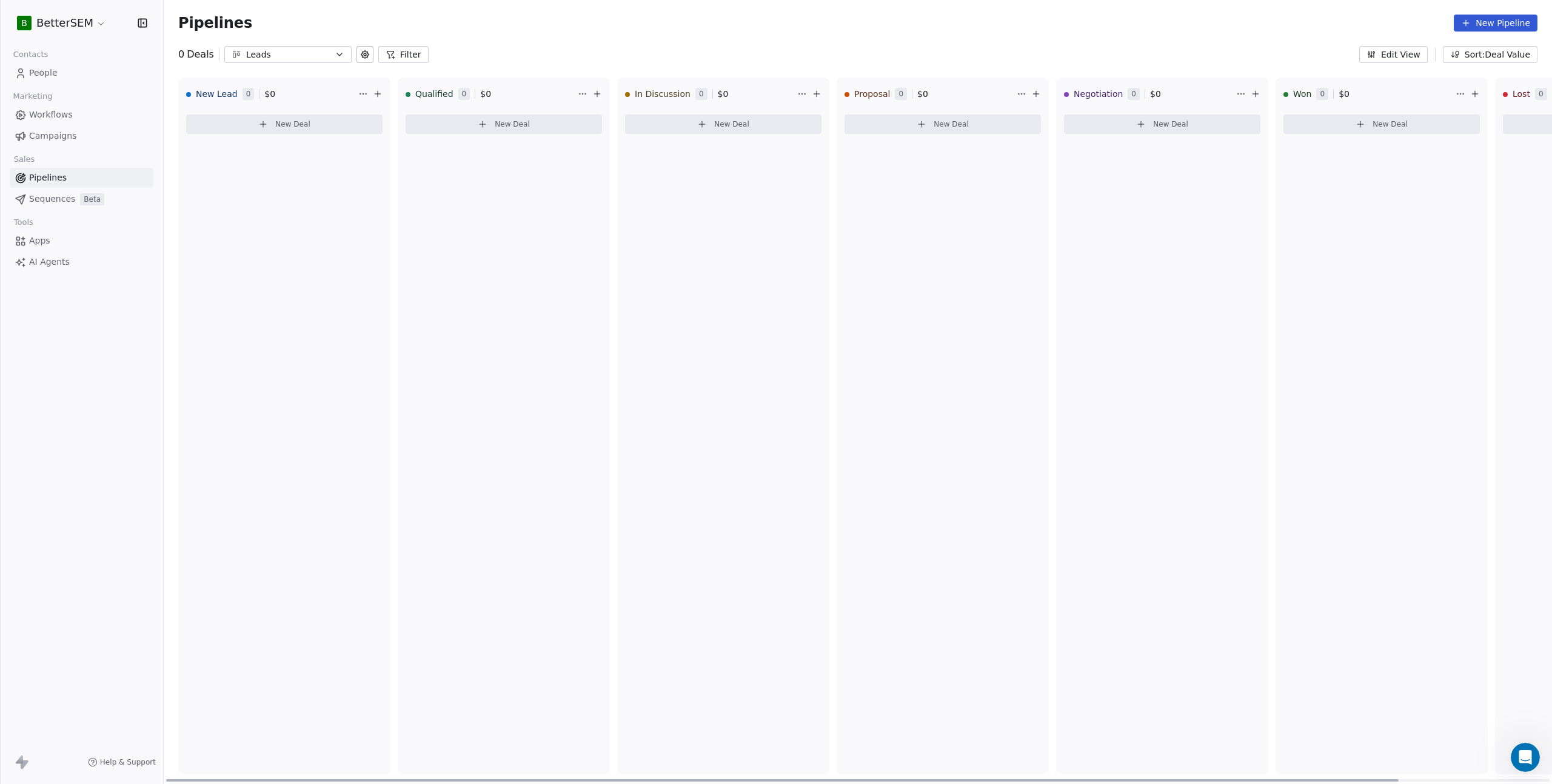
click at [497, 65] on div "Pipelines New Pipeline 0 Deals Leads Filter Edit View Sort: Deal Value New Lead…" at bounding box center [858, 392] width 1388 height 784
click at [376, 94] on icon at bounding box center [378, 94] width 10 height 10
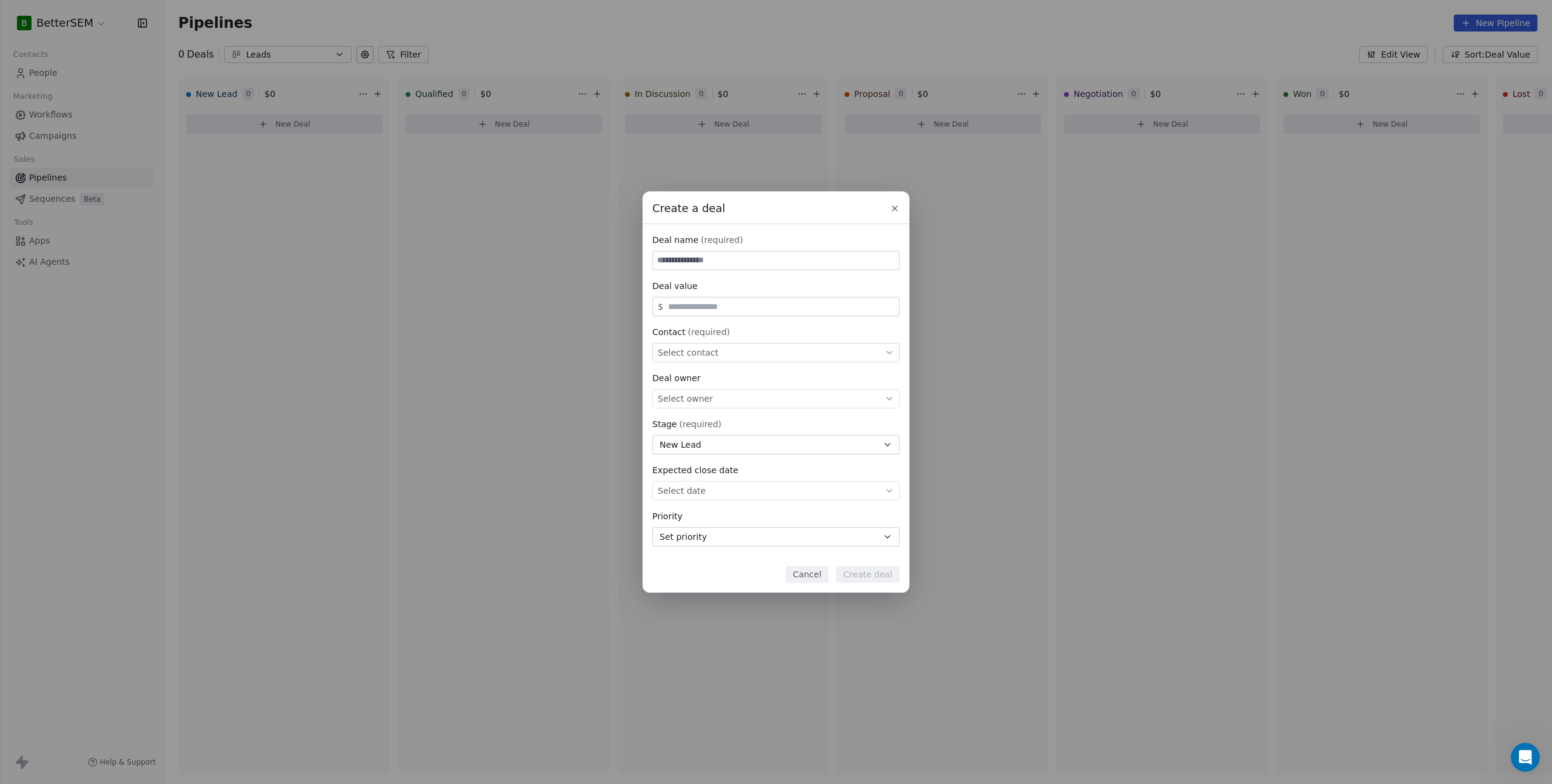
click at [728, 442] on button "New Lead" at bounding box center [776, 445] width 247 height 20
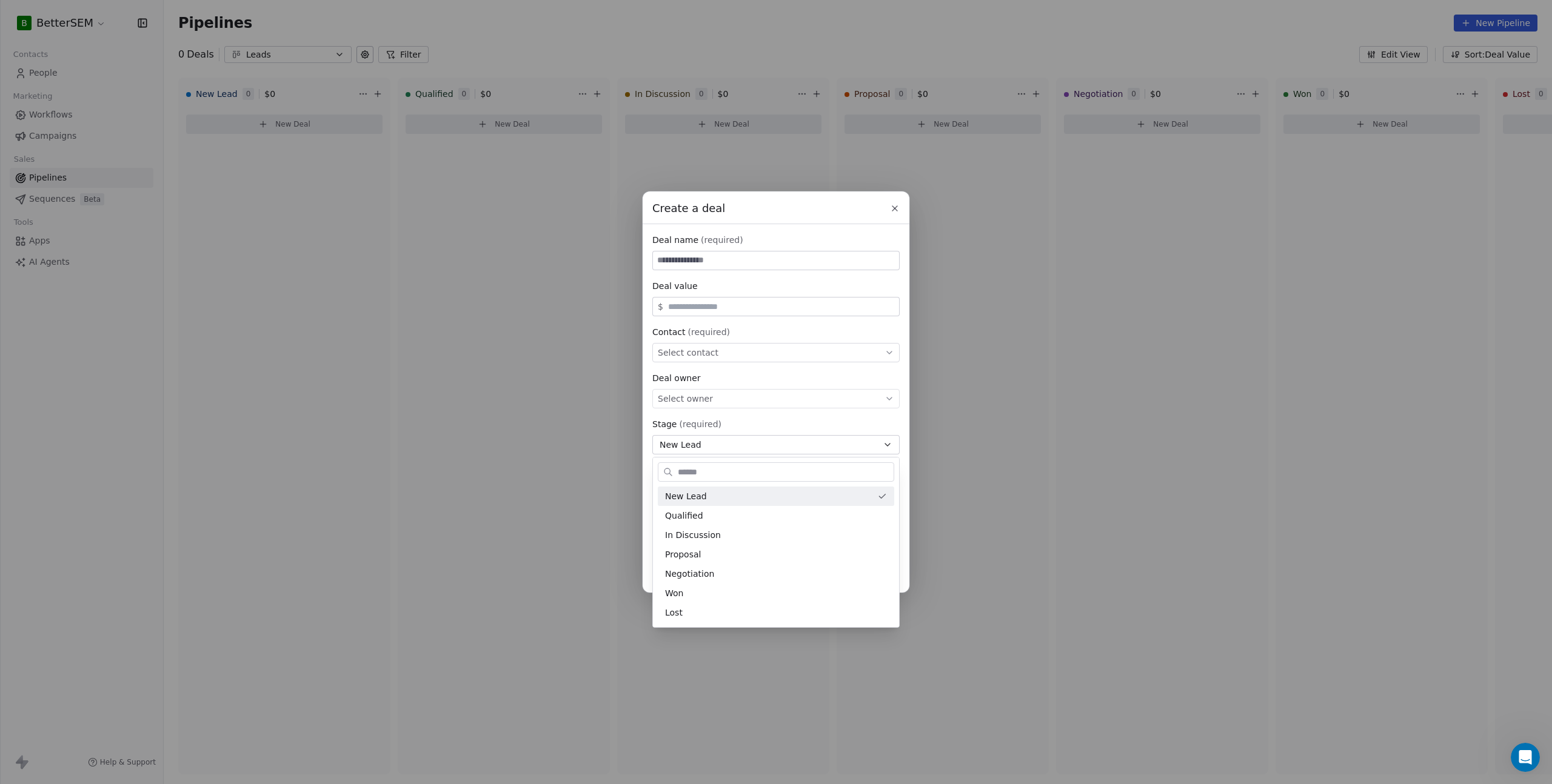
click at [728, 445] on div "Create a deal Deal name (required) Deal value $ Contact (required) Select conta…" at bounding box center [776, 392] width 1552 height 401
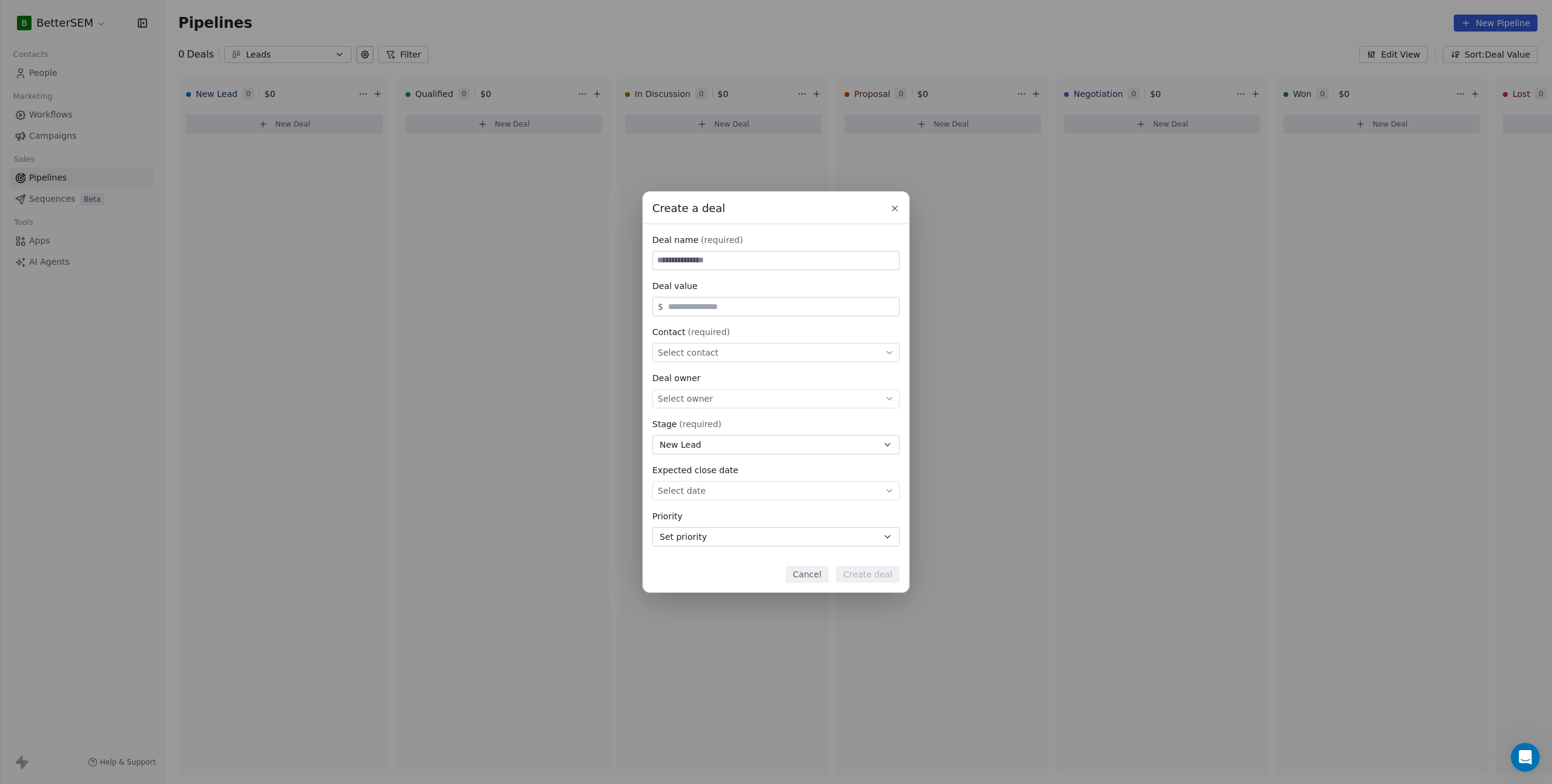
click at [734, 450] on button "New Lead" at bounding box center [776, 445] width 247 height 20
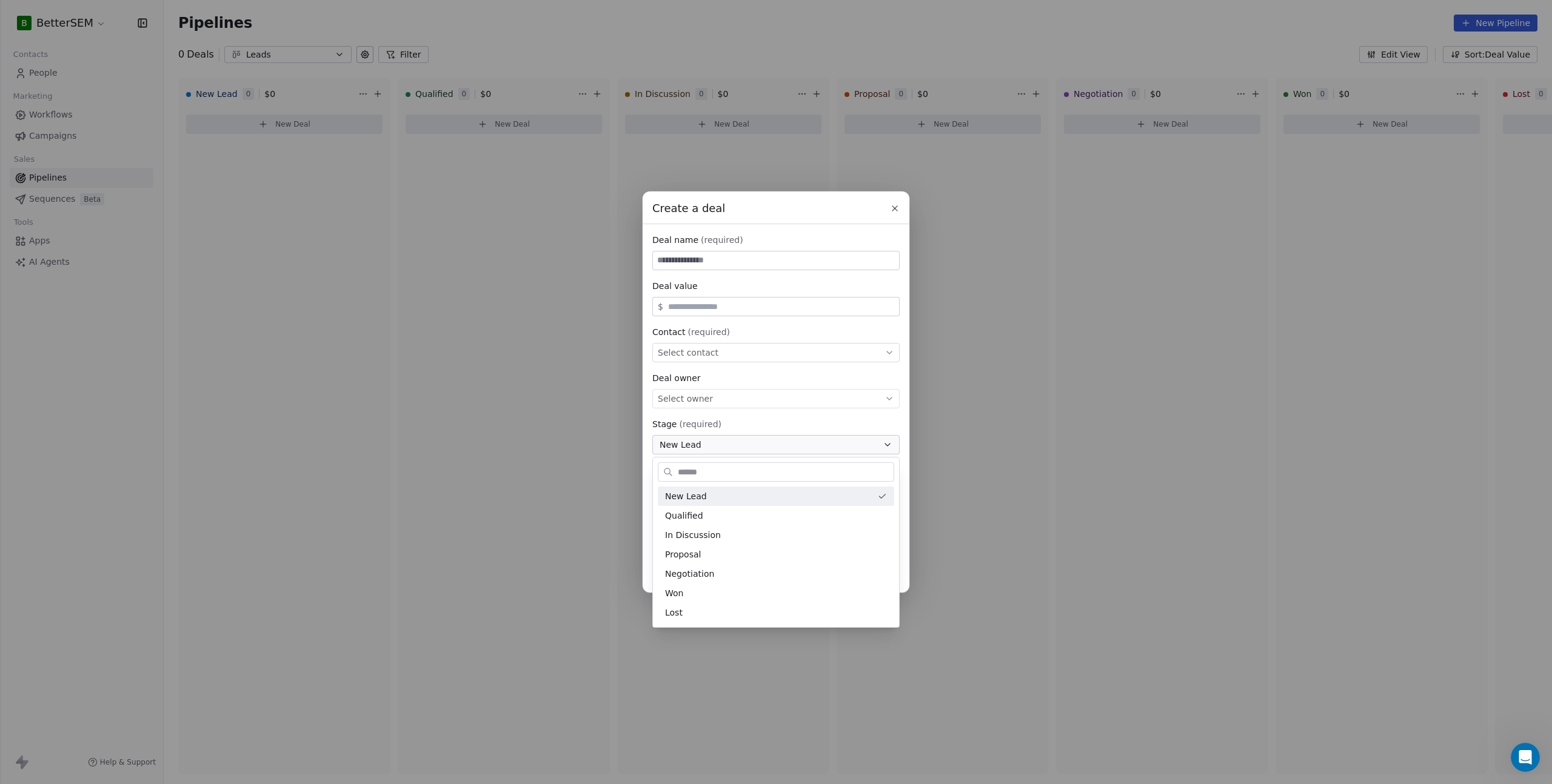
click at [732, 446] on div "Create a deal Deal name (required) Deal value $ Contact (required) Select conta…" at bounding box center [776, 392] width 1552 height 401
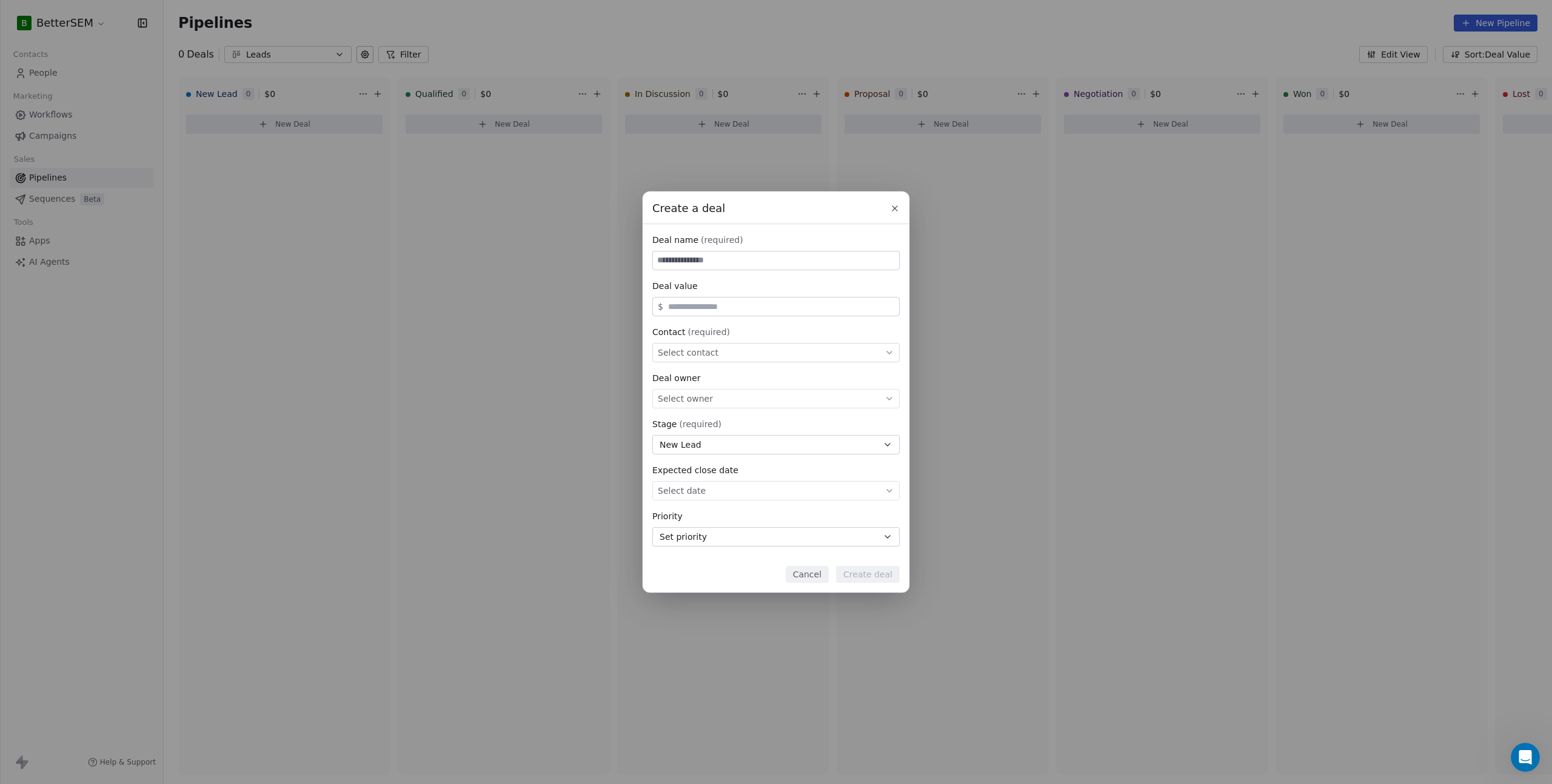
click at [732, 433] on div "Stage (required) New Lead" at bounding box center [776, 436] width 247 height 36
click at [733, 443] on button "New Lead" at bounding box center [776, 445] width 247 height 20
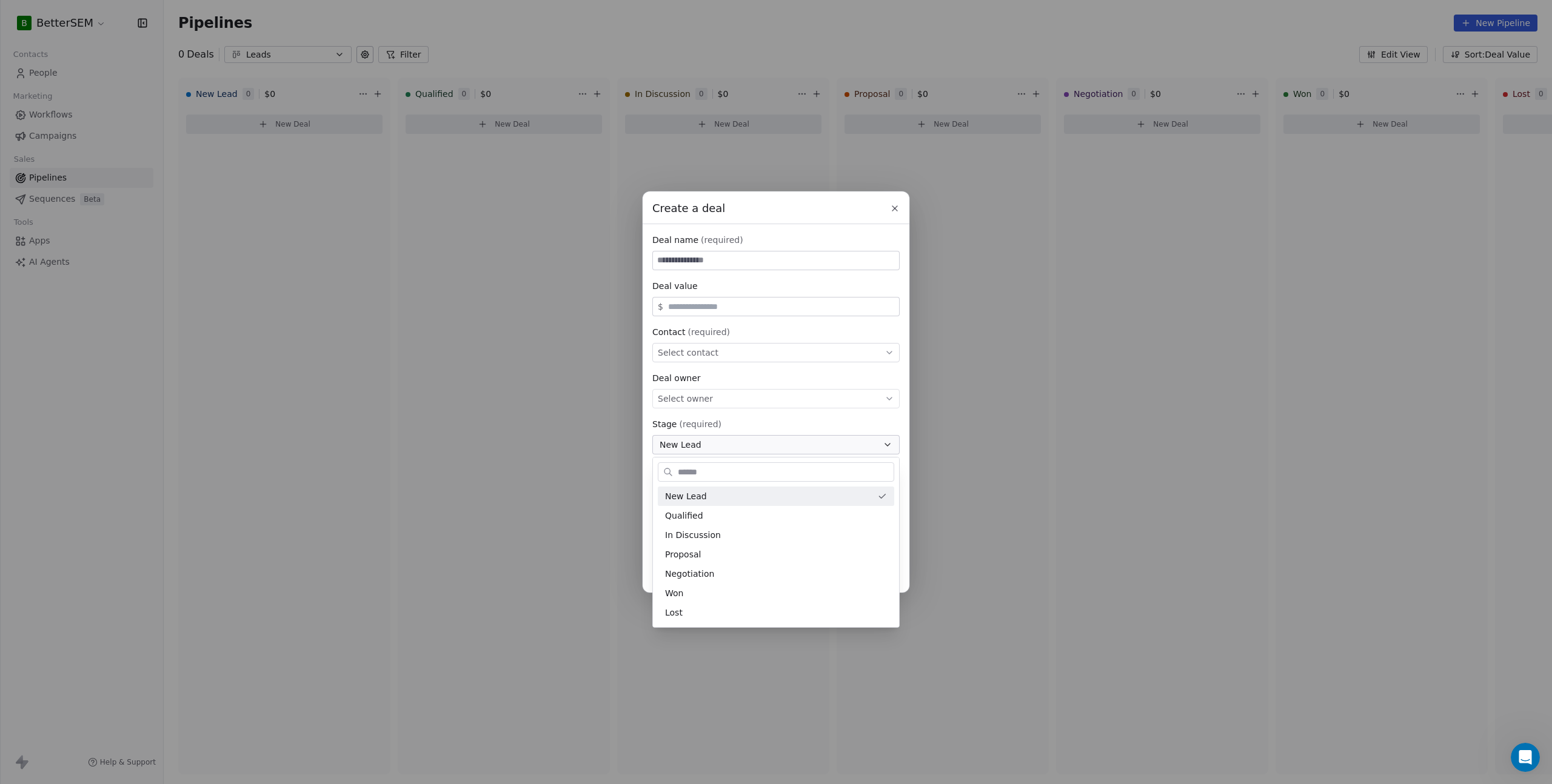
click at [734, 442] on div "Create a deal Deal name (required) Deal value $ Contact (required) Select conta…" at bounding box center [776, 392] width 1552 height 401
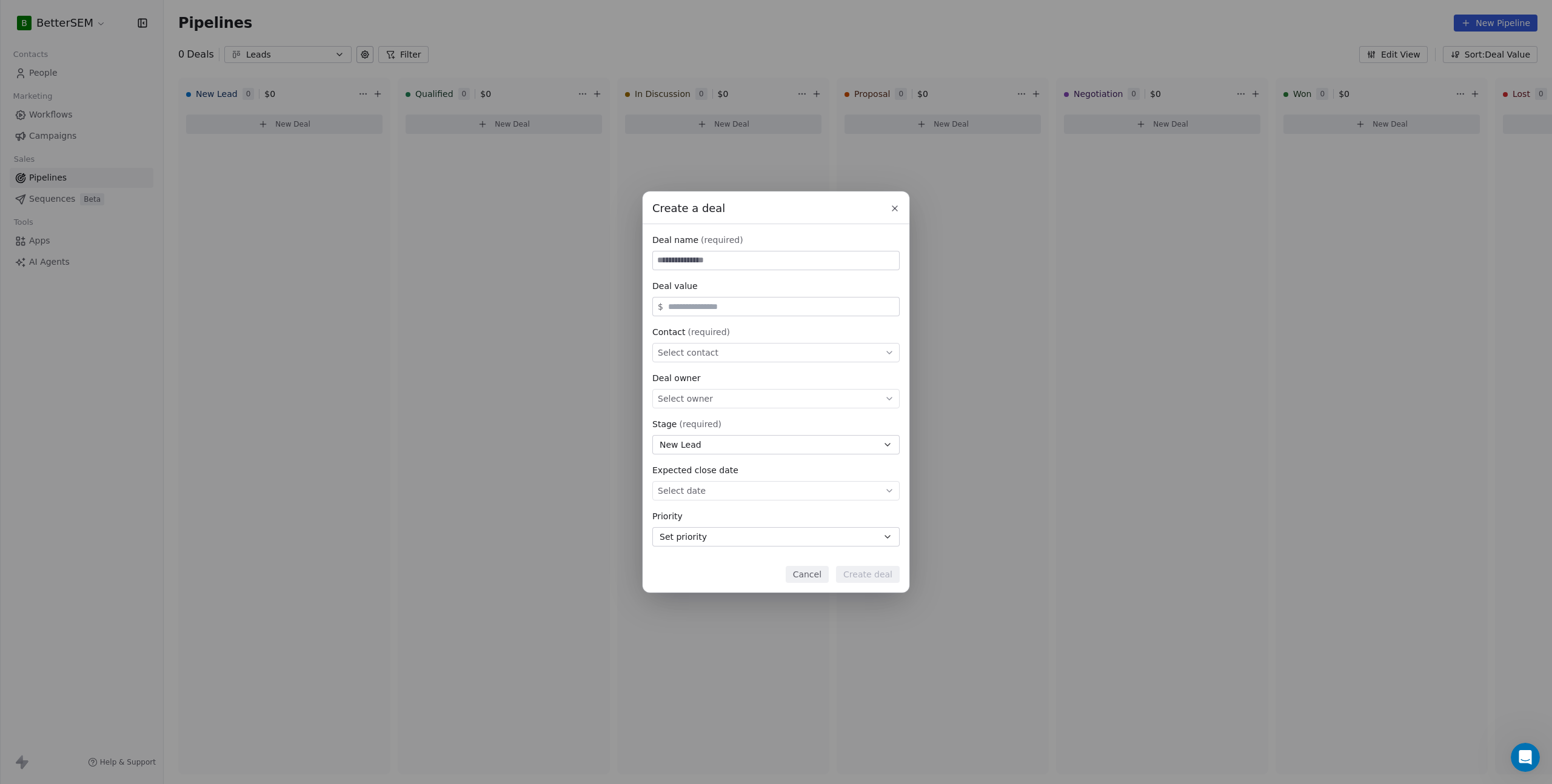
click at [810, 576] on button "Cancel" at bounding box center [807, 575] width 43 height 17
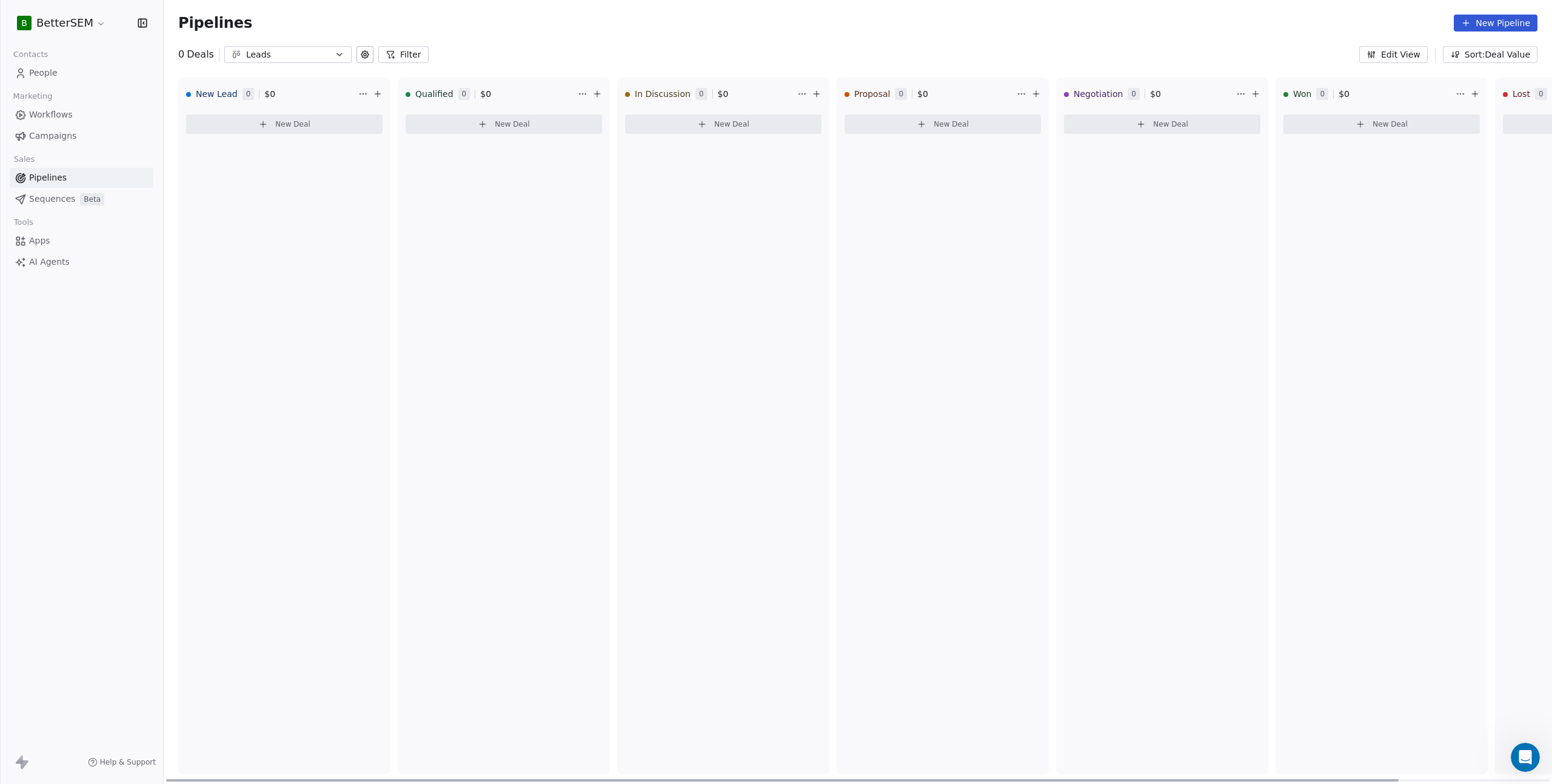
click at [579, 93] on html "B BetterSEM Contacts People Marketing Workflows Campaigns Sales Pipelines Seque…" at bounding box center [776, 392] width 1552 height 784
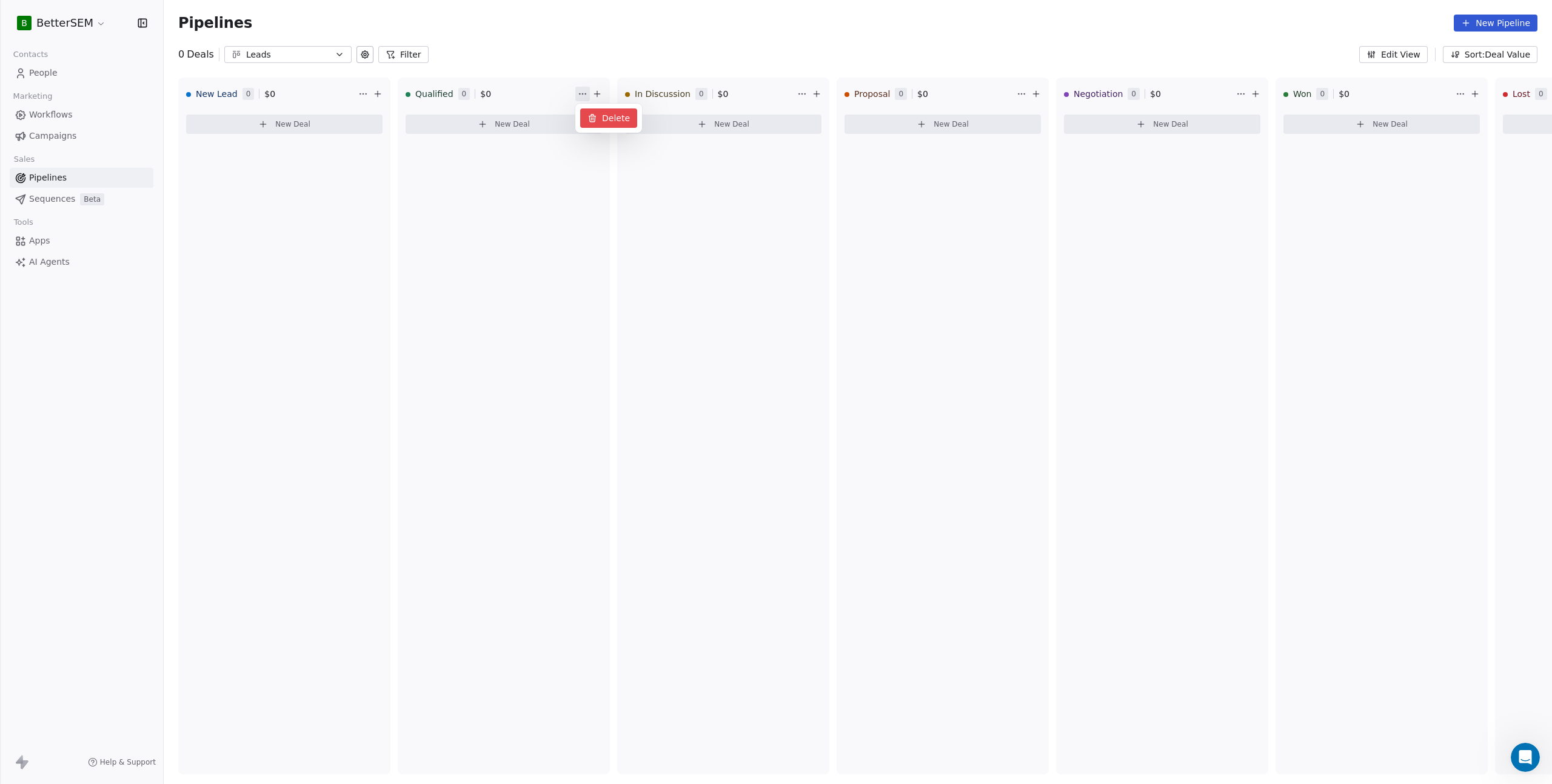
click at [596, 113] on icon at bounding box center [592, 118] width 10 height 10
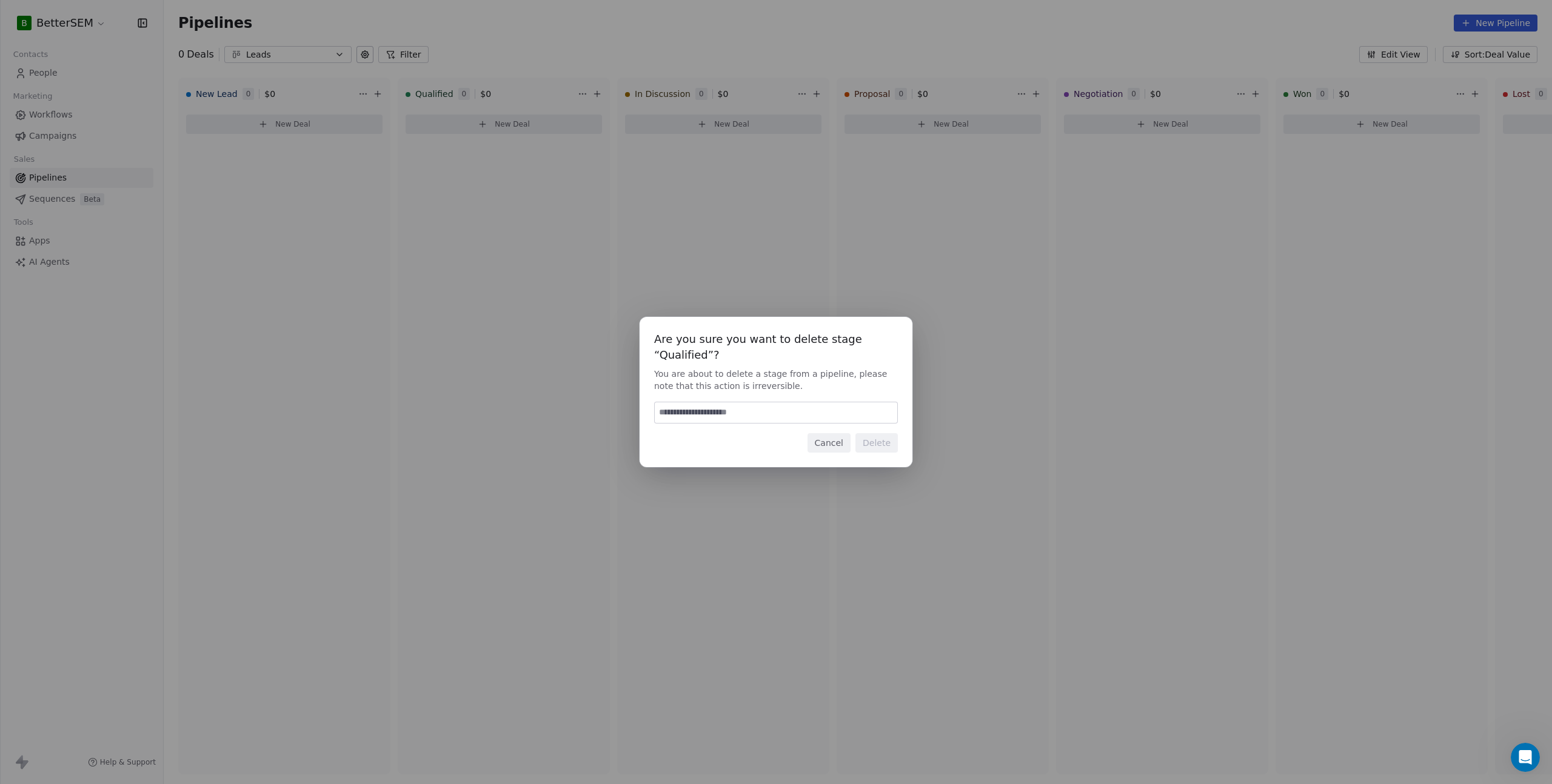
click at [784, 423] on div "Are you sure you want to delete stage “Qualified”? You are about to delete a st…" at bounding box center [776, 392] width 273 height 150
click at [766, 407] on input at bounding box center [776, 412] width 243 height 20
type input "*"
type input "******"
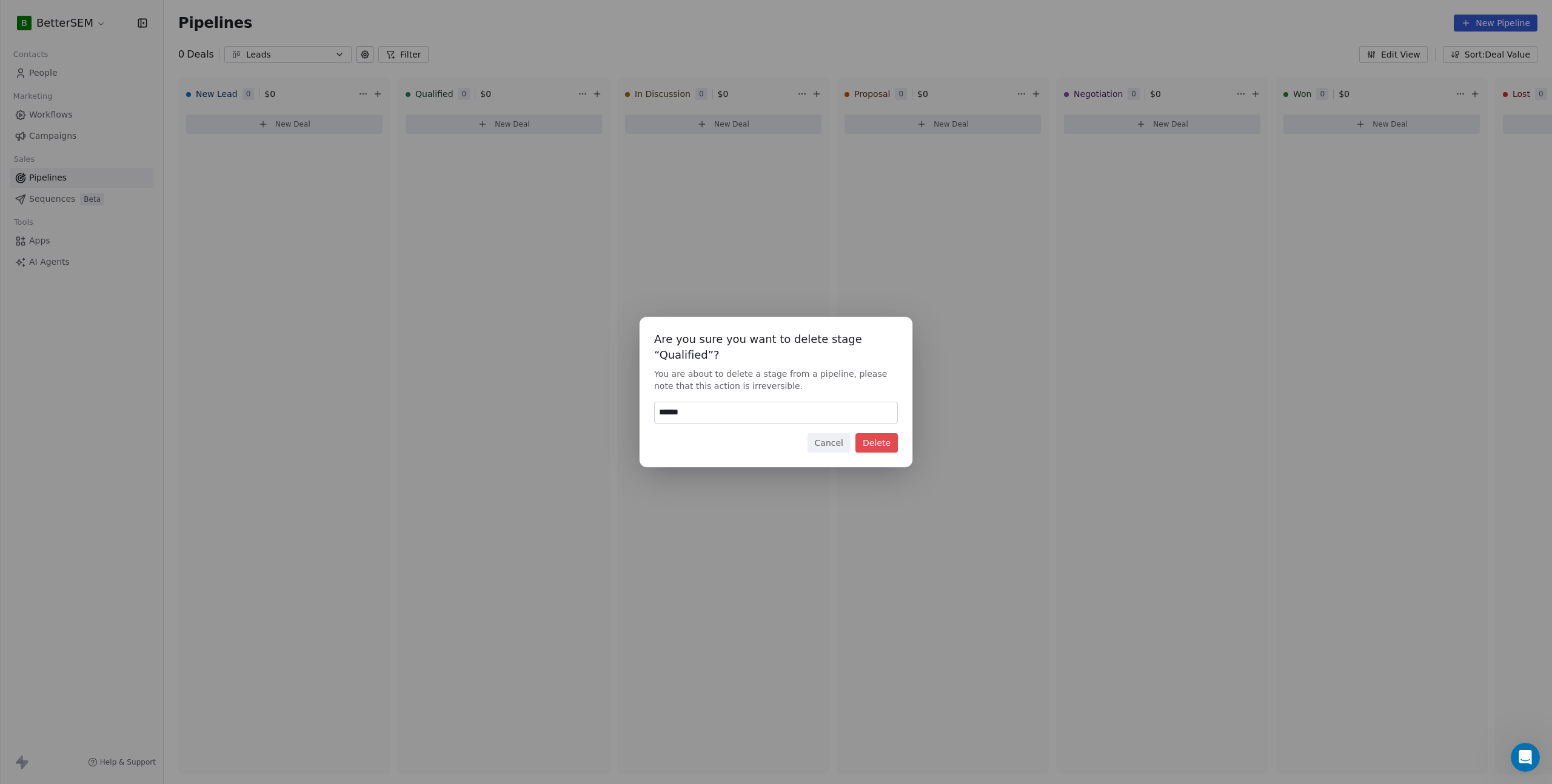
click at [894, 441] on button "Delete" at bounding box center [877, 443] width 43 height 20
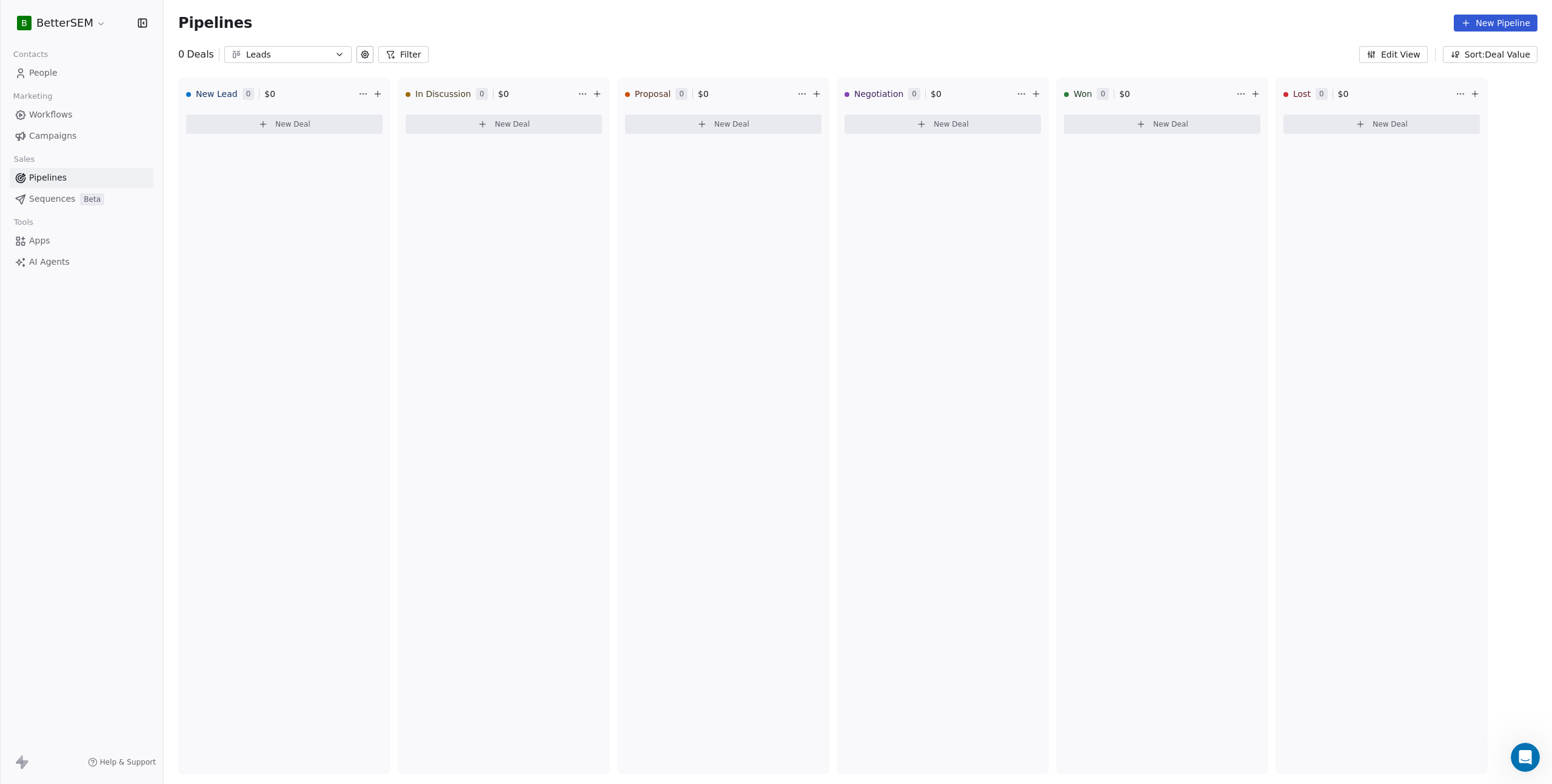
click at [1532, 237] on div "New Lead 0 $ 0 New Deal In Discussion 0 $ 0 New Deal Proposal 0 $ 0 New Deal Ne…" at bounding box center [858, 431] width 1388 height 707
click at [754, 41] on div "Pipelines New Pipeline" at bounding box center [858, 23] width 1388 height 46
click at [746, 56] on div "0 Deals Leads Filter Edit View Sort: Deal Value" at bounding box center [858, 54] width 1388 height 17
click at [641, 90] on span "Proposal" at bounding box center [652, 94] width 36 height 12
click at [651, 94] on span "Proposal" at bounding box center [652, 94] width 36 height 12
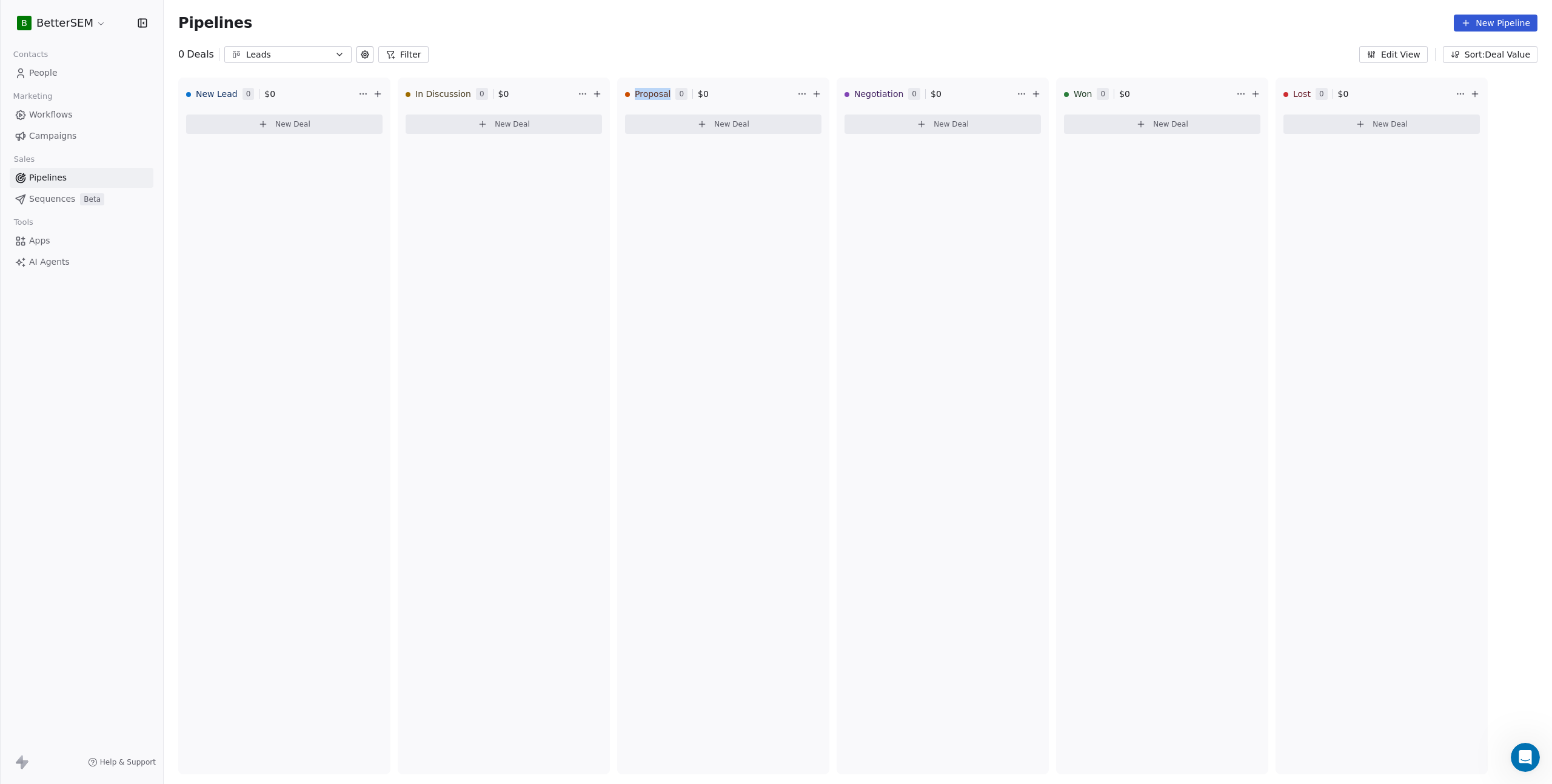
click at [650, 94] on span "Proposal" at bounding box center [652, 94] width 36 height 12
click at [806, 91] on html "B BetterSEM Contacts People Marketing Workflows Campaigns Sales Pipelines Seque…" at bounding box center [776, 404] width 1552 height 808
click at [803, 91] on html "B BetterSEM Contacts People Marketing Workflows Campaigns Sales Pipelines Seque…" at bounding box center [776, 404] width 1552 height 808
click at [803, 92] on html "B BetterSEM Contacts People Marketing Workflows Campaigns Sales Pipelines Seque…" at bounding box center [776, 392] width 1552 height 784
click at [694, 101] on html "B BetterSEM Contacts People Marketing Workflows Campaigns Sales Pipelines Seque…" at bounding box center [776, 392] width 1552 height 784
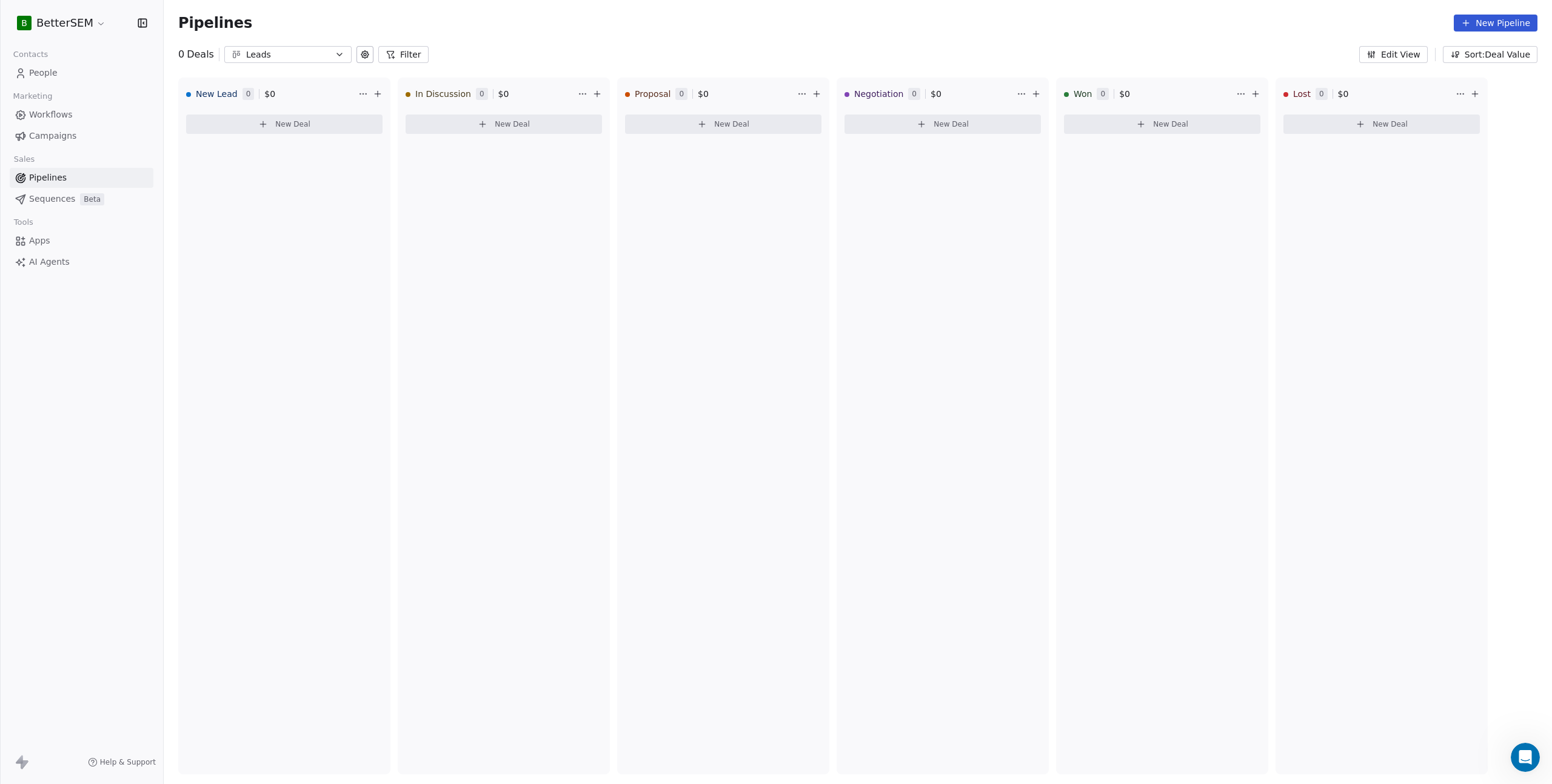
click at [673, 95] on div "Proposal 0 $ 0" at bounding box center [709, 94] width 170 height 31
click at [618, 87] on div "Proposal 0 $ 0" at bounding box center [723, 94] width 211 height 31
drag, startPoint x: 655, startPoint y: 87, endPoint x: 617, endPoint y: 92, distance: 38.3
click at [652, 88] on div "New Lead 0 $ 0 New Deal In Discussion 0 $ 0 New Deal Proposal 0 $ 0 New Deal Ne…" at bounding box center [858, 431] width 1388 height 707
drag, startPoint x: 617, startPoint y: 92, endPoint x: 624, endPoint y: 93, distance: 7.1
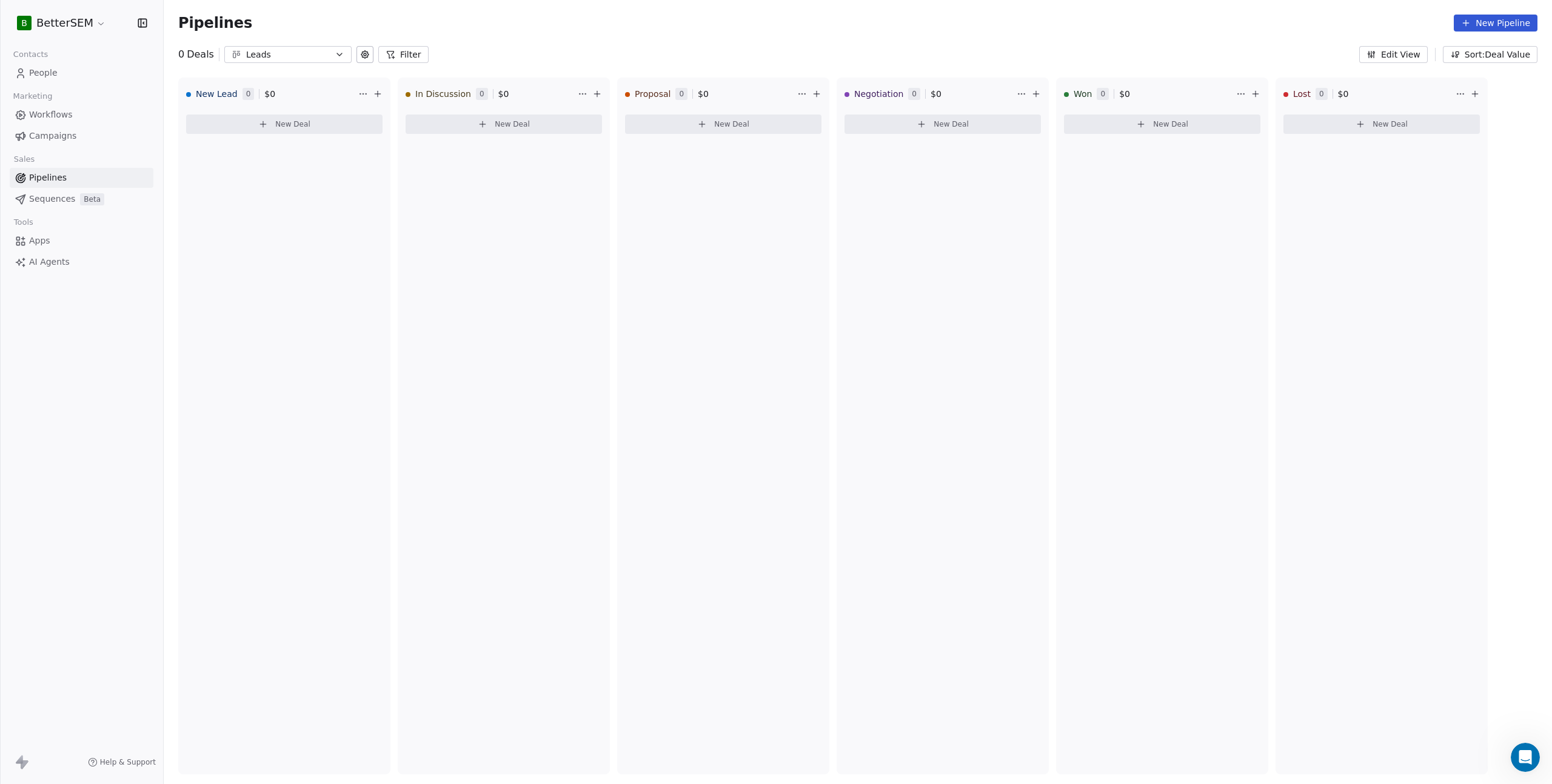
click at [618, 93] on div "Proposal 0 $ 0" at bounding box center [723, 94] width 211 height 31
click at [630, 92] on div "Proposal" at bounding box center [647, 94] width 45 height 12
click at [629, 96] on div "New Lead 0 $ 0 New Deal In Discussion 0 $ 0 New Deal Proposal 0 $ 0 New Deal Ne…" at bounding box center [858, 431] width 1388 height 707
click at [1387, 57] on button "Edit View" at bounding box center [1393, 54] width 68 height 17
click at [1391, 49] on button "Edit View" at bounding box center [1393, 54] width 68 height 17
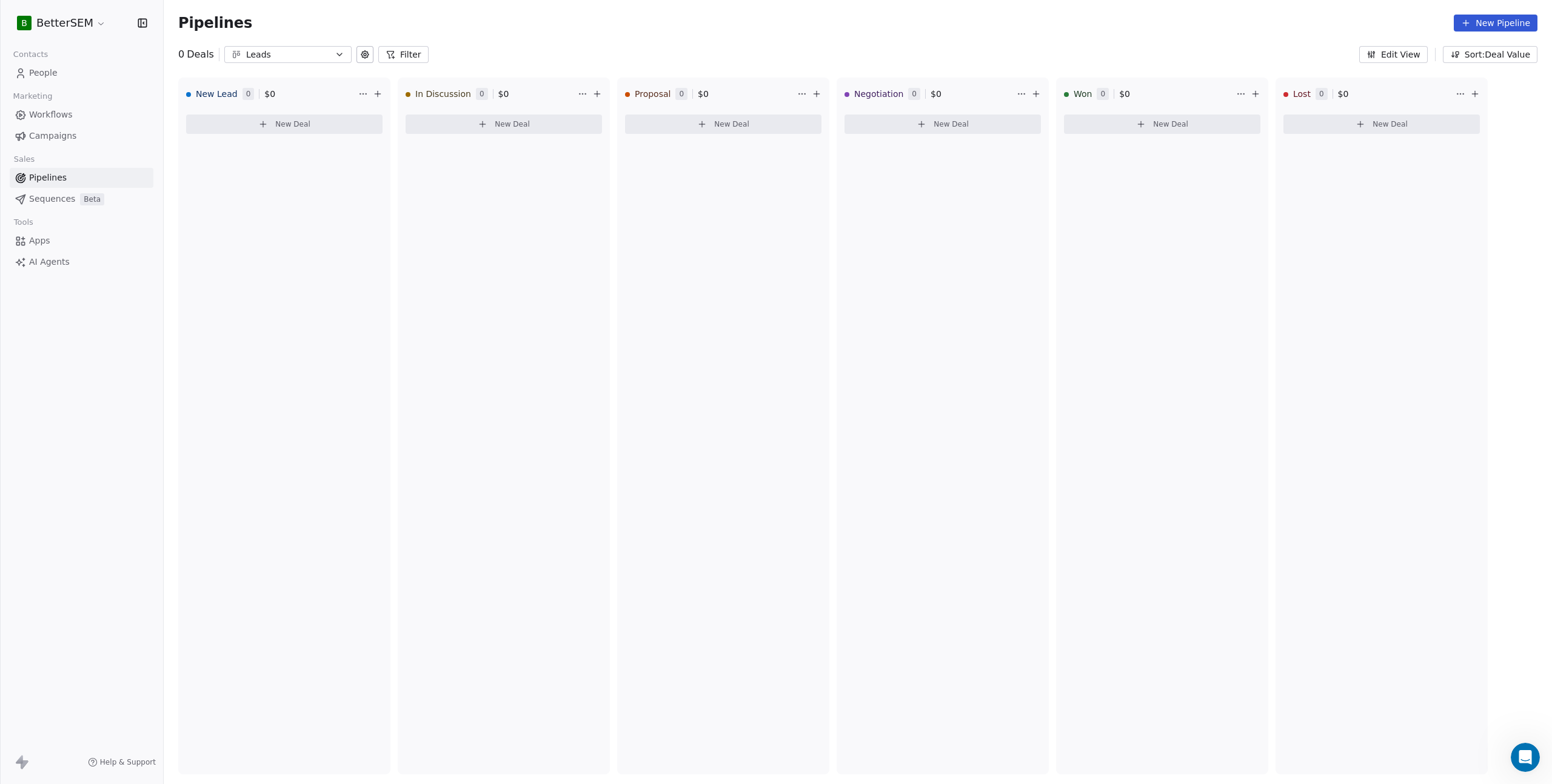
click at [805, 92] on html "B BetterSEM Contacts People Marketing Workflows Campaigns Sales Pipelines Seque…" at bounding box center [776, 392] width 1552 height 784
click at [820, 113] on div "Delete" at bounding box center [828, 119] width 57 height 20
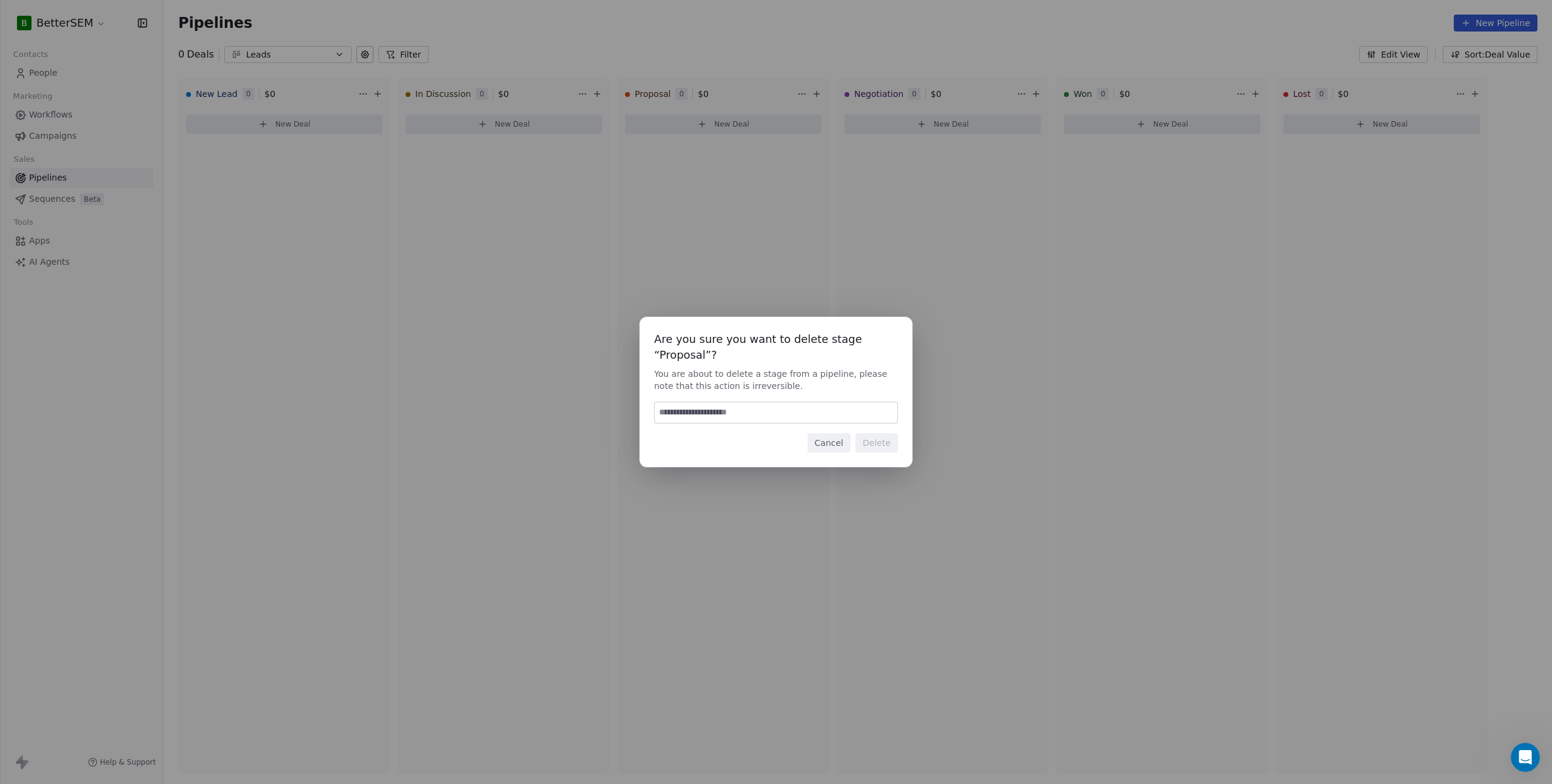
click at [812, 408] on input at bounding box center [776, 412] width 243 height 20
type input "******"
drag, startPoint x: 892, startPoint y: 439, endPoint x: 919, endPoint y: 452, distance: 30.0
click at [893, 439] on button "Delete" at bounding box center [877, 443] width 43 height 20
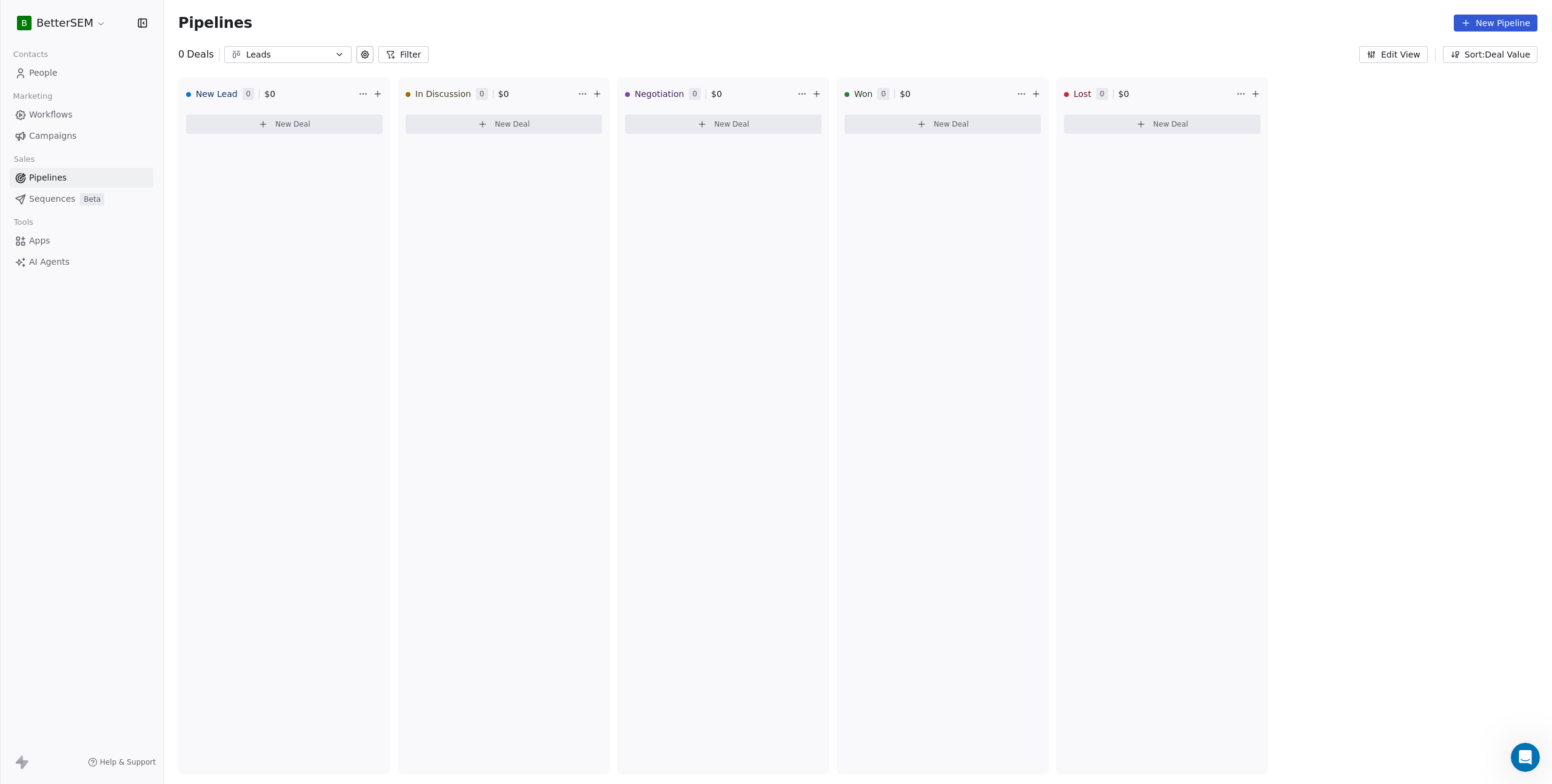
click at [803, 92] on html "B BetterSEM Contacts People Marketing Workflows Campaigns Sales Pipelines Seque…" at bounding box center [776, 392] width 1552 height 784
click at [816, 123] on div "Delete" at bounding box center [828, 119] width 57 height 20
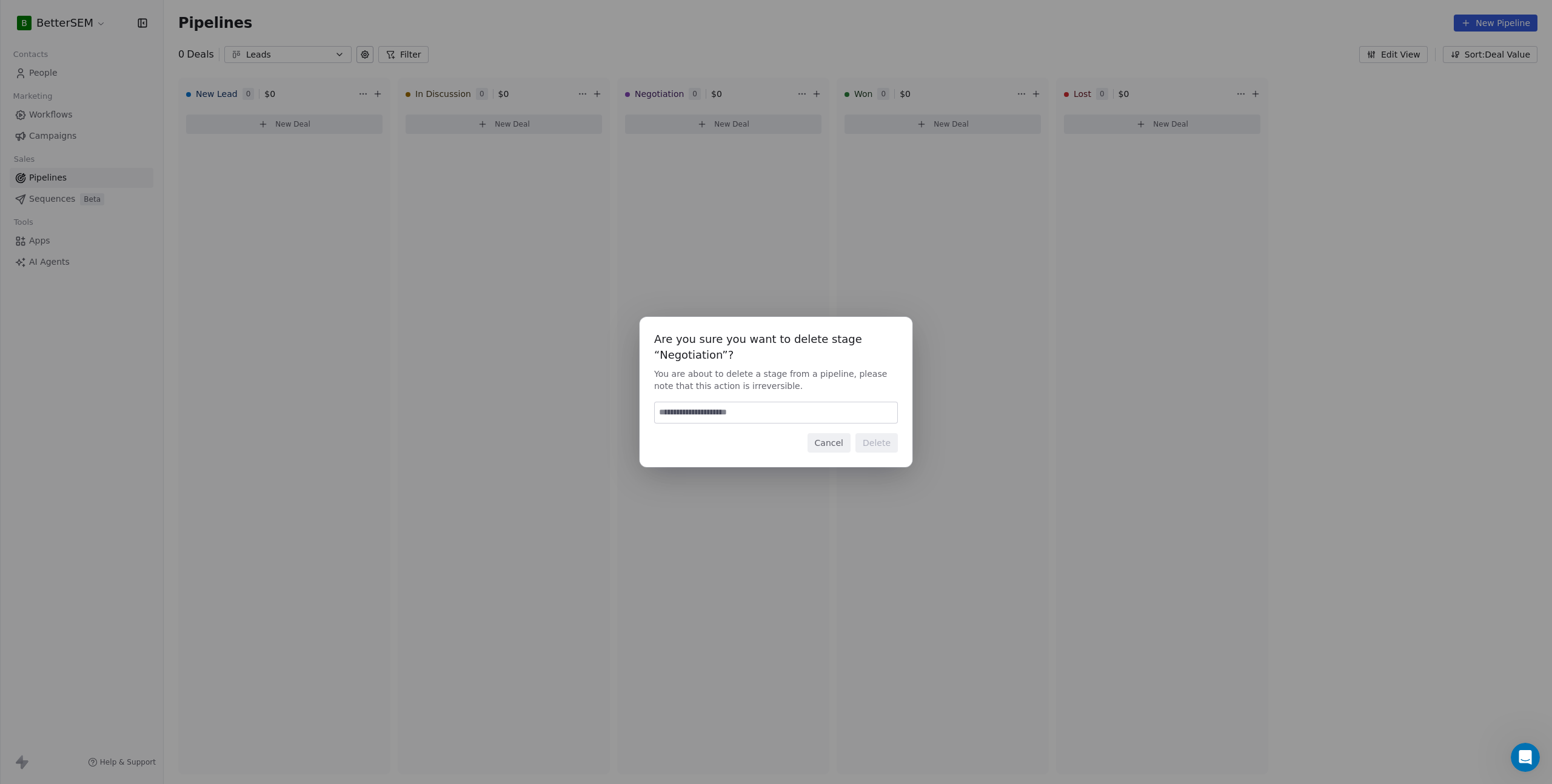
click at [744, 424] on div "Are you sure you want to delete stage “Negotiation”? You are about to delete a …" at bounding box center [776, 392] width 273 height 150
click at [744, 416] on input at bounding box center [776, 412] width 243 height 20
type input "*"
type input "******"
click at [886, 443] on button "Delete" at bounding box center [877, 443] width 43 height 20
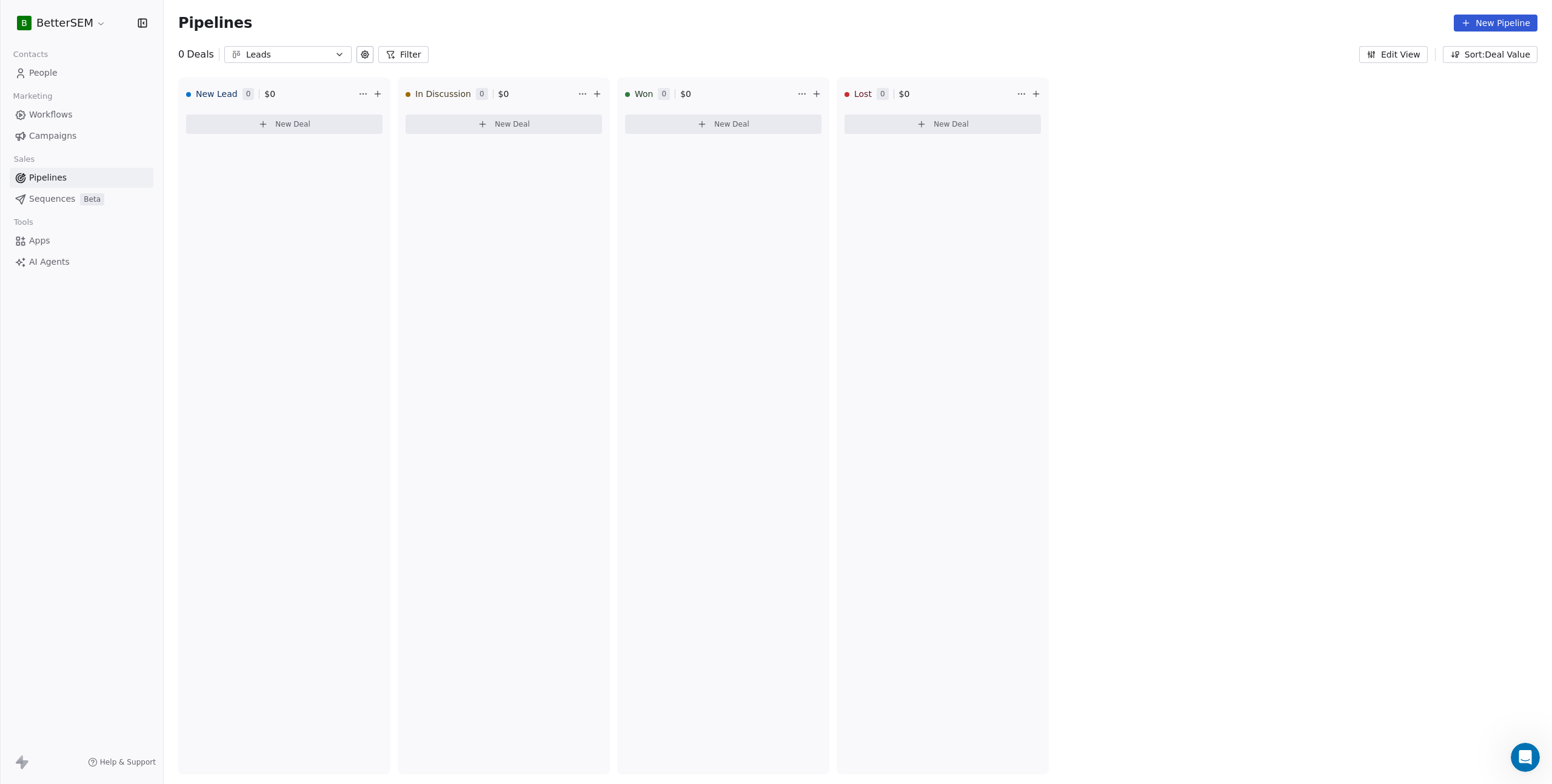
click at [1500, 315] on div "New Lead 0 $ 0 New Deal In Discussion 0 $ 0 New Deal Won 0 $ 0 New Deal Lost 0 …" at bounding box center [858, 431] width 1388 height 707
click at [597, 94] on icon at bounding box center [597, 94] width 5 height 0
click at [368, 51] on button at bounding box center [365, 54] width 17 height 17
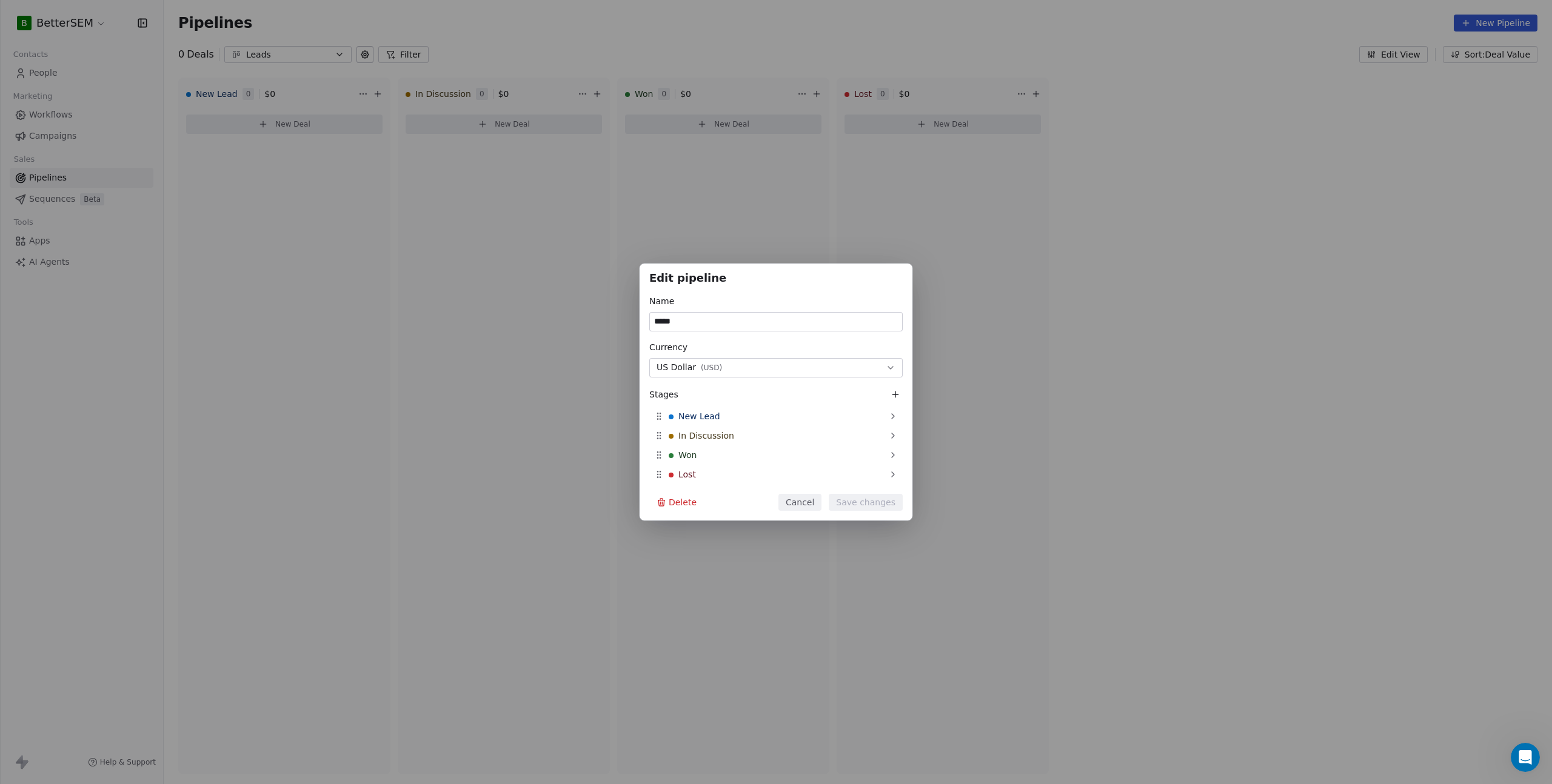
click at [890, 393] on icon at bounding box center [895, 395] width 10 height 10
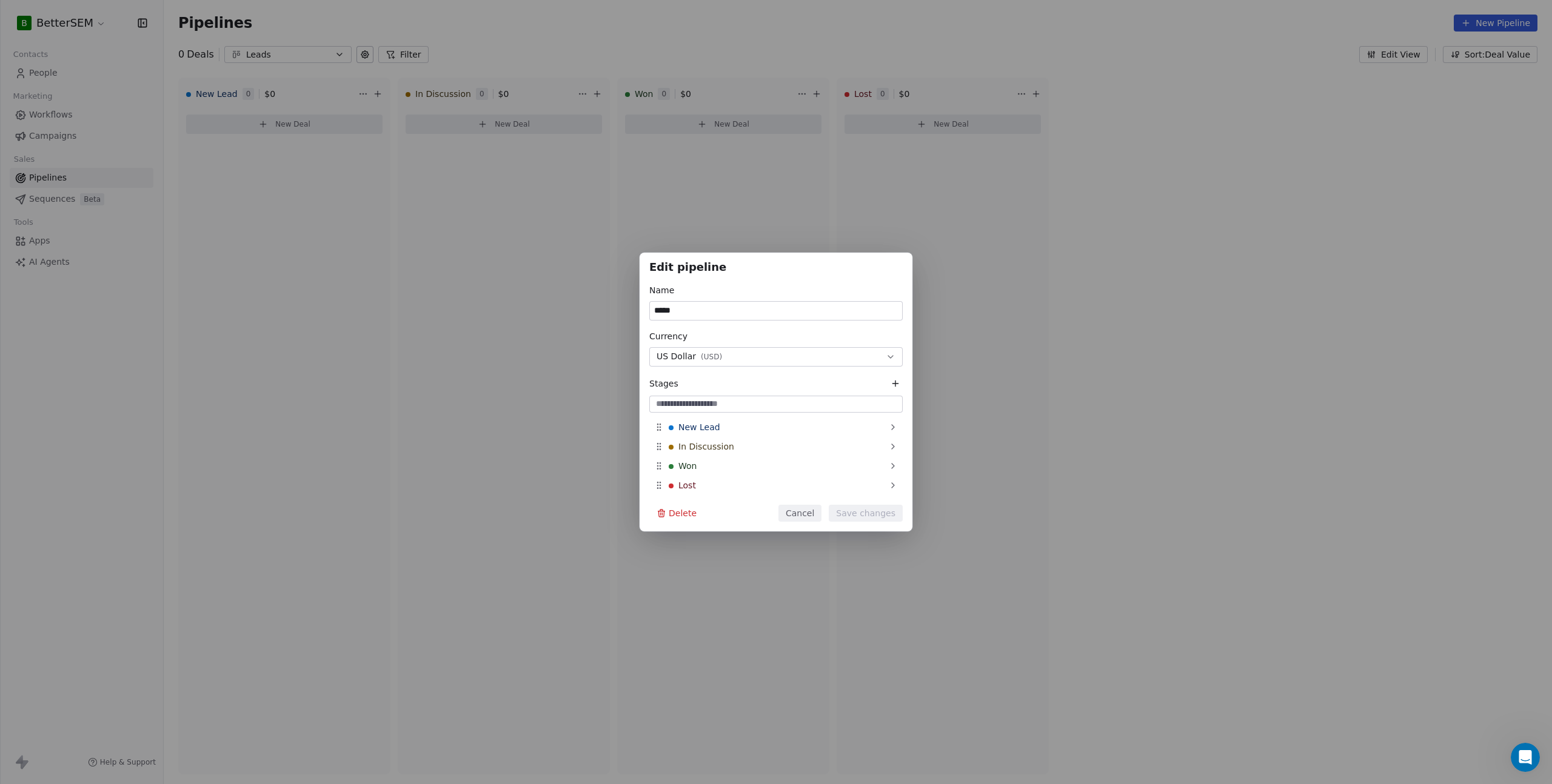
click at [694, 400] on input at bounding box center [776, 404] width 249 height 12
type input "*"
click at [715, 405] on input "**********" at bounding box center [776, 404] width 249 height 12
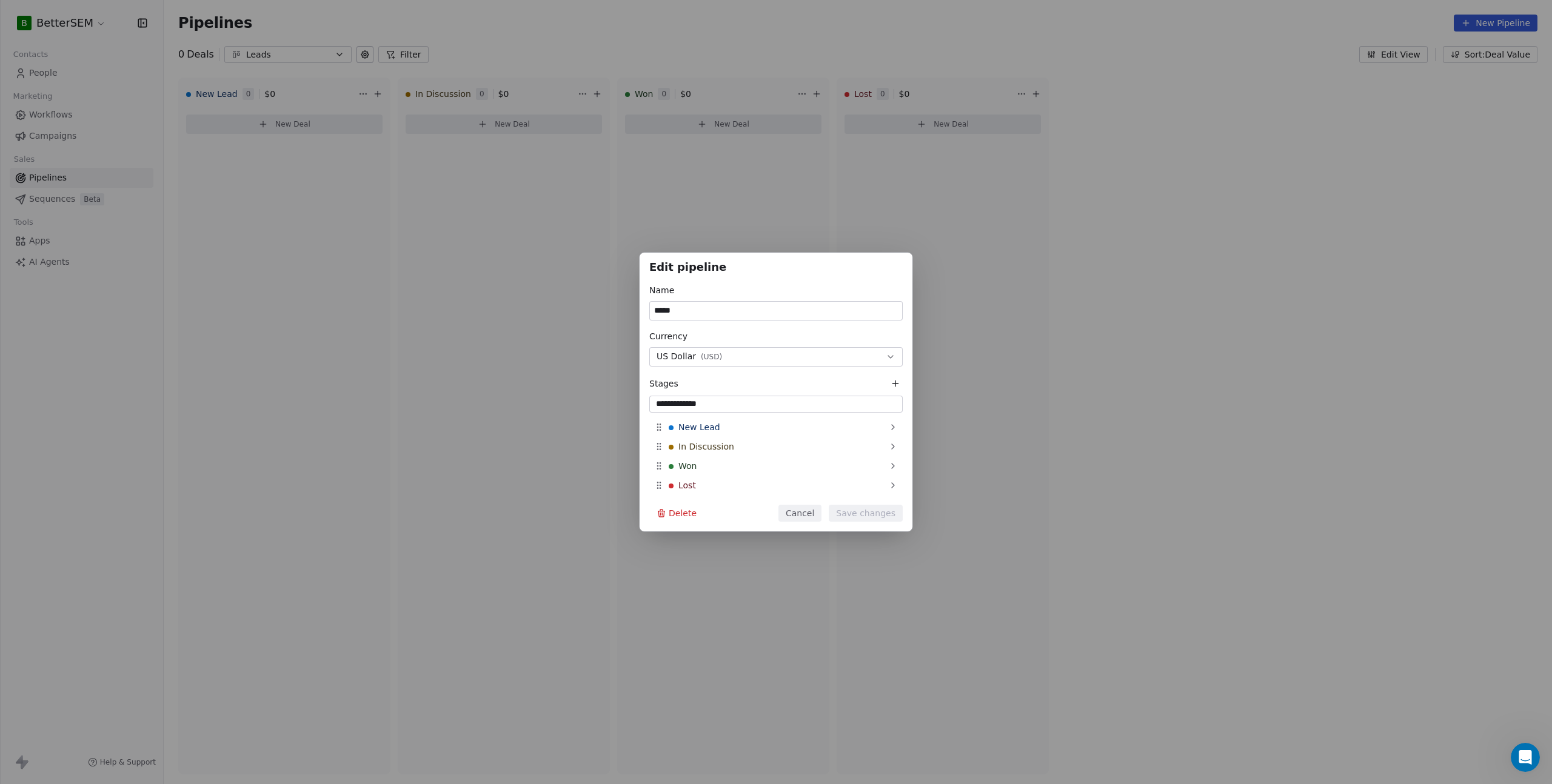
click at [715, 405] on input "**********" at bounding box center [776, 404] width 249 height 12
type input "**********"
click at [890, 382] on icon at bounding box center [895, 383] width 10 height 10
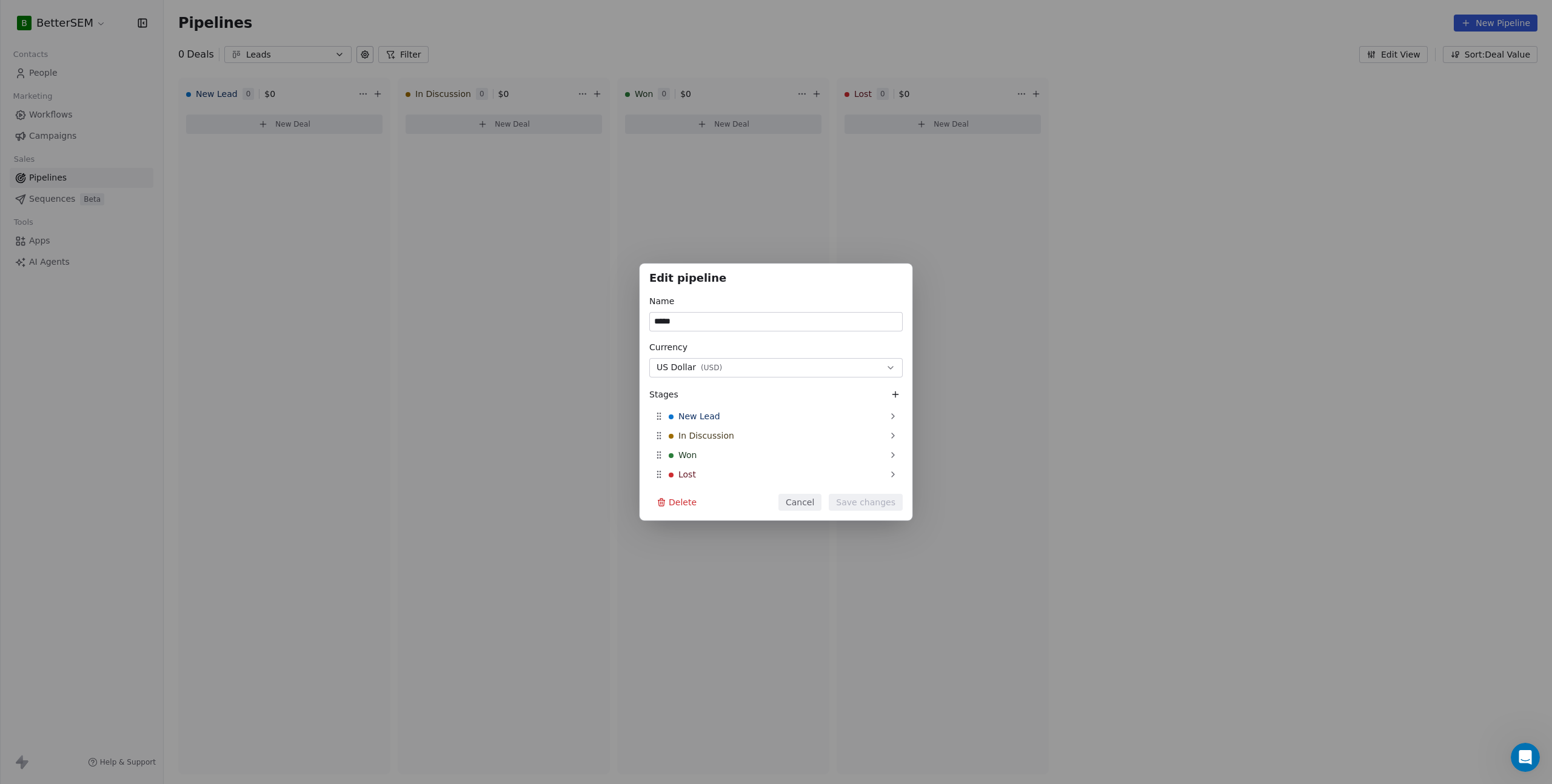
click at [898, 391] on icon at bounding box center [895, 395] width 10 height 10
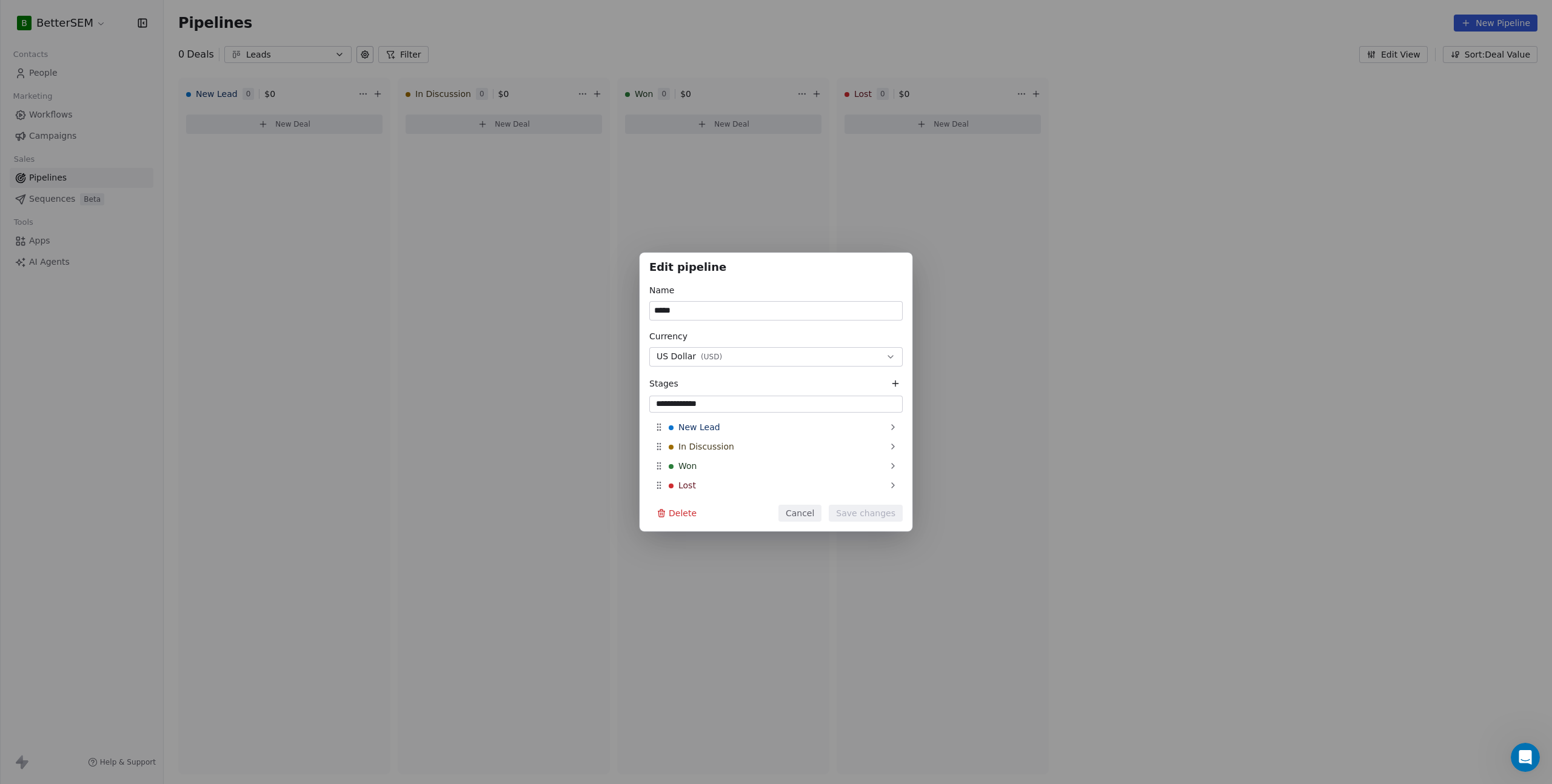
click at [748, 513] on div "Delete Cancel Save changes" at bounding box center [776, 513] width 253 height 17
click at [723, 410] on input "**********" at bounding box center [776, 404] width 249 height 12
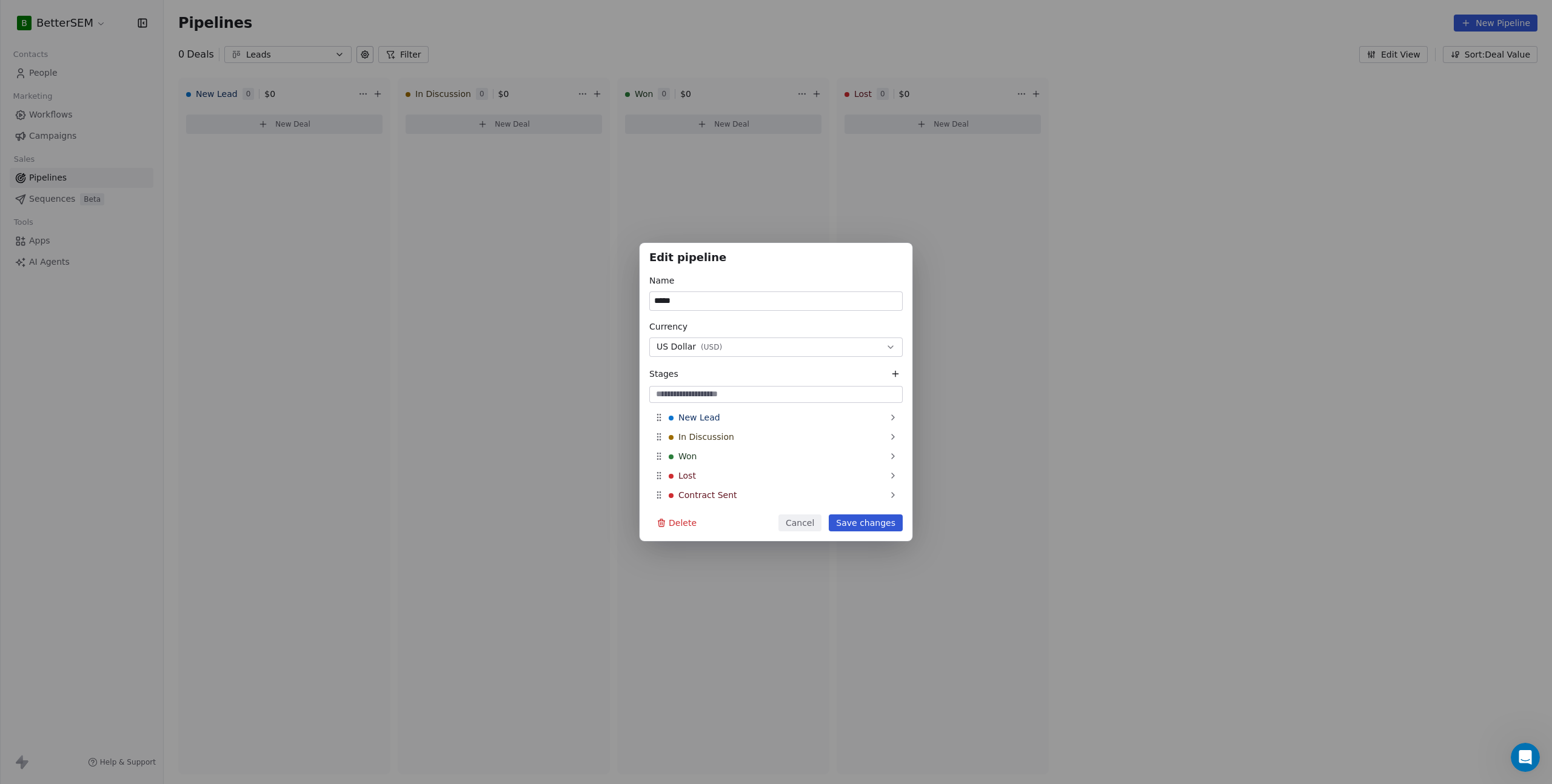
click at [889, 519] on button "Save changes" at bounding box center [866, 523] width 74 height 17
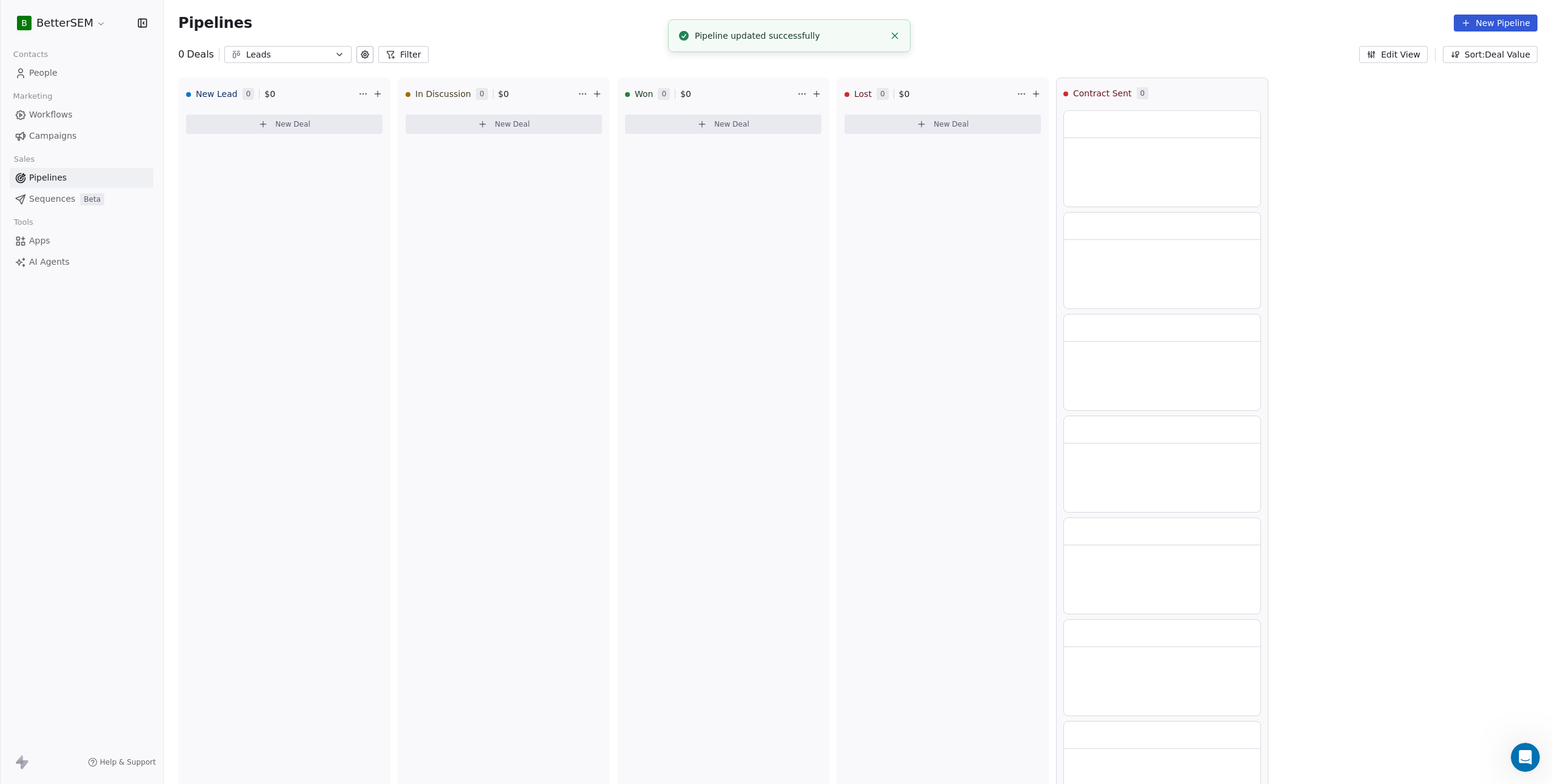
click at [1265, 430] on div at bounding box center [1163, 620] width 212 height 1021
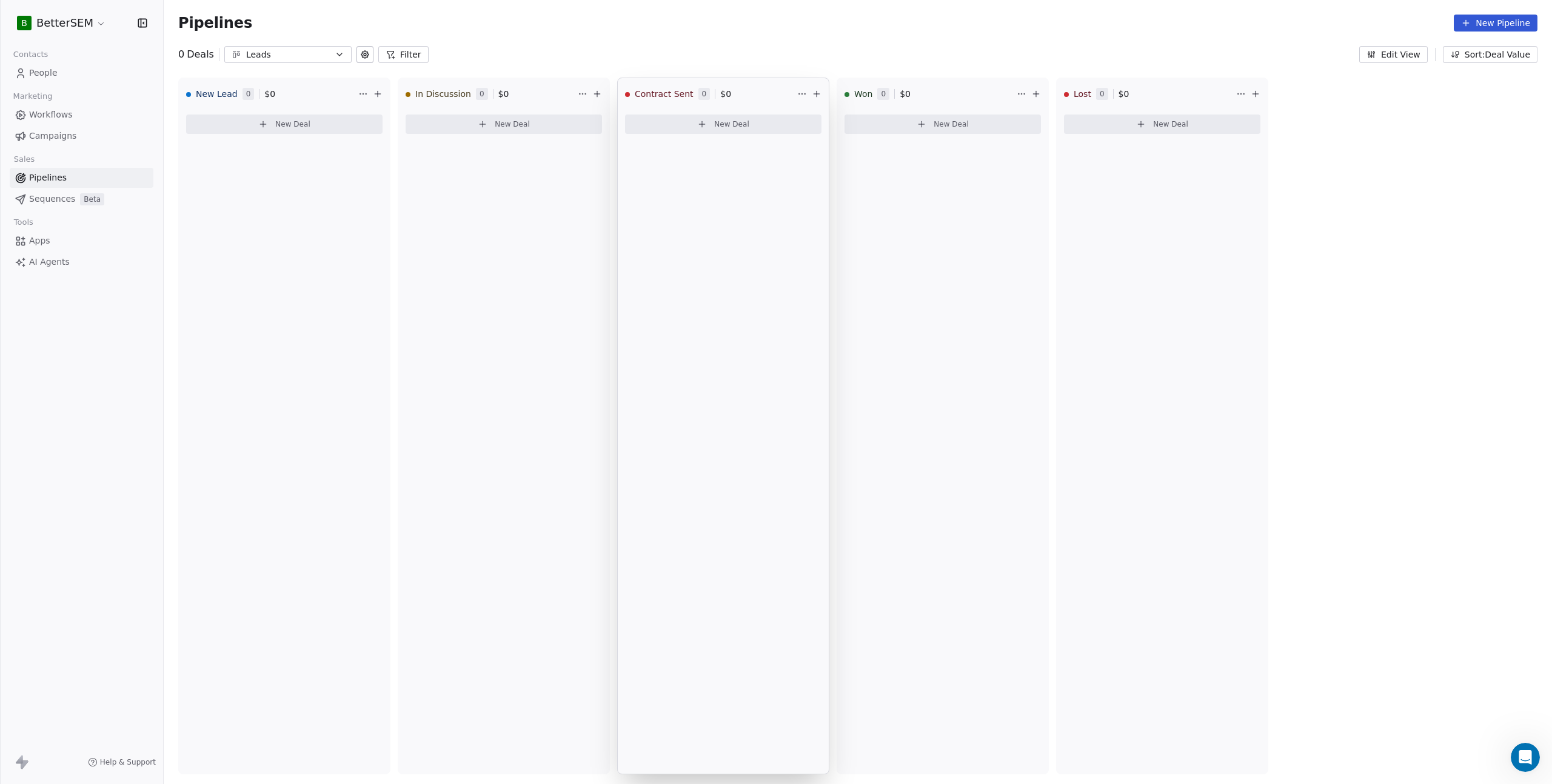
drag, startPoint x: 1176, startPoint y: 90, endPoint x: 784, endPoint y: 106, distance: 392.3
click at [784, 106] on div "New Lead 0 $ 0 New Deal In Discussion 0 $ 0 New Deal Contract Sent 0 $ 0 New De…" at bounding box center [858, 431] width 1388 height 707
click at [971, 100] on div "Won 0 $ 0" at bounding box center [929, 94] width 170 height 31
click at [803, 93] on html "B BetterSEM Contacts People Marketing Workflows Campaigns Sales Pipelines Seque…" at bounding box center [776, 392] width 1552 height 784
click at [801, 95] on html "B BetterSEM Contacts People Marketing Workflows Campaigns Sales Pipelines Seque…" at bounding box center [776, 392] width 1552 height 784
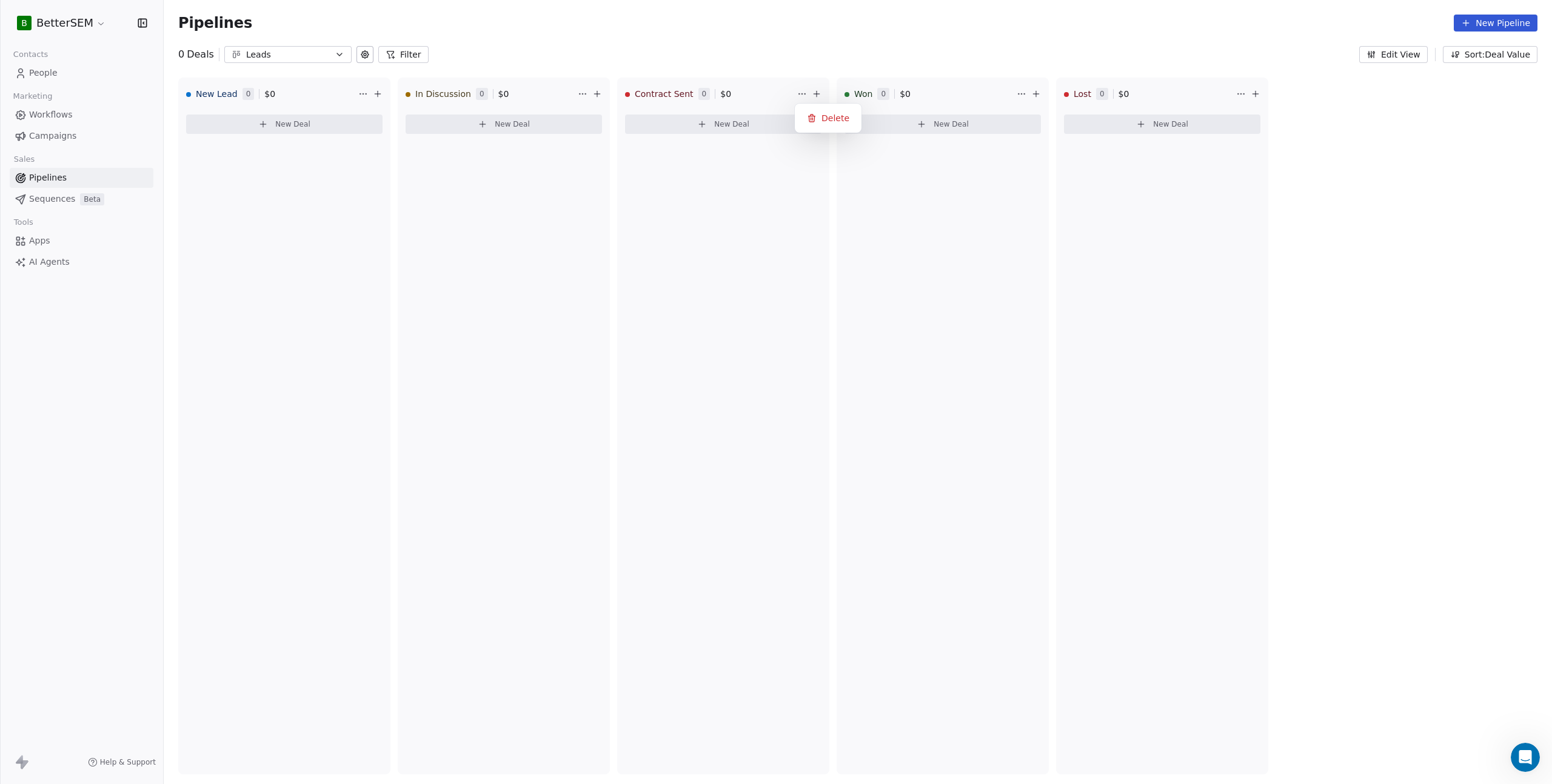
click at [678, 103] on div "Contract Sent 0 $ 0" at bounding box center [709, 94] width 170 height 31
click at [662, 92] on span "Contract Sent" at bounding box center [664, 94] width 59 height 12
click at [639, 94] on div "New Lead 0 $ 0 New Deal In Discussion 0 $ 0 New Deal Contract Sent 0 $ 0 New De…" at bounding box center [858, 431] width 1388 height 707
click at [632, 92] on div "Contract Sent" at bounding box center [659, 94] width 68 height 12
click at [626, 94] on div at bounding box center [627, 94] width 5 height 5
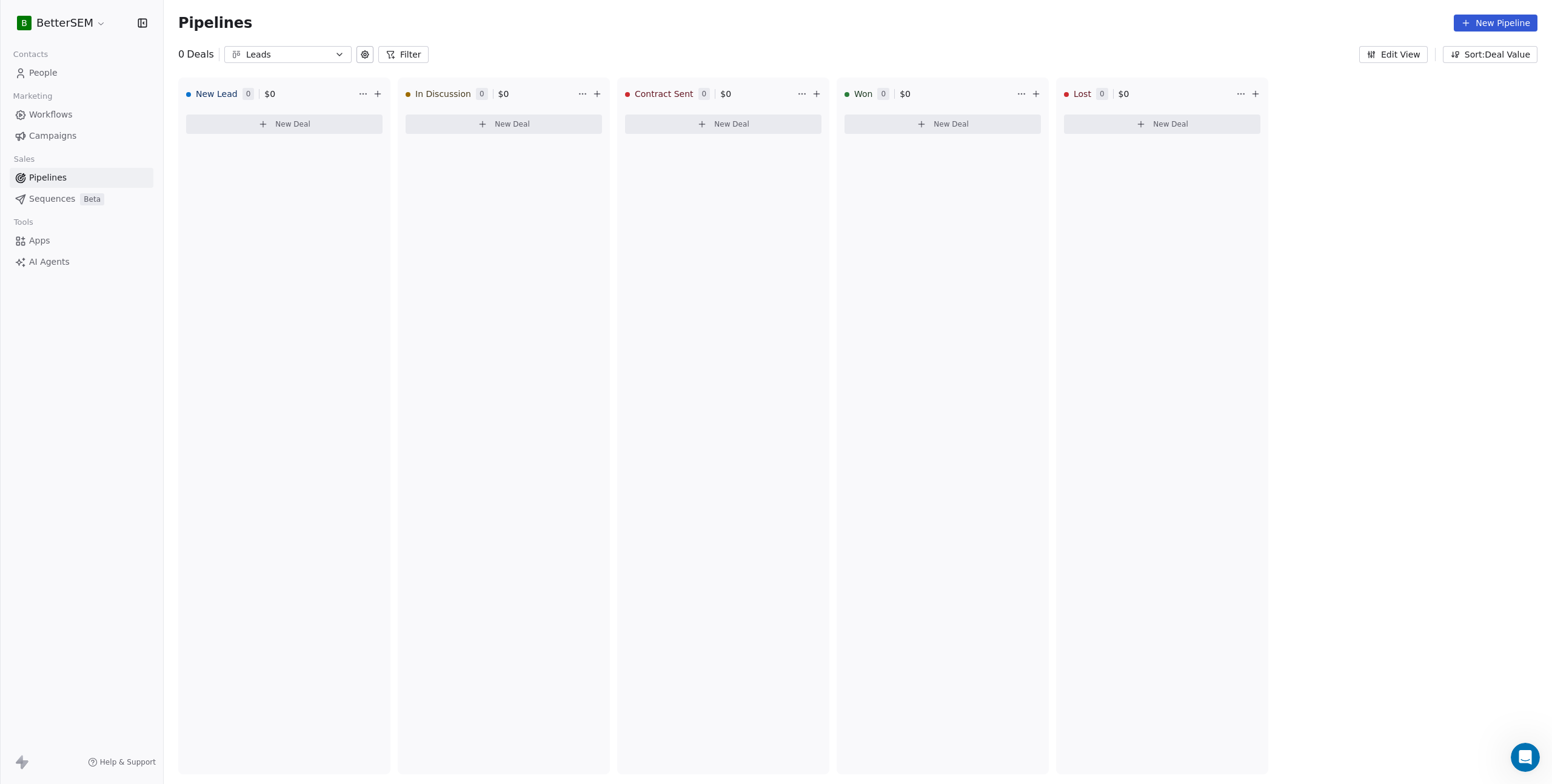
click at [626, 94] on div at bounding box center [627, 94] width 5 height 5
click at [800, 91] on html "B BetterSEM Contacts People Marketing Workflows Campaigns Sales Pipelines Seque…" at bounding box center [776, 392] width 1552 height 784
click at [821, 117] on div "Delete" at bounding box center [828, 119] width 57 height 20
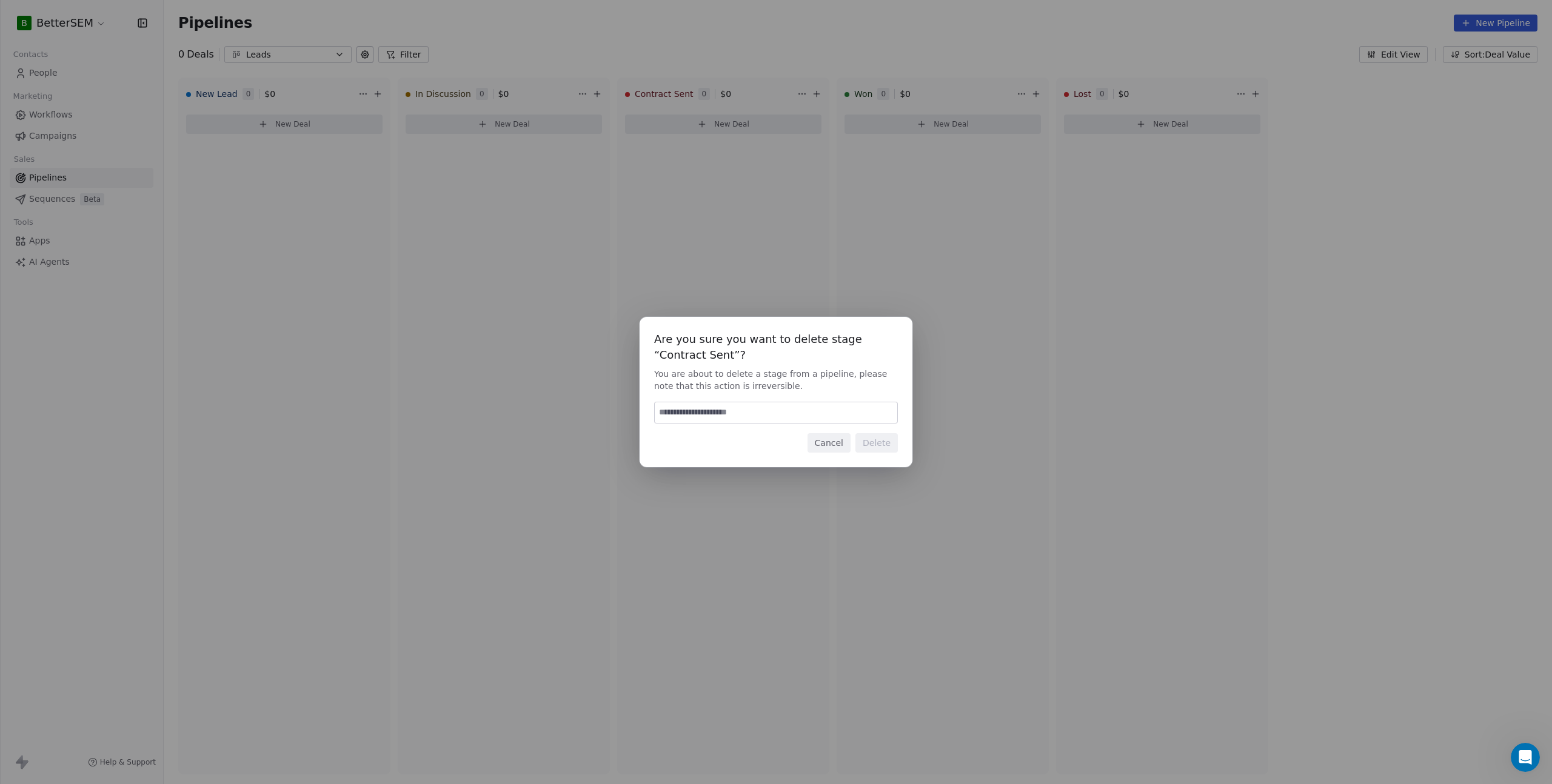
click at [852, 439] on div "Cancel Delete" at bounding box center [776, 443] width 244 height 20
click at [839, 439] on button "Cancel" at bounding box center [829, 443] width 43 height 20
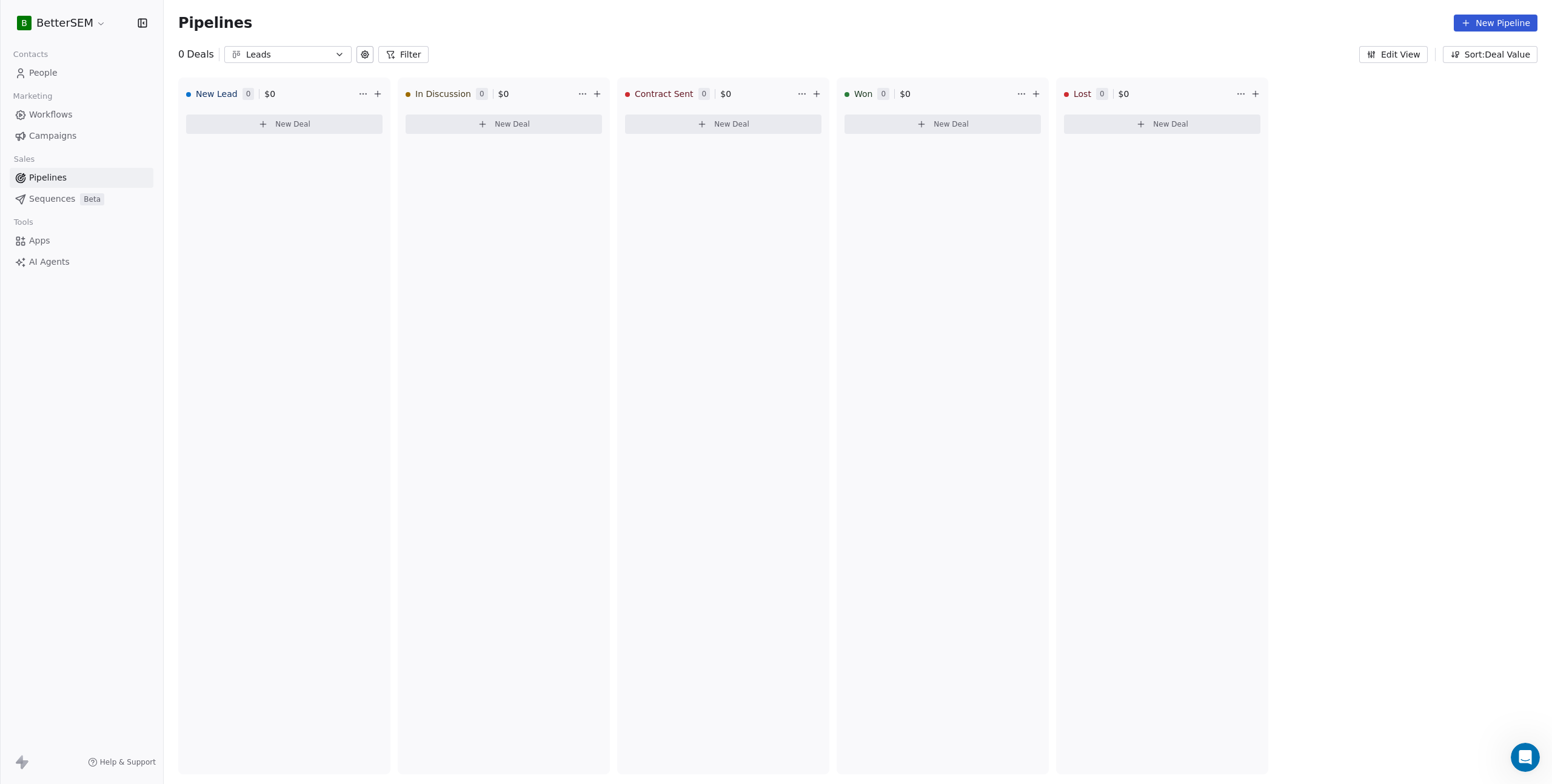
click at [1445, 139] on div "New Lead 0 $ 0 New Deal In Discussion 0 $ 0 New Deal Contract Sent 0 $ 0 New De…" at bounding box center [858, 431] width 1388 height 707
click at [599, 94] on icon at bounding box center [597, 94] width 5 height 0
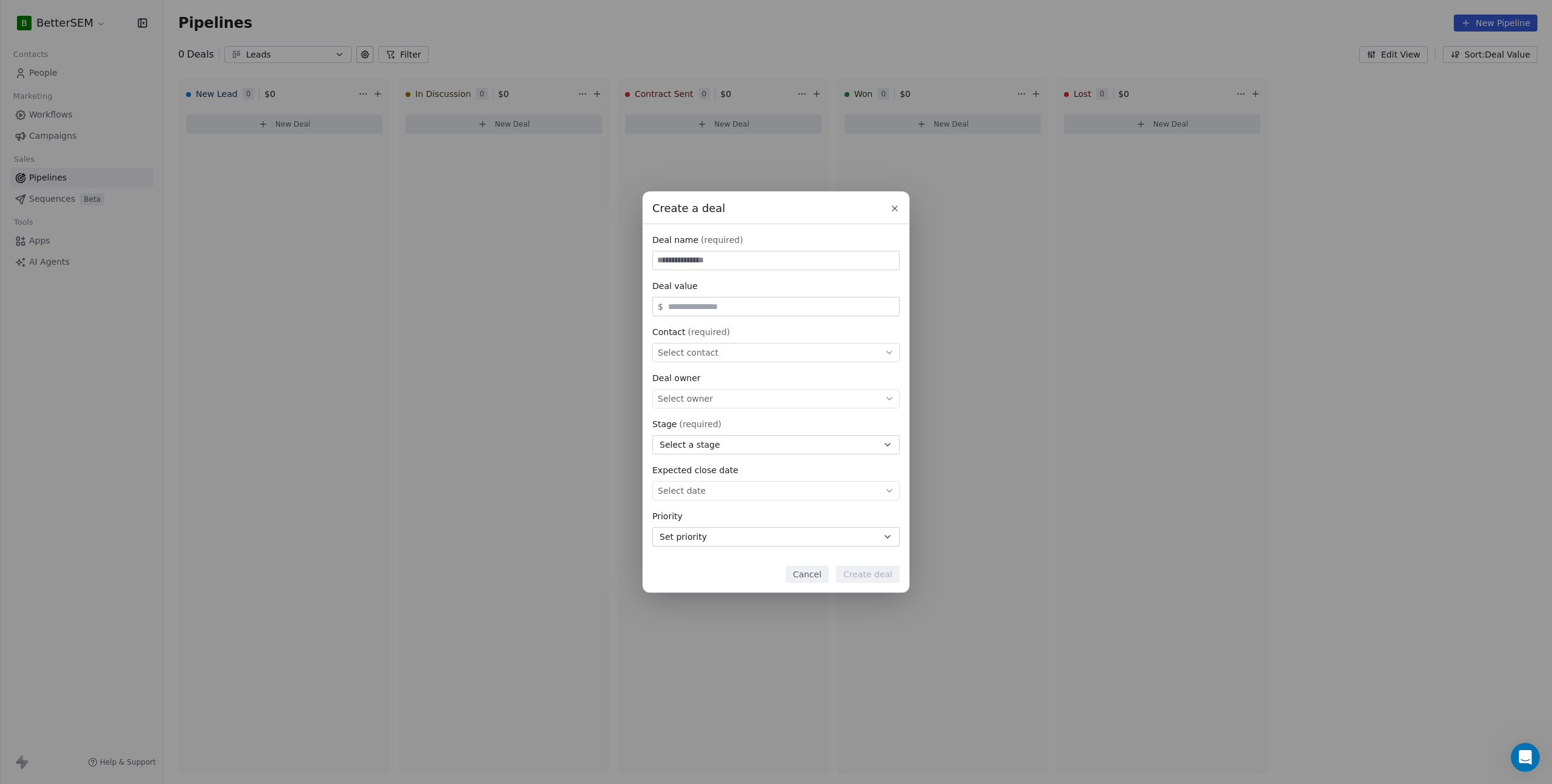
type input "*"
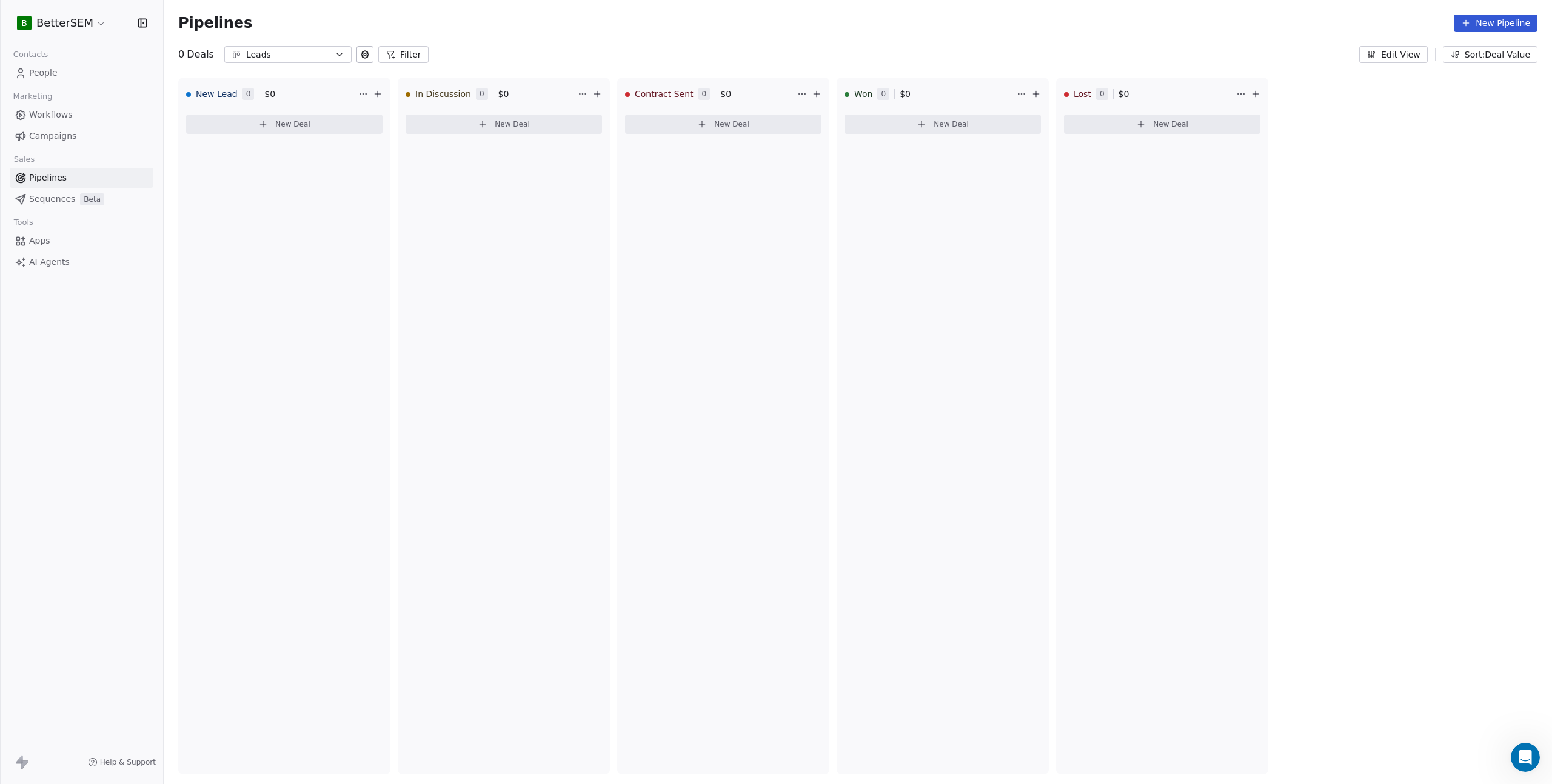
click at [1383, 52] on button "Edit View" at bounding box center [1393, 54] width 68 height 17
click at [296, 47] on button "Leads" at bounding box center [288, 54] width 127 height 17
click at [315, 66] on div "Leads" at bounding box center [295, 92] width 149 height 54
click at [350, 58] on html "B BetterSEM Contacts People Marketing Workflows Campaigns Sales Pipelines Seque…" at bounding box center [776, 392] width 1552 height 784
click at [344, 57] on button "Leads" at bounding box center [288, 54] width 127 height 17
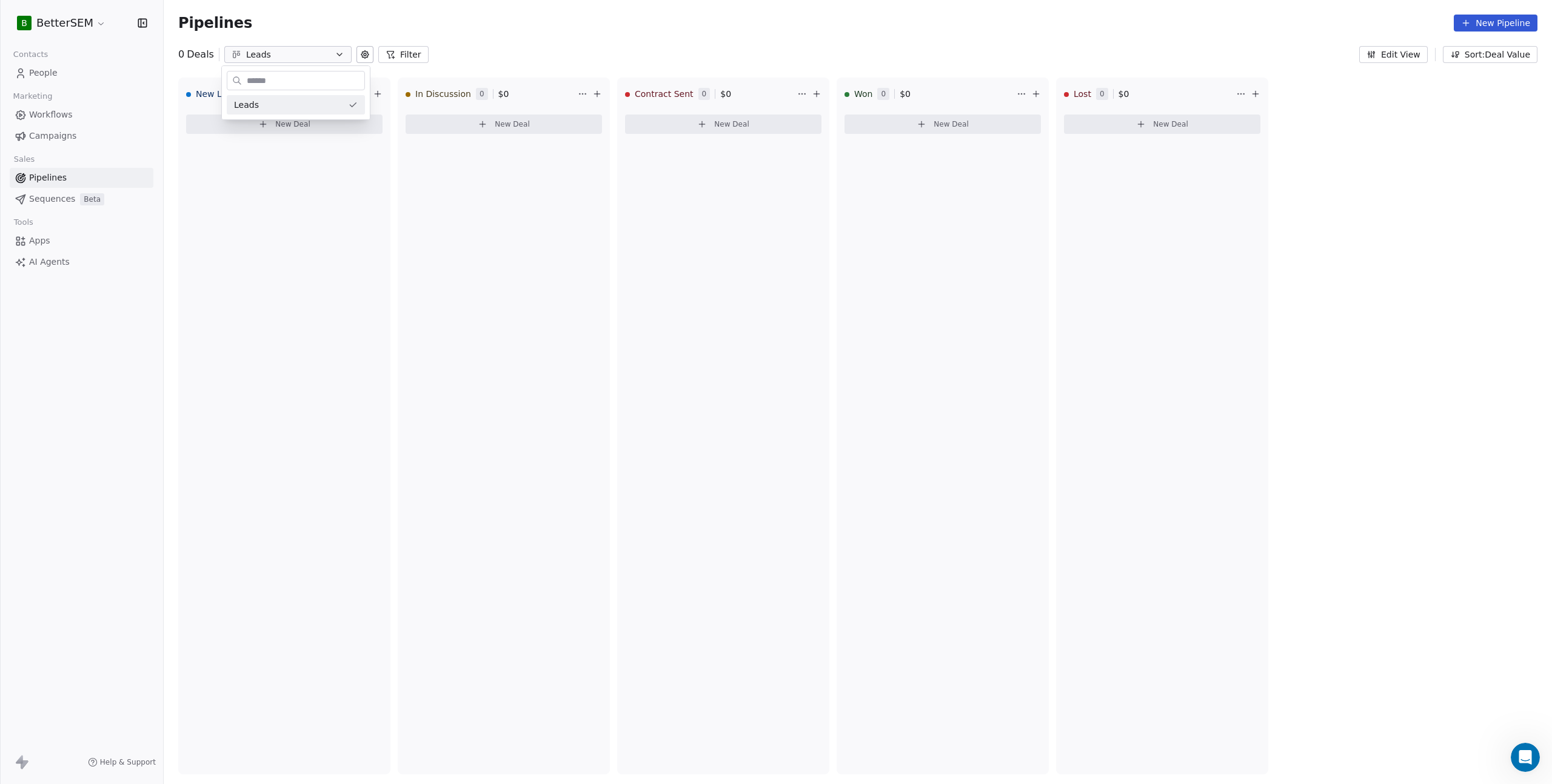
click at [338, 55] on html "B BetterSEM Contacts People Marketing Workflows Campaigns Sales Pipelines Seque…" at bounding box center [776, 392] width 1552 height 784
click at [338, 54] on icon "button" at bounding box center [339, 54] width 10 height 10
click at [338, 55] on html "B BetterSEM Contacts People Marketing Workflows Campaigns Sales Pipelines Seque…" at bounding box center [776, 392] width 1552 height 784
click at [324, 117] on button "New Deal" at bounding box center [285, 125] width 197 height 20
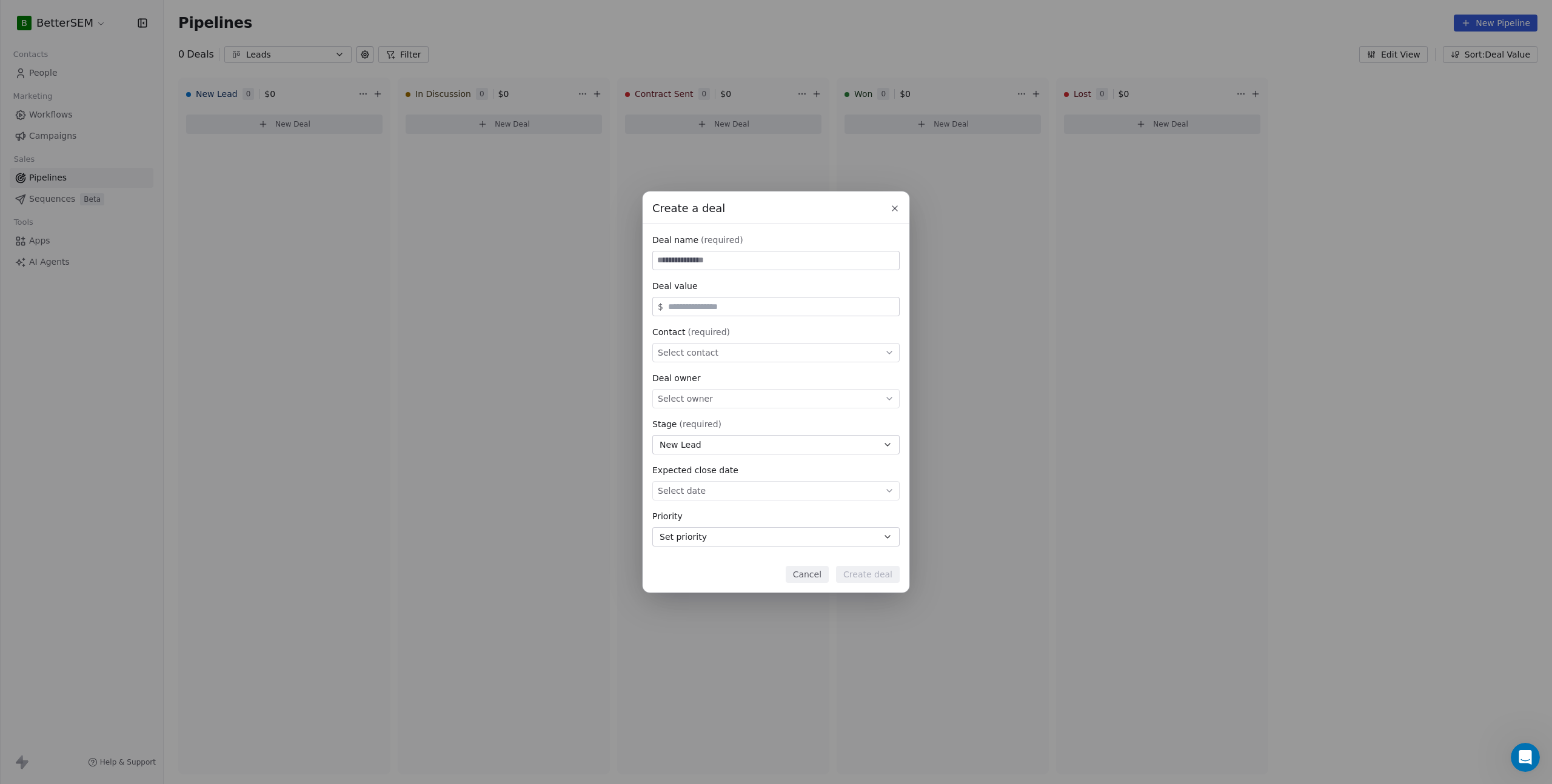
click at [744, 359] on div "Select contact" at bounding box center [776, 353] width 247 height 20
type input "**"
click at [793, 339] on div "Create a deal Deal name (required) Deal value $ Contact (required) Select conta…" at bounding box center [776, 392] width 1552 height 401
click at [772, 390] on div "Select owner" at bounding box center [776, 399] width 247 height 20
click at [789, 442] on button "New Lead" at bounding box center [776, 445] width 247 height 20
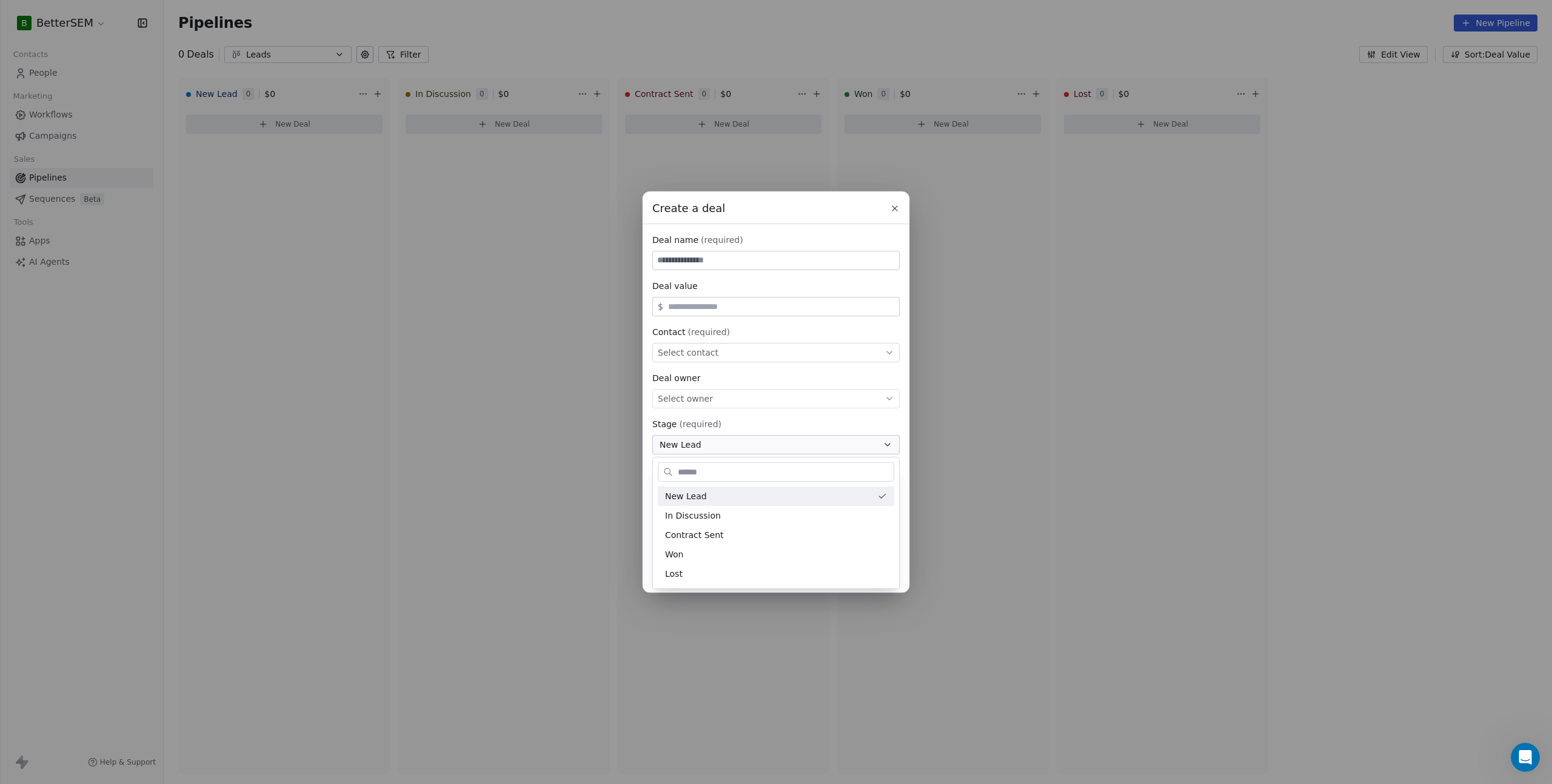
click at [786, 446] on div "Create a deal Deal name (required) Deal value $ Contact (required) Select conta…" at bounding box center [776, 392] width 1552 height 401
click at [786, 446] on button "New Lead" at bounding box center [776, 445] width 247 height 20
click at [786, 446] on div "Create a deal Deal name (required) Deal value $ Contact (required) Select conta…" at bounding box center [776, 392] width 1552 height 401
click at [783, 481] on body "B BetterSEM Contacts People Marketing Workflows Campaigns Sales Pipelines Seque…" at bounding box center [776, 404] width 1552 height 808
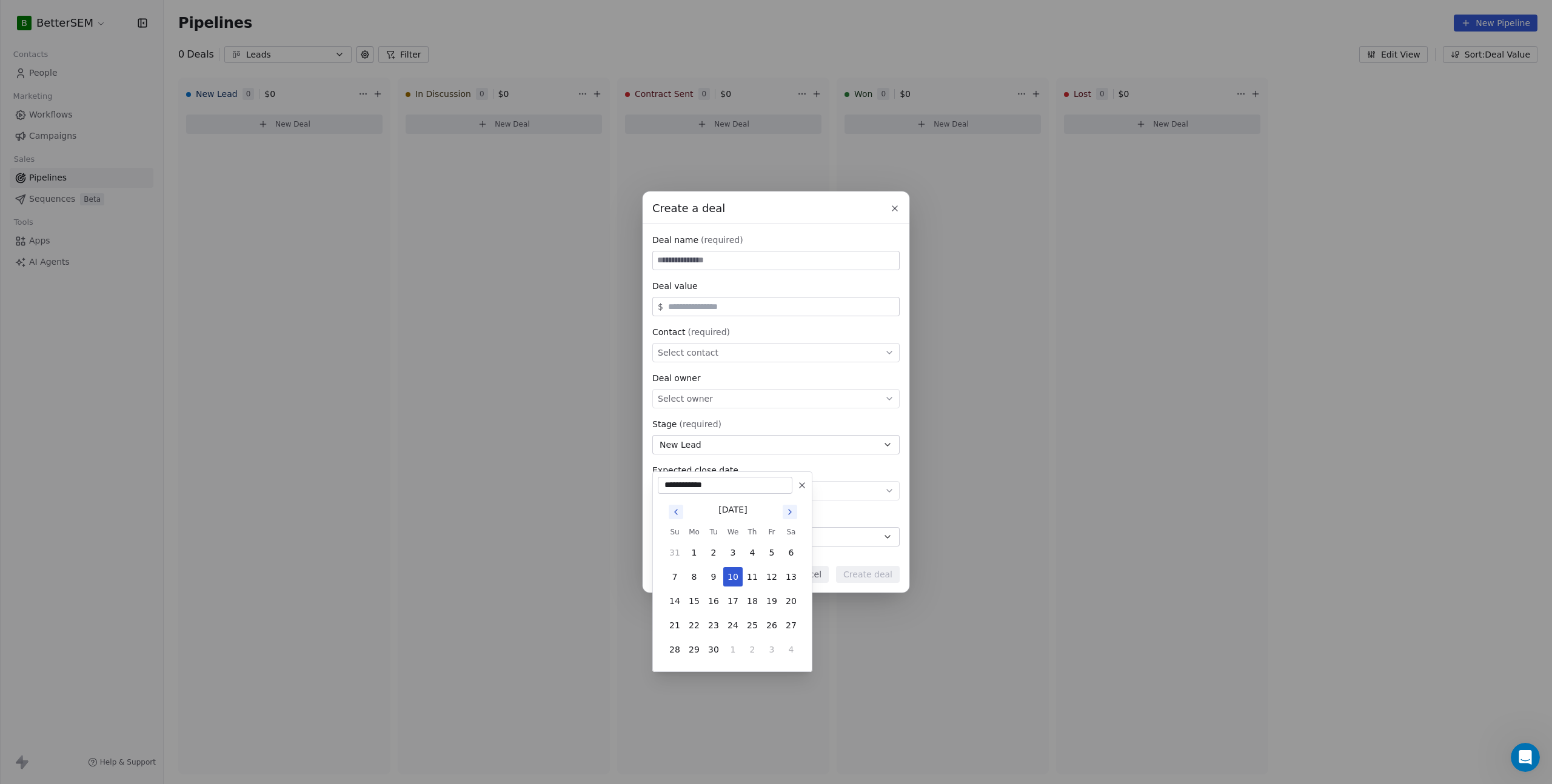
click at [878, 475] on div "Create a deal Deal name (required) Deal value $ Contact (required) Select conta…" at bounding box center [776, 392] width 1552 height 401
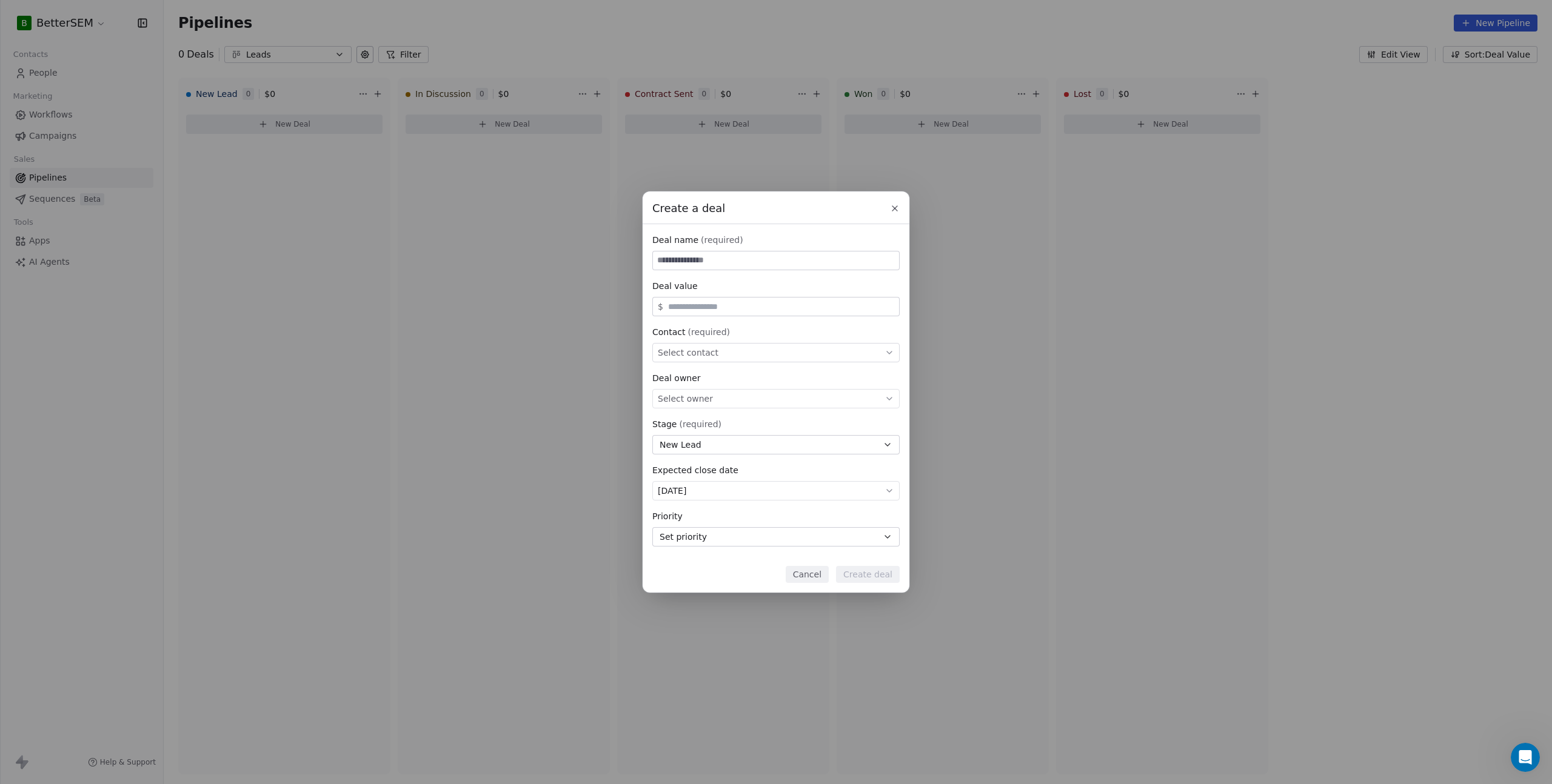
click at [820, 539] on button "Set priority" at bounding box center [776, 537] width 247 height 20
click at [1041, 578] on div "Create a deal Deal name (required) Deal value $ Contact (required) Select conta…" at bounding box center [776, 392] width 1552 height 401
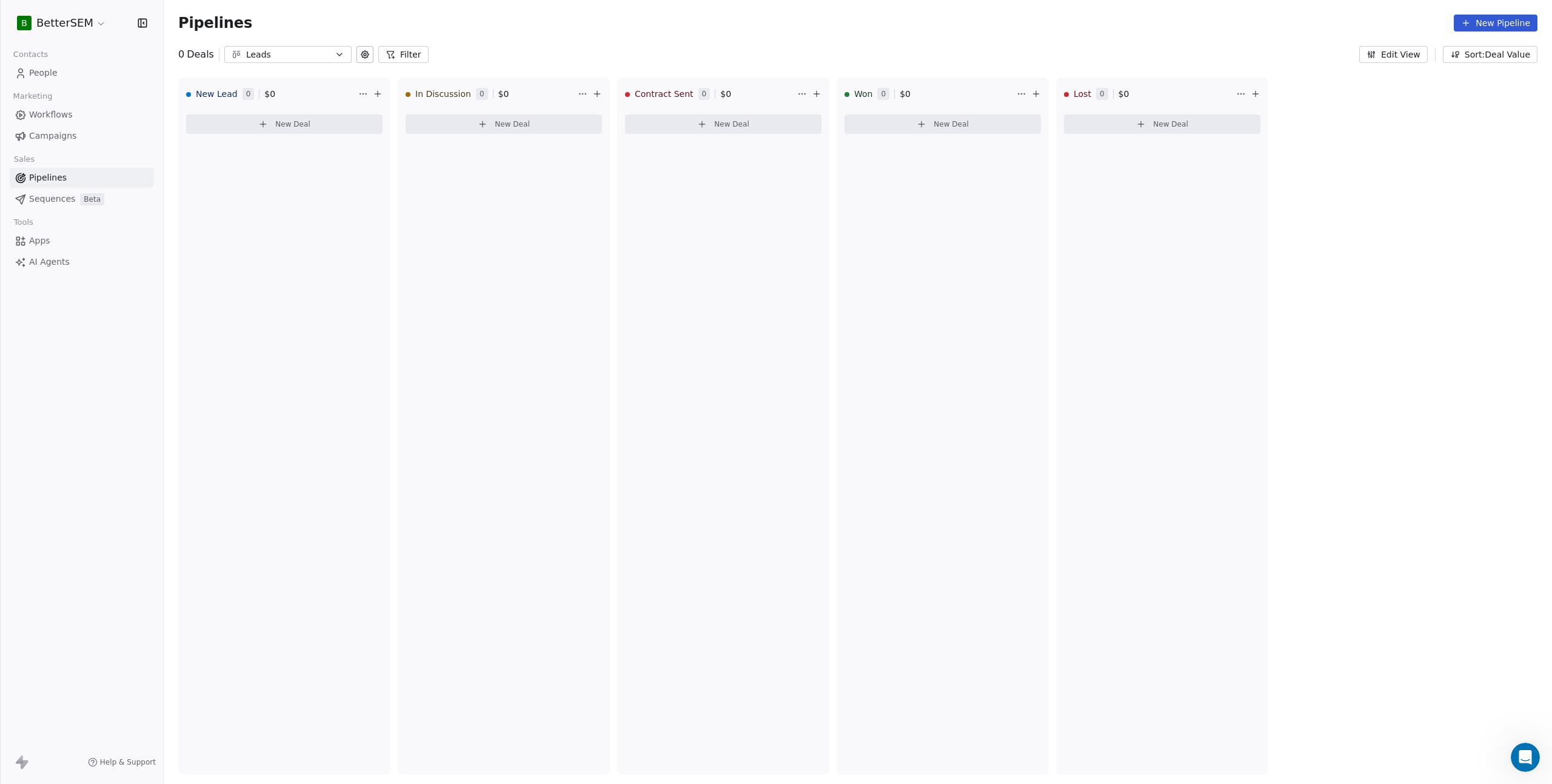
click at [1385, 358] on div "New Lead 0 $ 0 New Deal In Discussion 0 $ 0 New Deal Contract Sent 0 $ 0 New De…" at bounding box center [858, 431] width 1388 height 707
